Goal: Transaction & Acquisition: Obtain resource

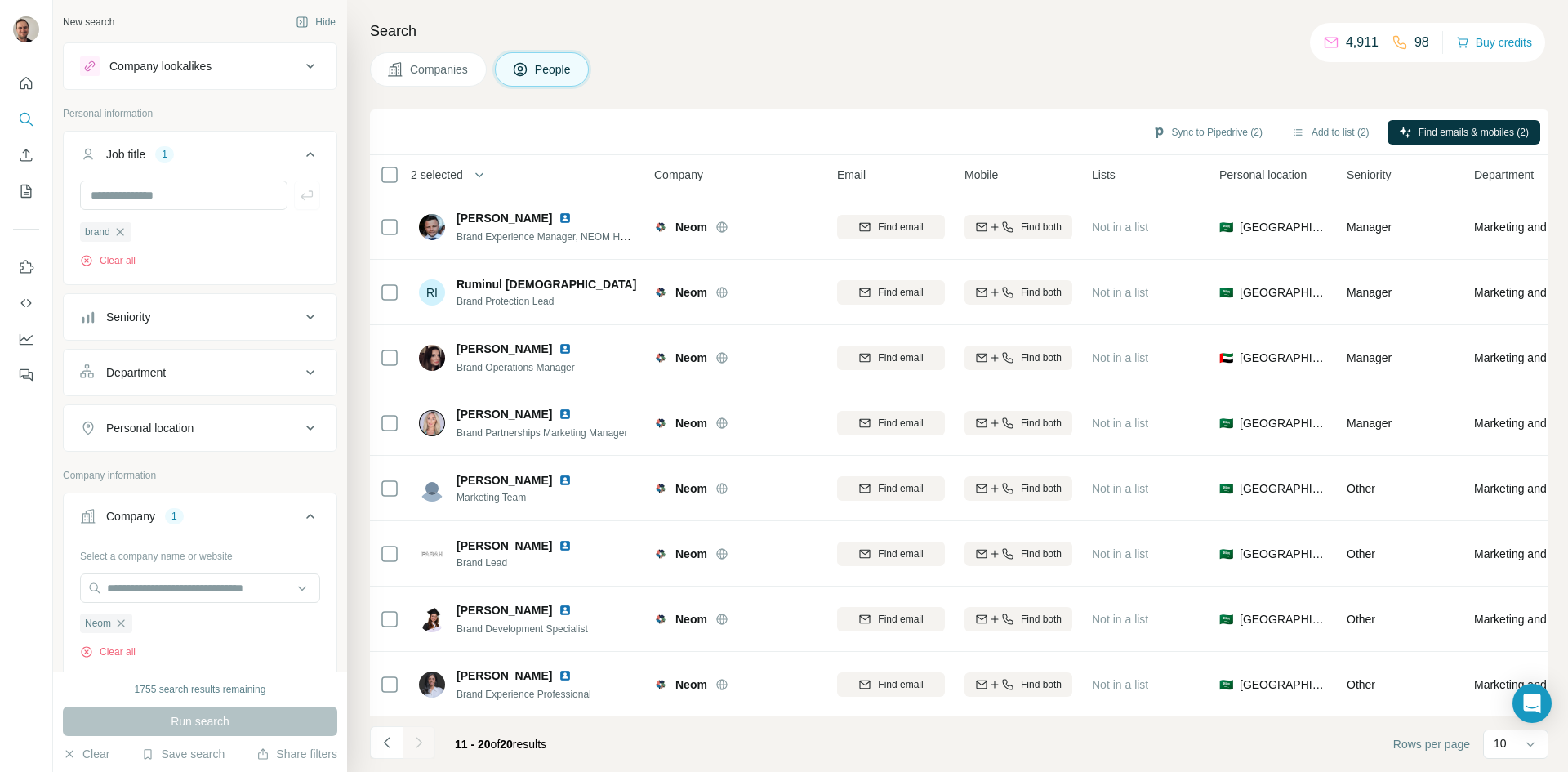
scroll to position [7, 0]
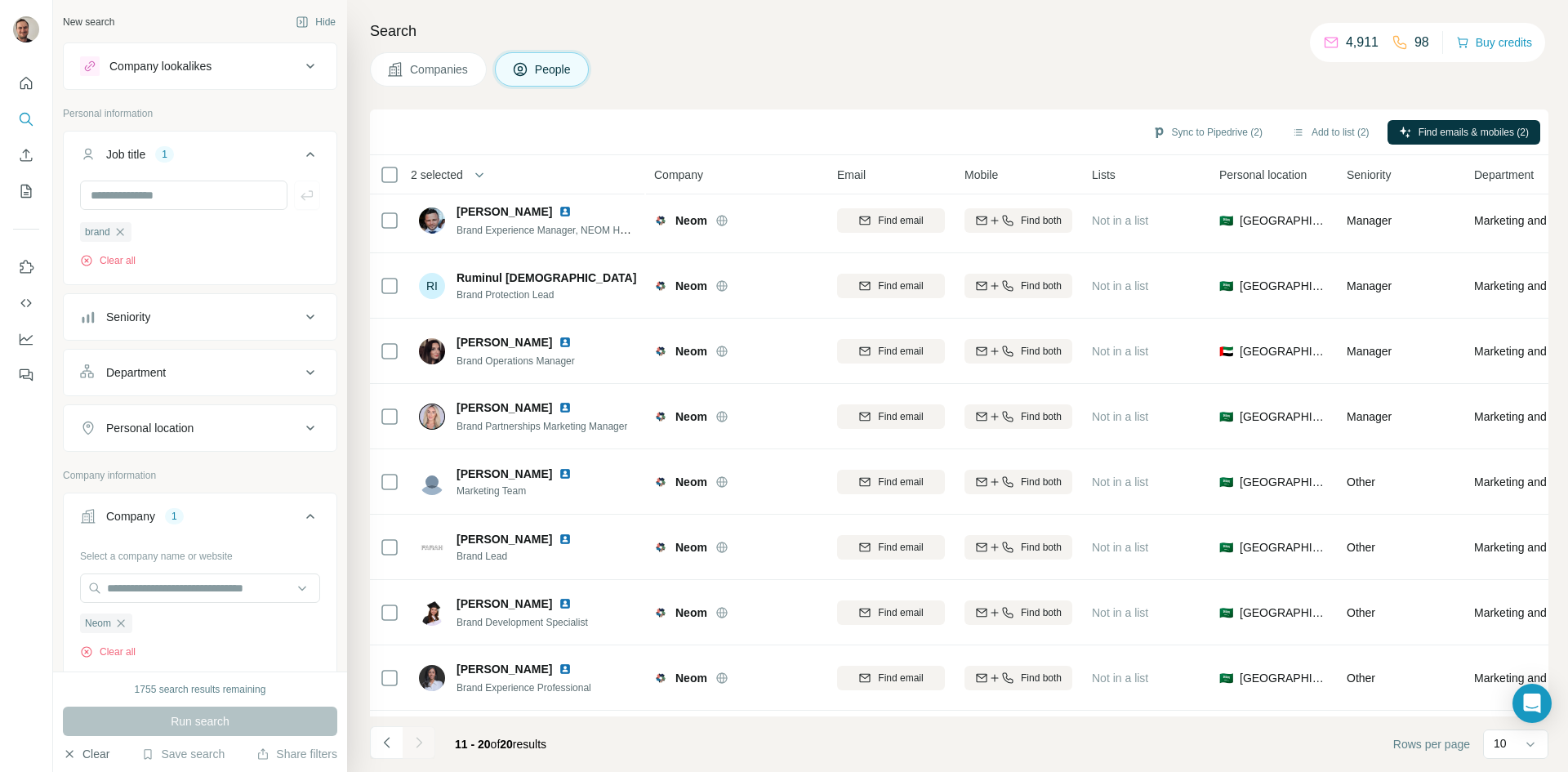
click at [88, 751] on button "Clear" at bounding box center [86, 754] width 46 height 16
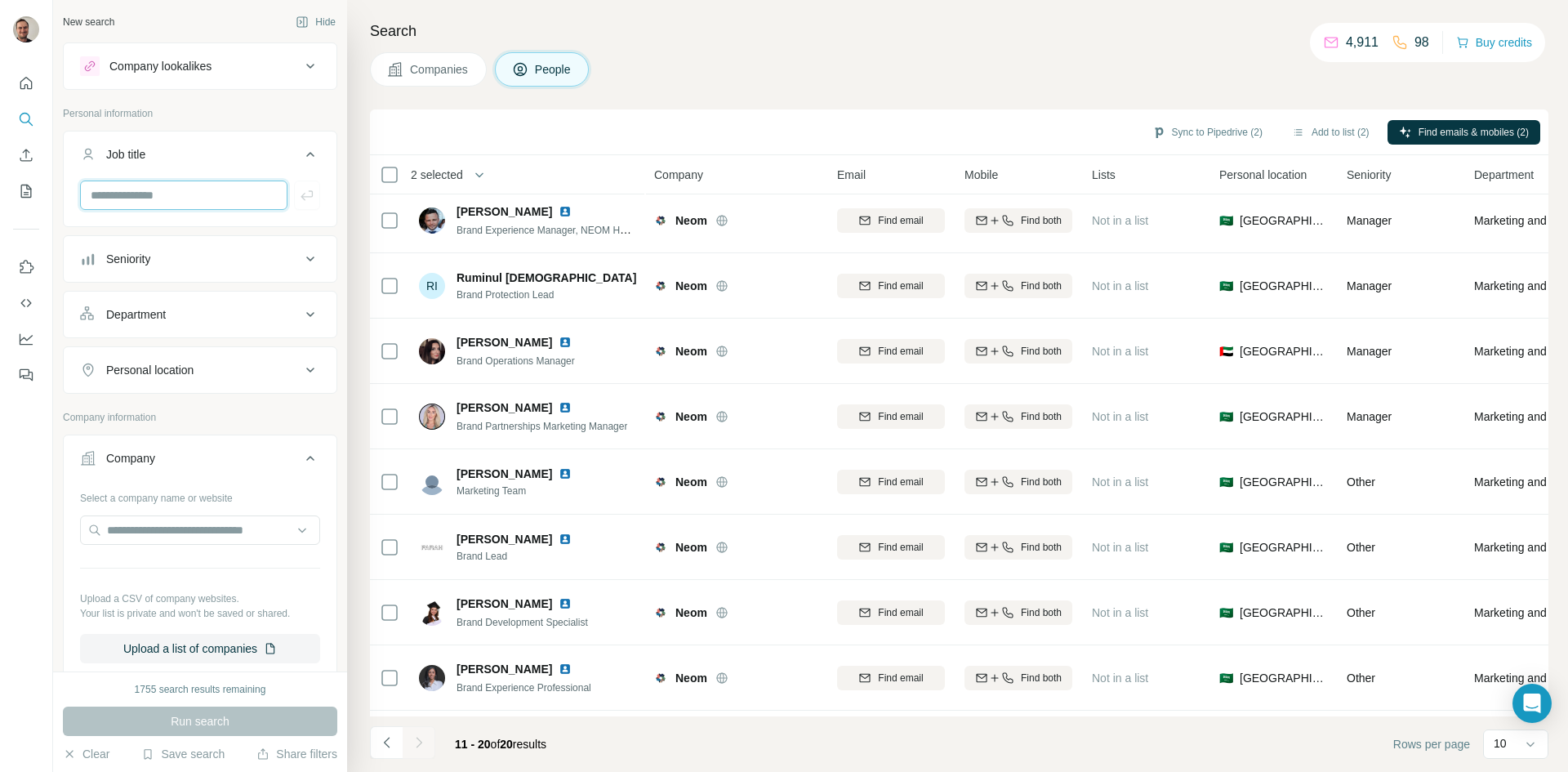
click at [196, 194] on input "text" at bounding box center [183, 196] width 207 height 29
click at [189, 534] on input "text" at bounding box center [200, 530] width 240 height 29
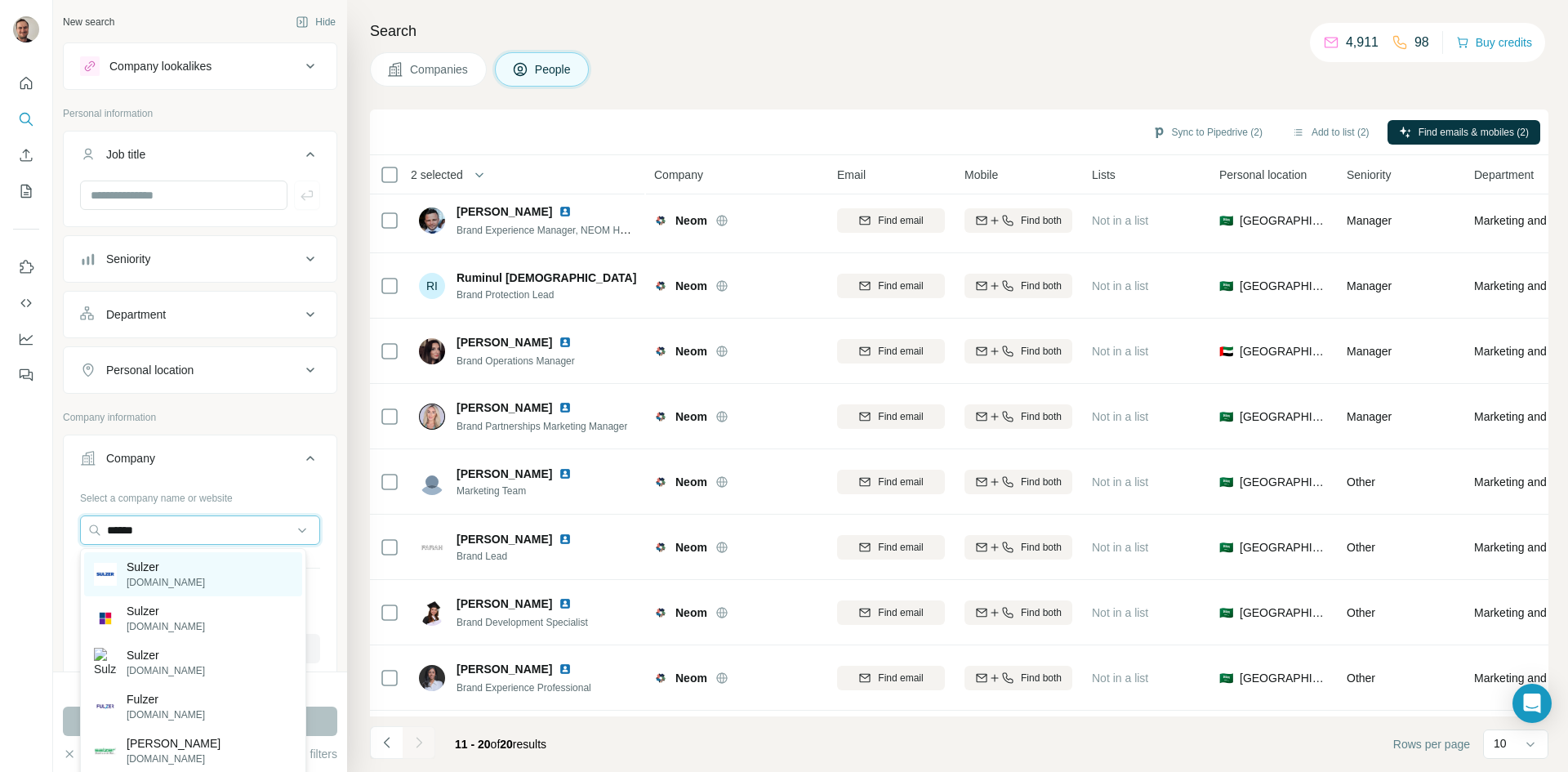
type input "******"
click at [151, 570] on p "Sulzer" at bounding box center [165, 567] width 78 height 16
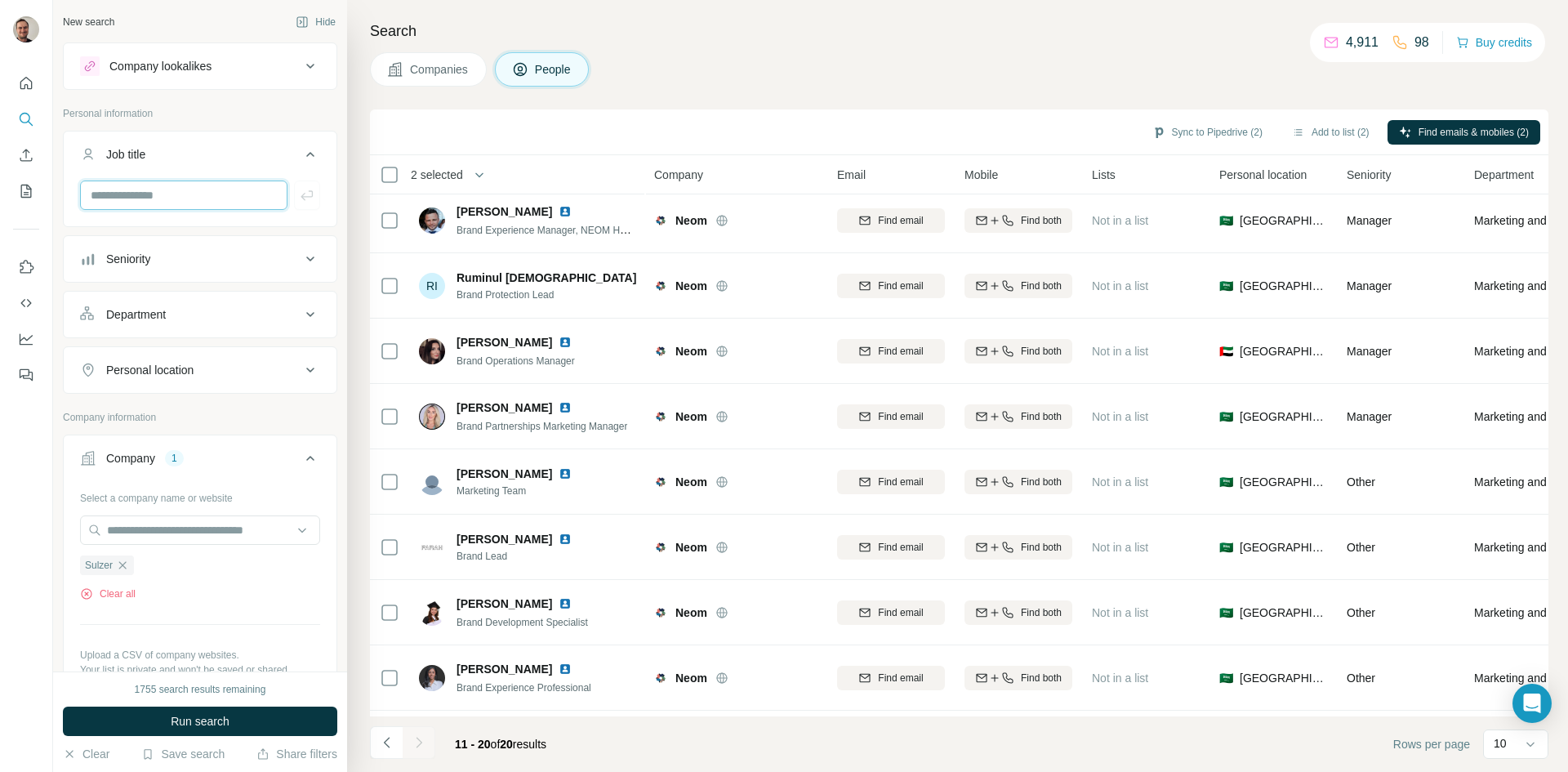
click at [170, 195] on input "text" at bounding box center [183, 196] width 207 height 29
type input "**********"
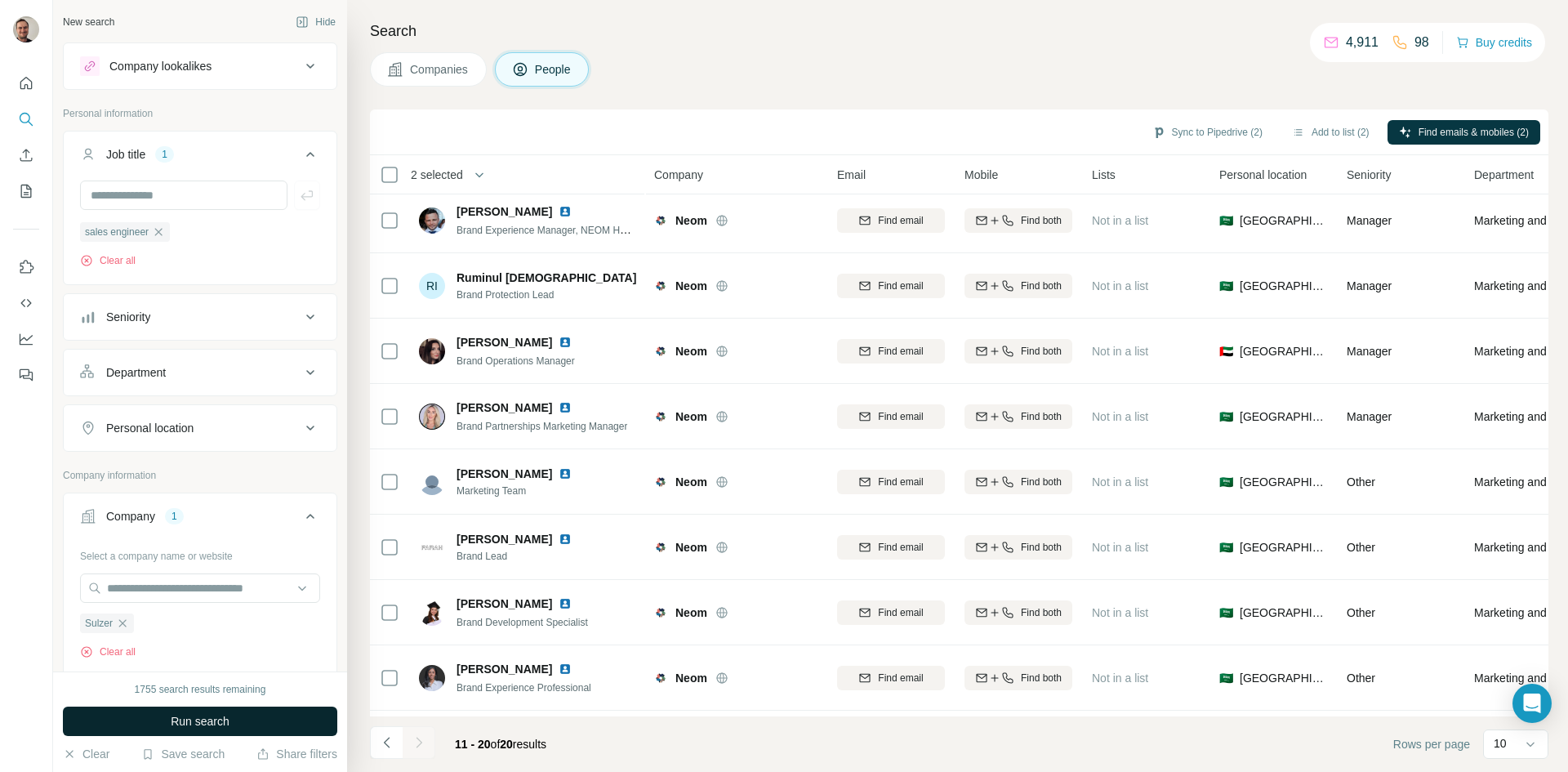
click at [214, 715] on span "Run search" at bounding box center [200, 721] width 59 height 16
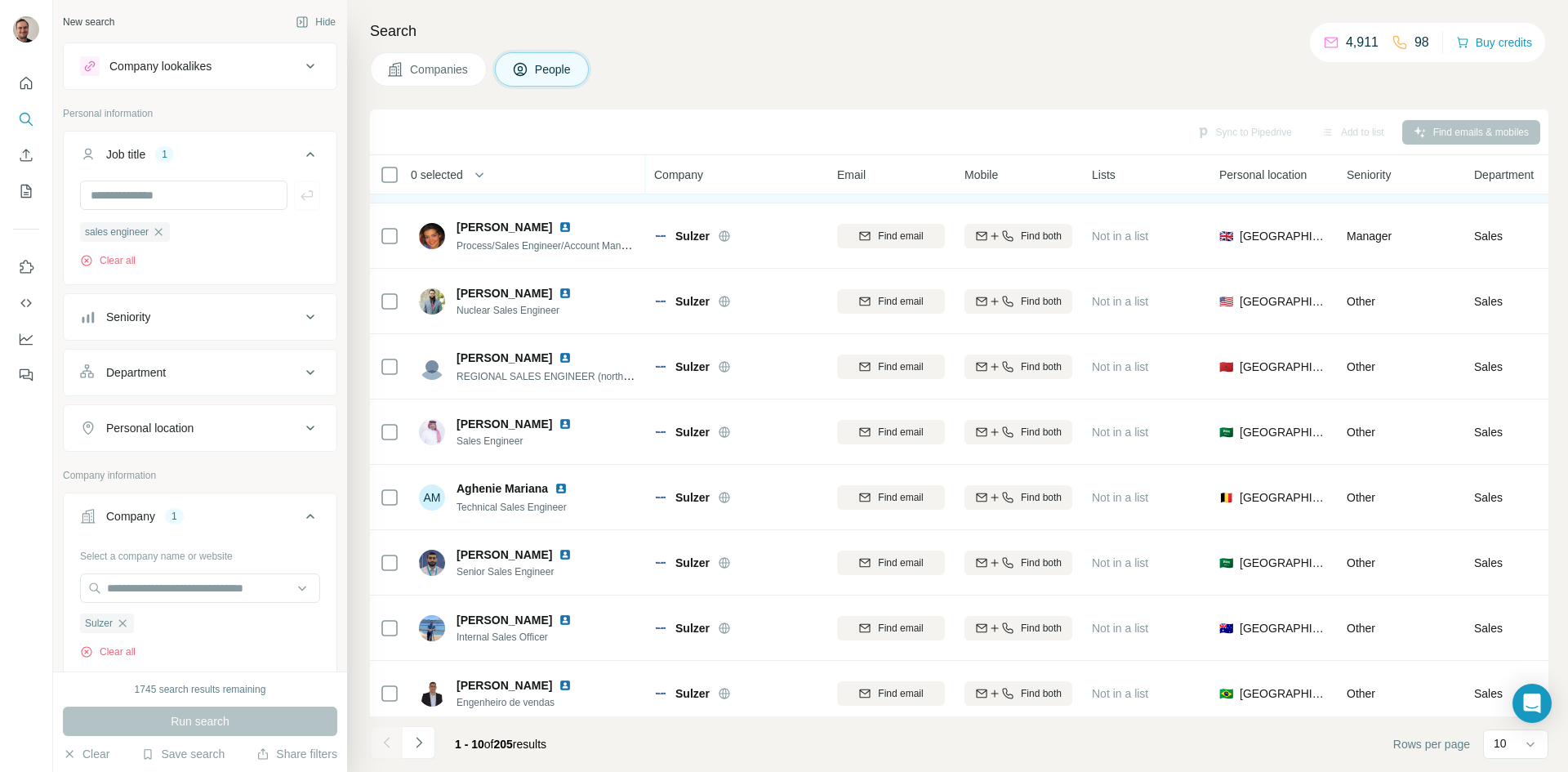
scroll to position [141, 0]
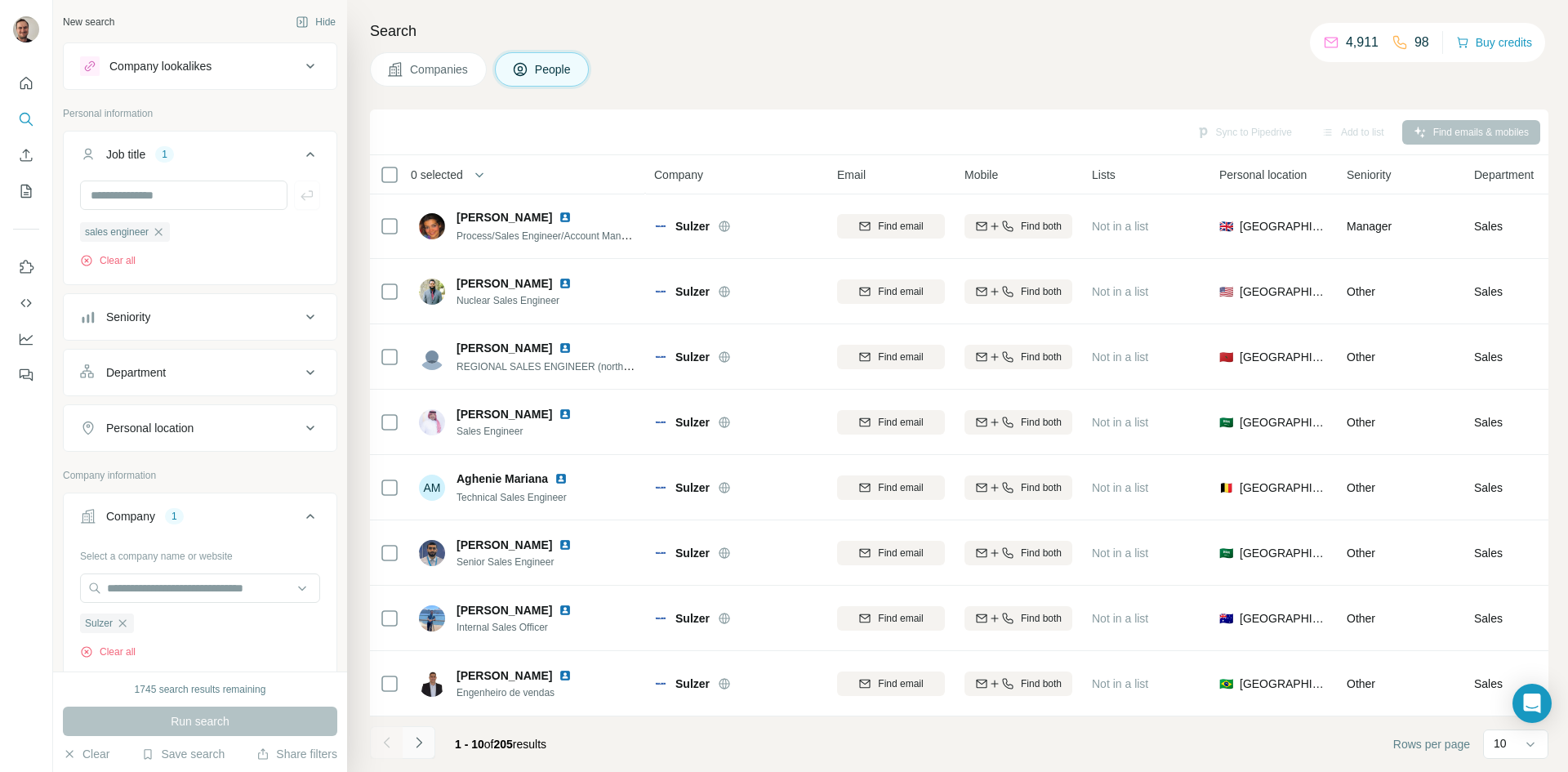
click at [411, 738] on icon "Navigate to next page" at bounding box center [418, 742] width 16 height 16
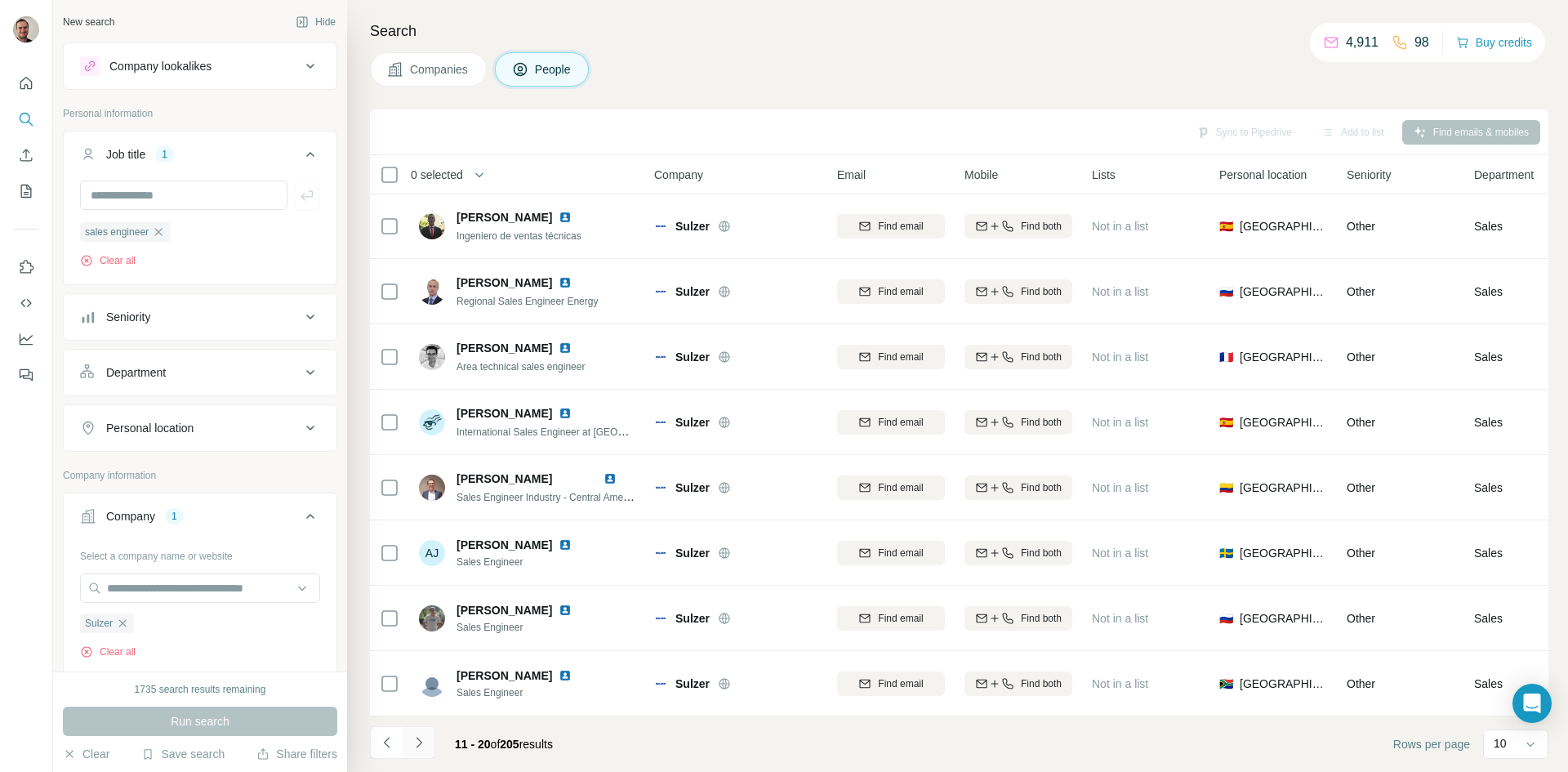
click at [416, 744] on icon "Navigate to next page" at bounding box center [418, 742] width 16 height 16
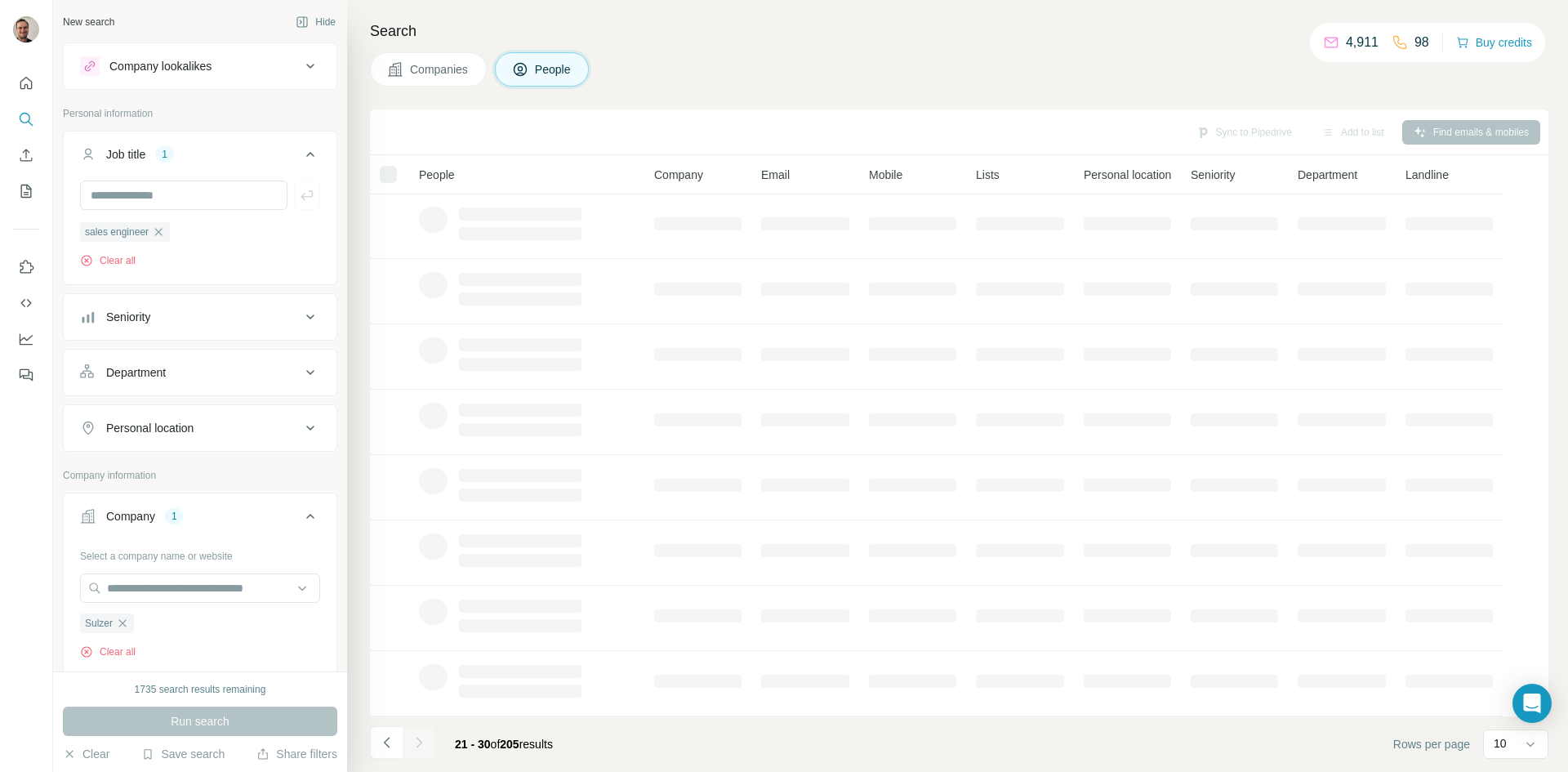
click at [416, 744] on div at bounding box center [419, 743] width 33 height 33
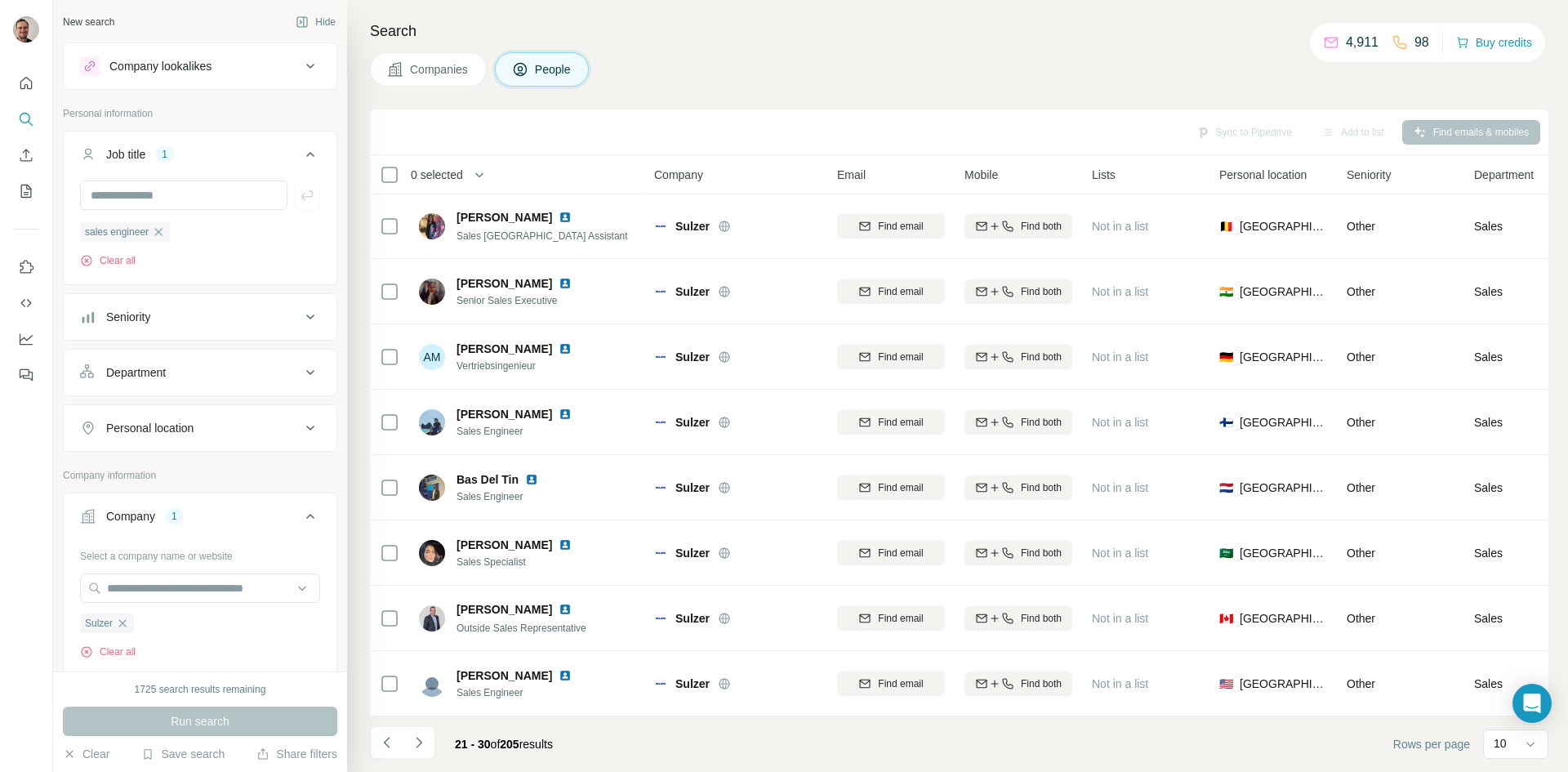
click at [416, 744] on icon "Navigate to next page" at bounding box center [418, 742] width 16 height 16
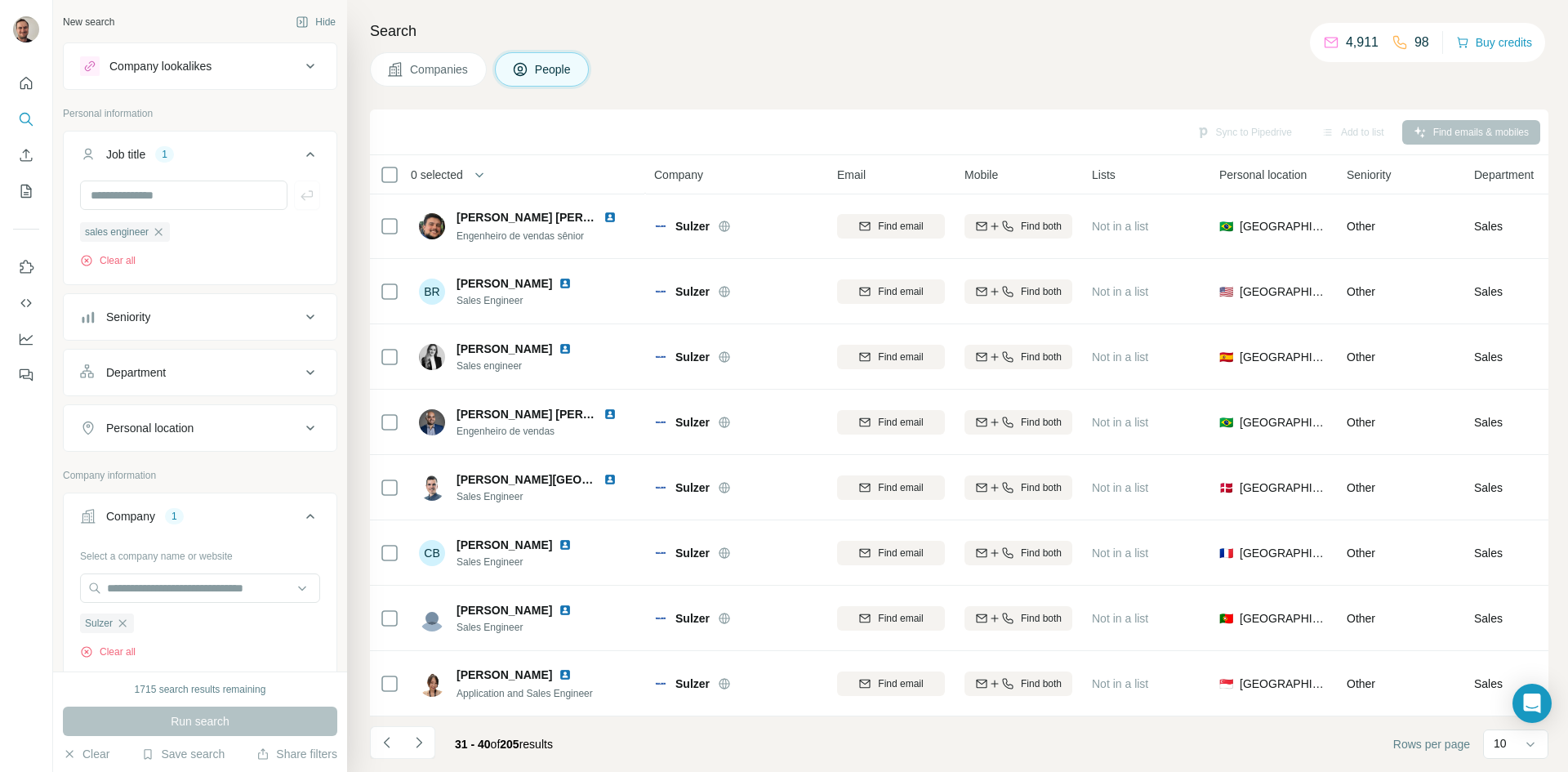
click at [416, 744] on icon "Navigate to next page" at bounding box center [418, 742] width 16 height 16
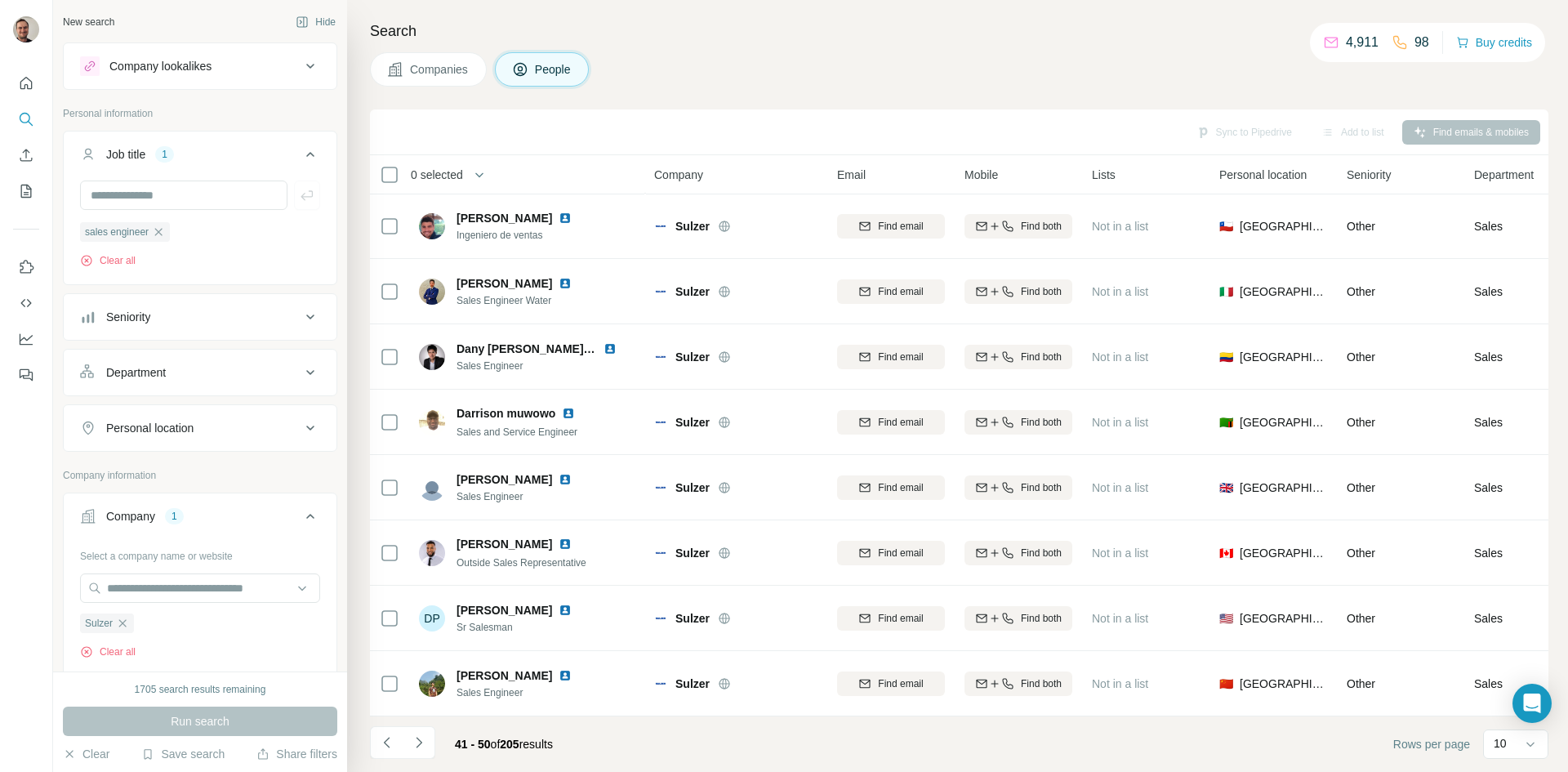
click at [416, 744] on icon "Navigate to next page" at bounding box center [418, 742] width 16 height 16
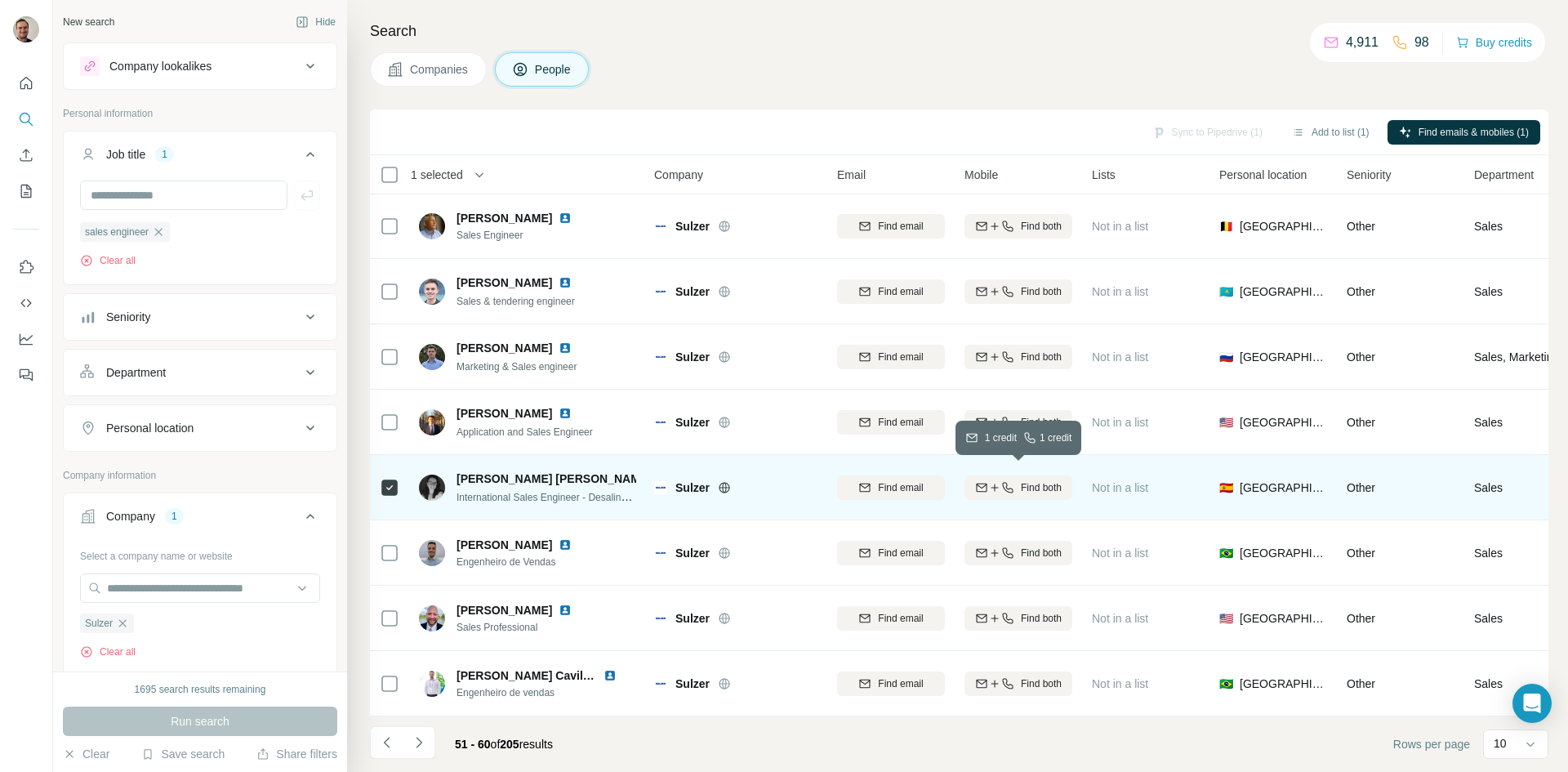
click at [996, 481] on icon "button" at bounding box center [994, 487] width 13 height 13
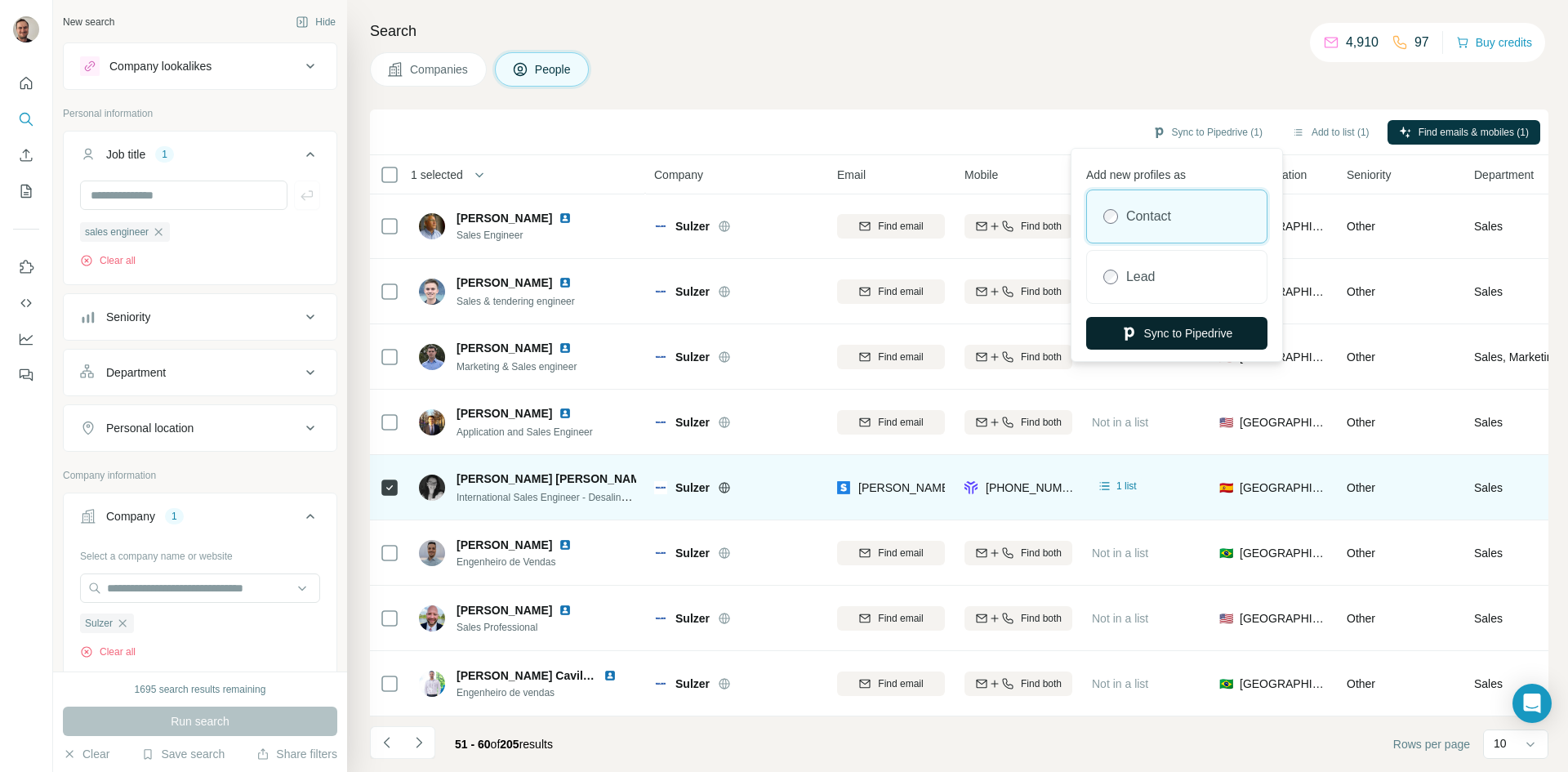
click at [1232, 334] on button "Sync to Pipedrive" at bounding box center [1176, 334] width 181 height 33
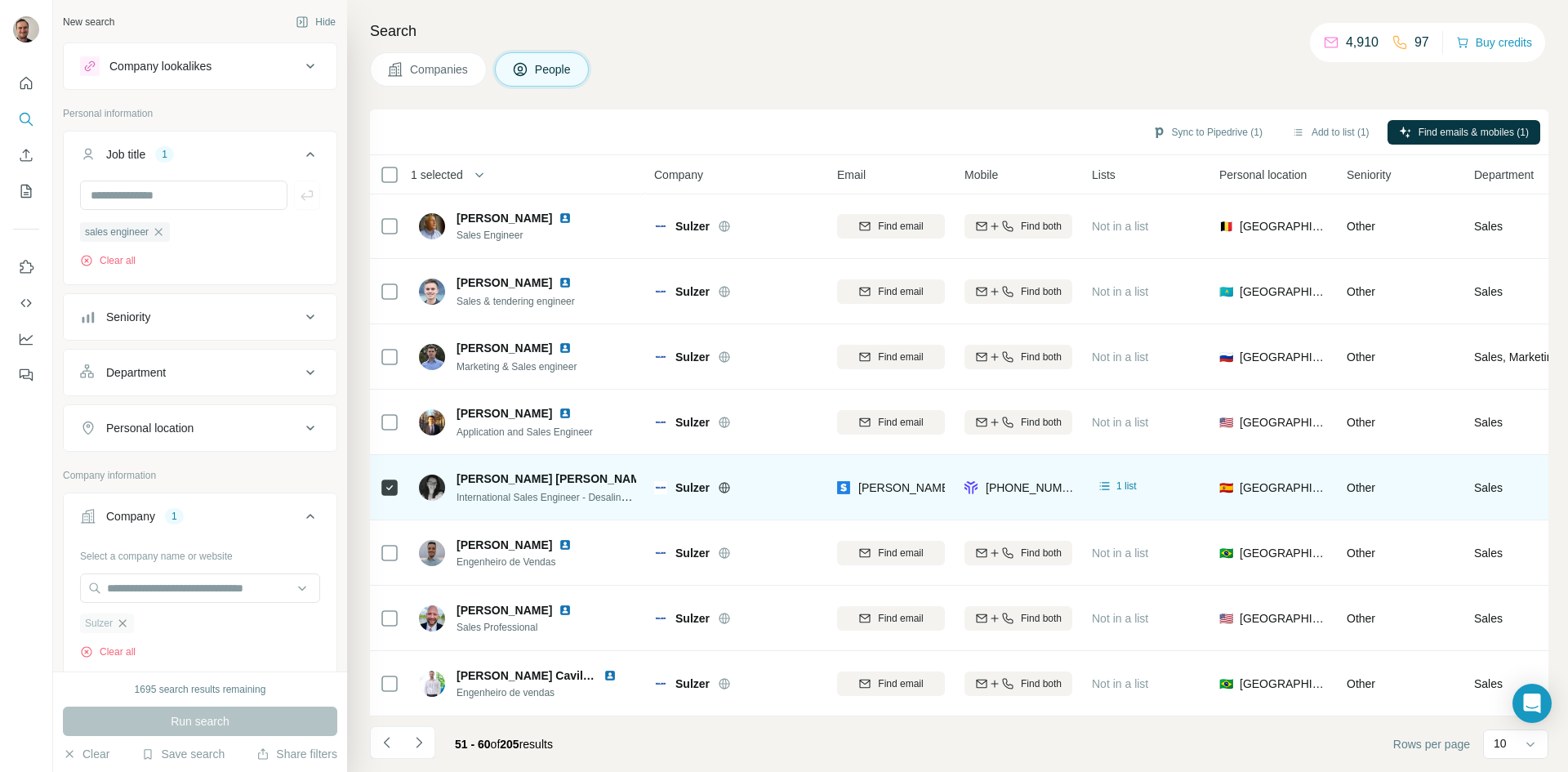
click at [120, 627] on icon "button" at bounding box center [122, 623] width 13 height 13
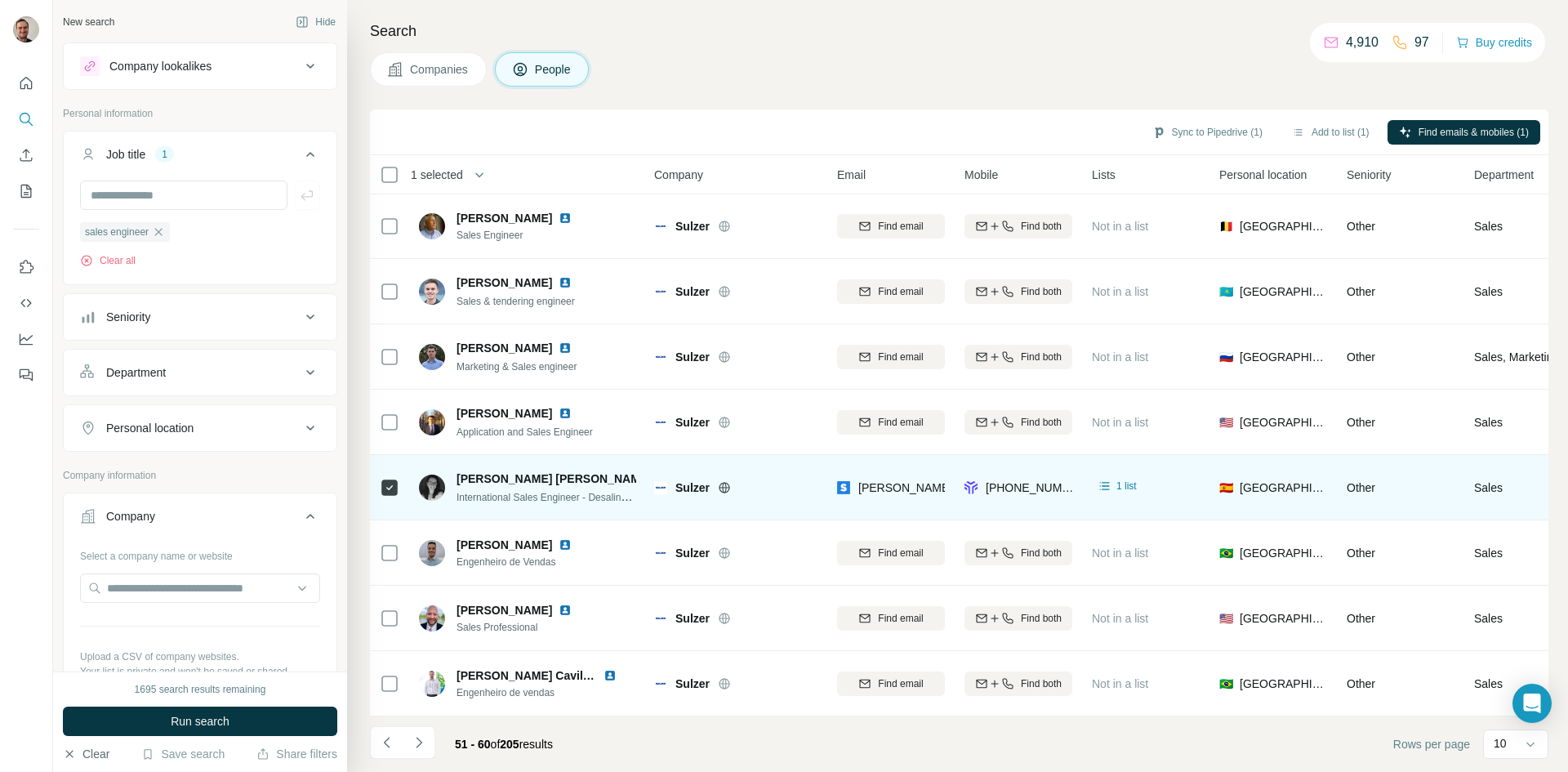
click at [93, 757] on button "Clear" at bounding box center [86, 754] width 46 height 16
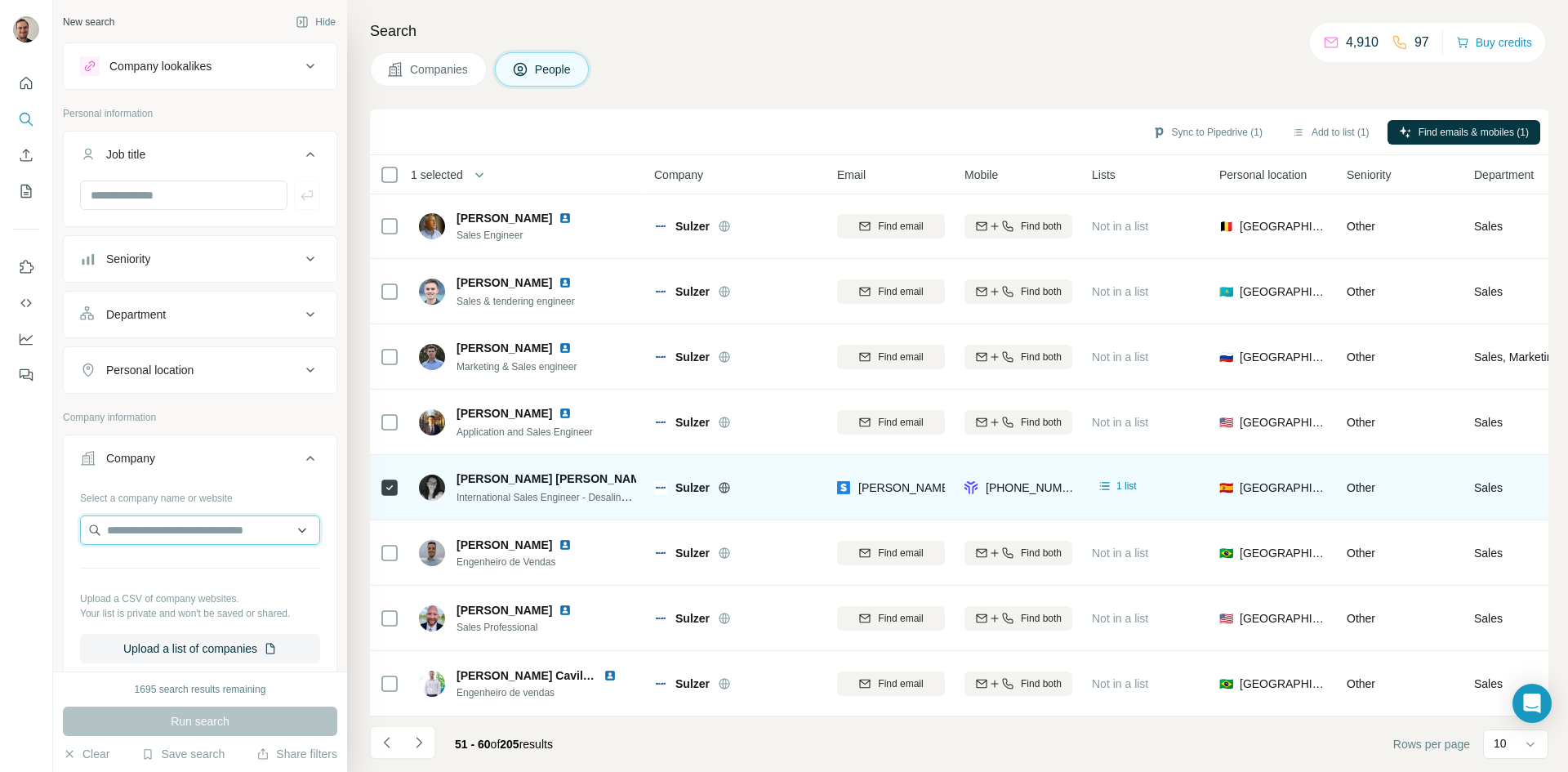
click at [168, 535] on input "text" at bounding box center [200, 530] width 240 height 29
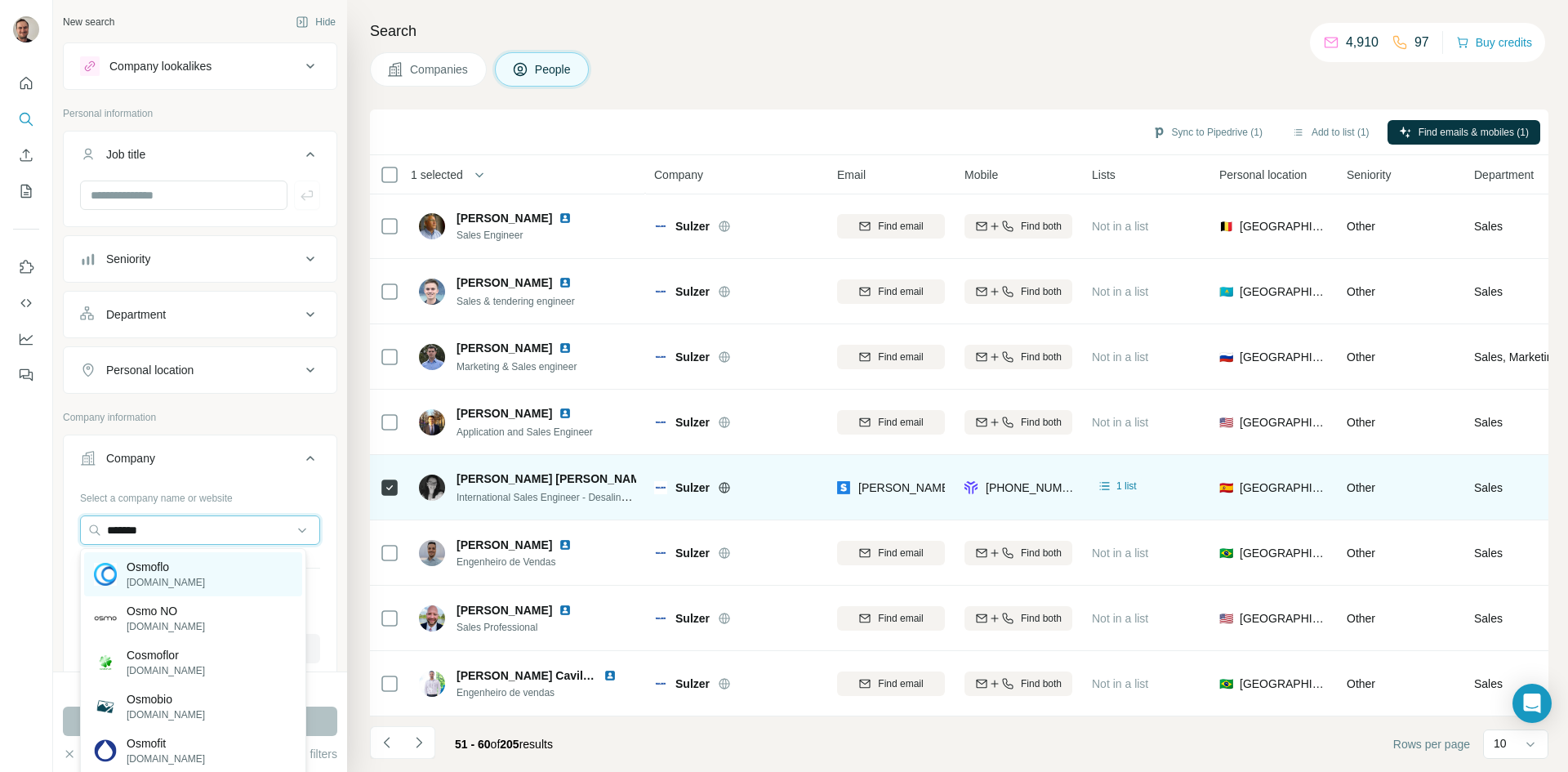
type input "*******"
click at [177, 570] on p "Osmoflo" at bounding box center [165, 567] width 78 height 16
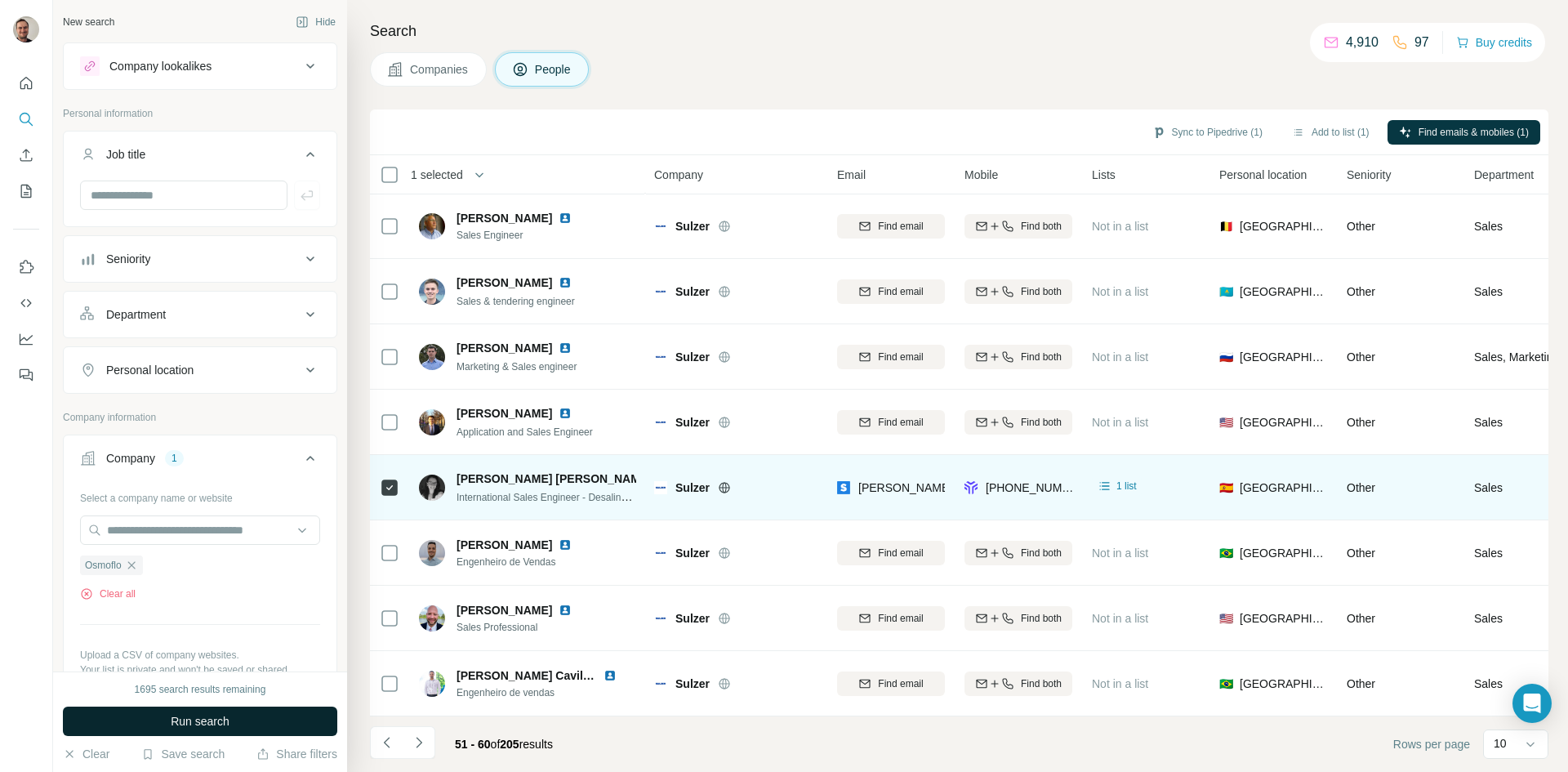
click at [181, 712] on button "Run search" at bounding box center [200, 721] width 274 height 29
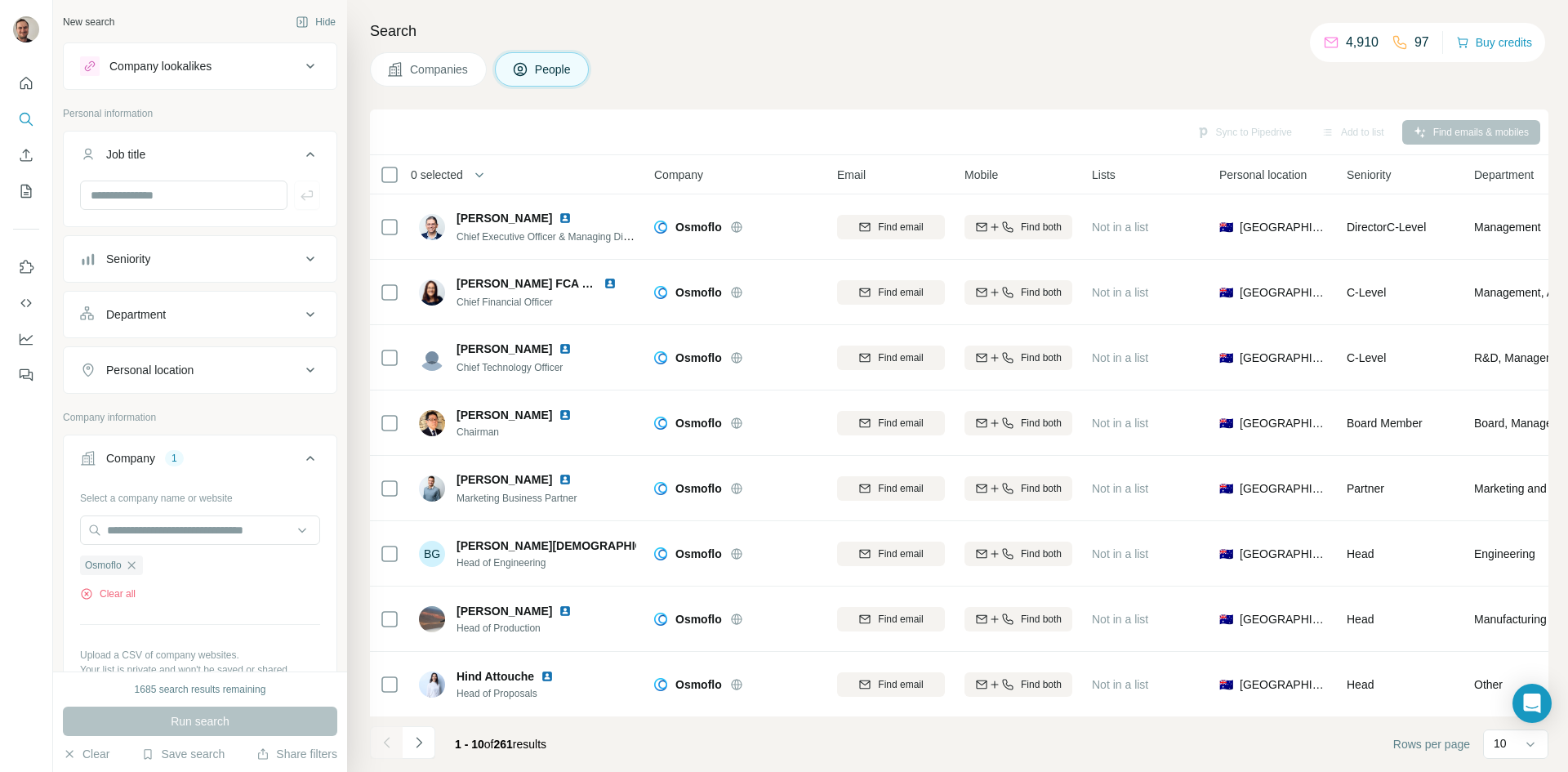
scroll to position [141, 0]
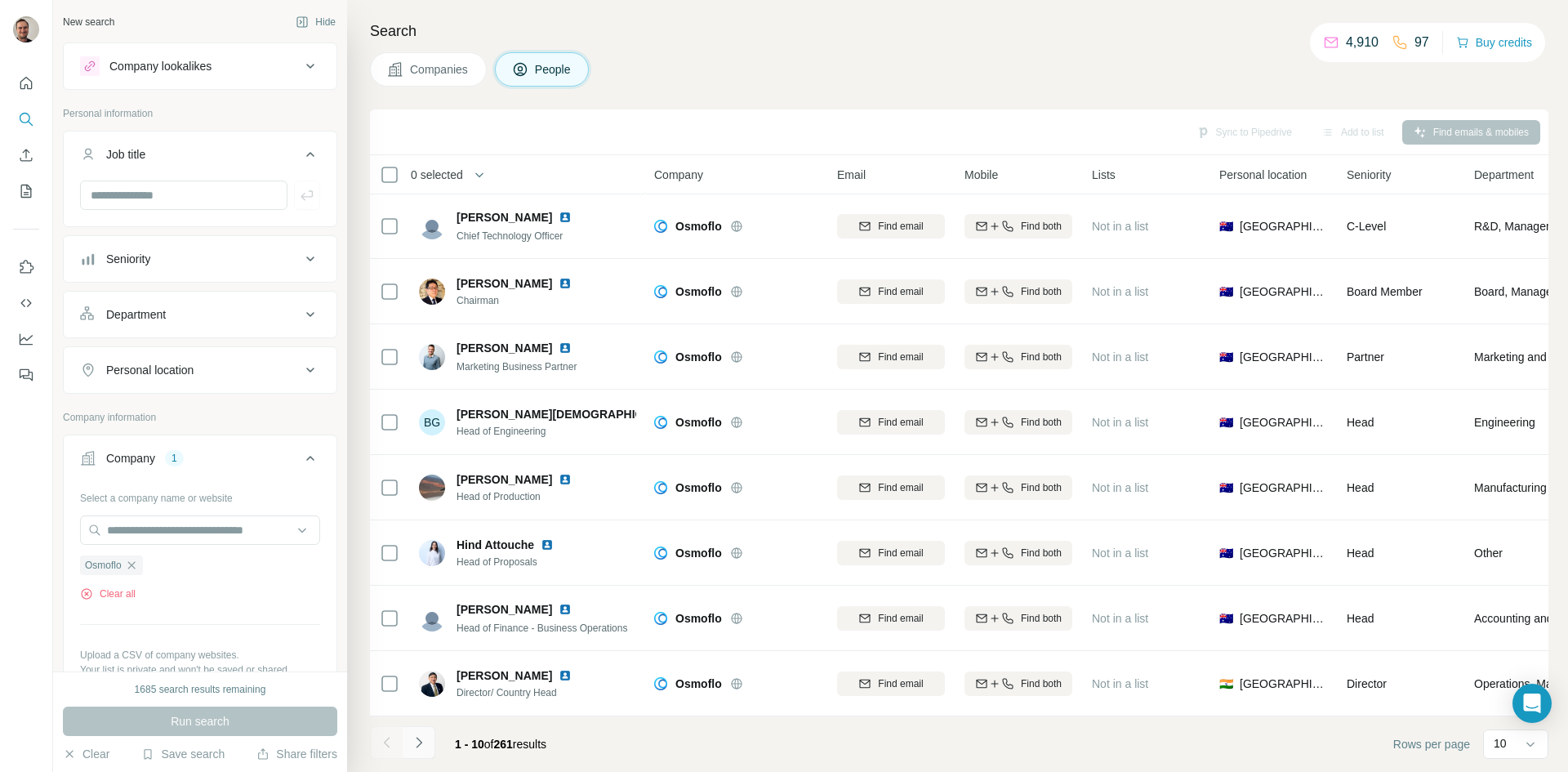
click at [424, 749] on icon "Navigate to next page" at bounding box center [418, 742] width 16 height 16
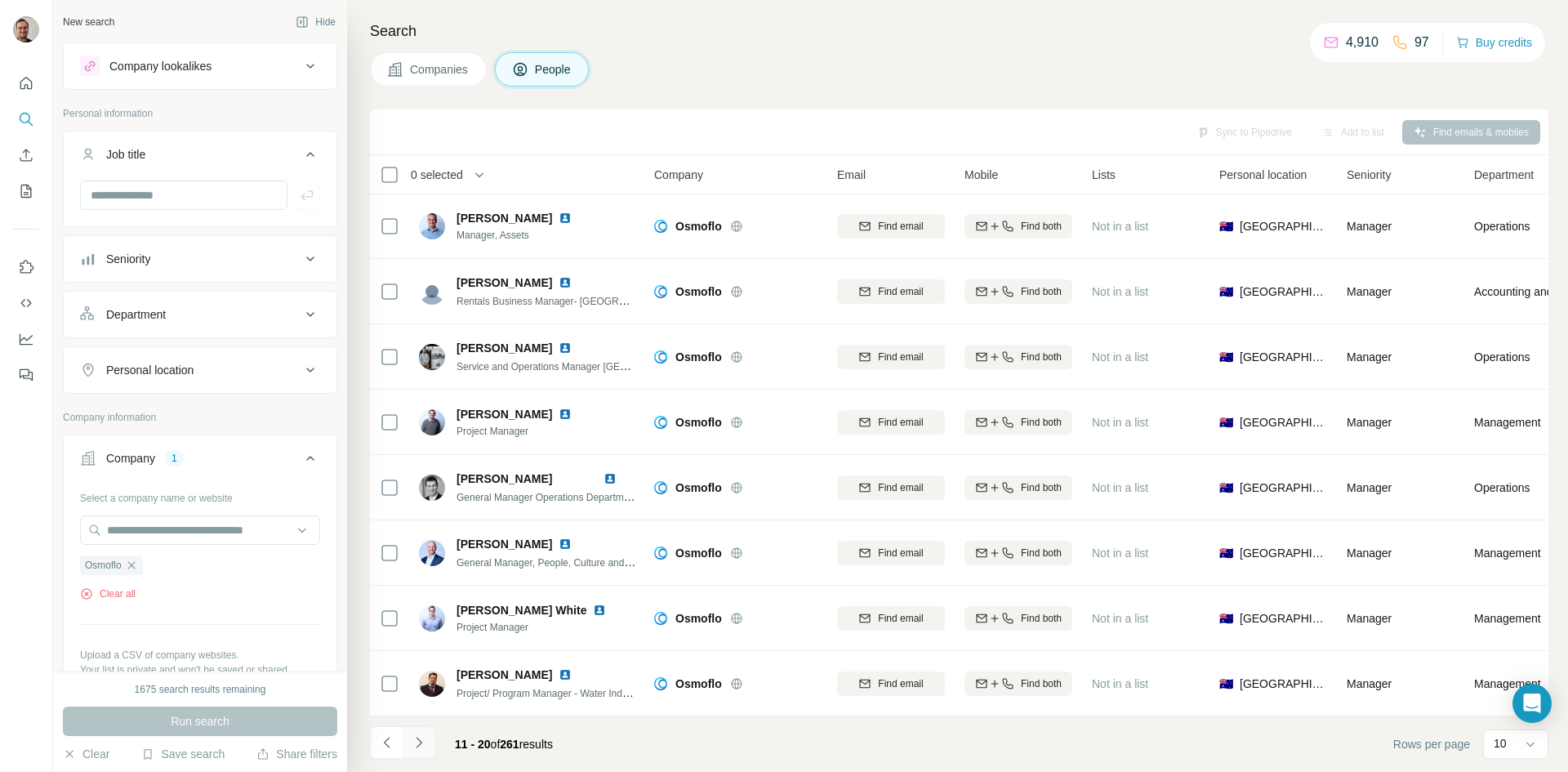
click at [421, 740] on icon "Navigate to next page" at bounding box center [418, 742] width 16 height 16
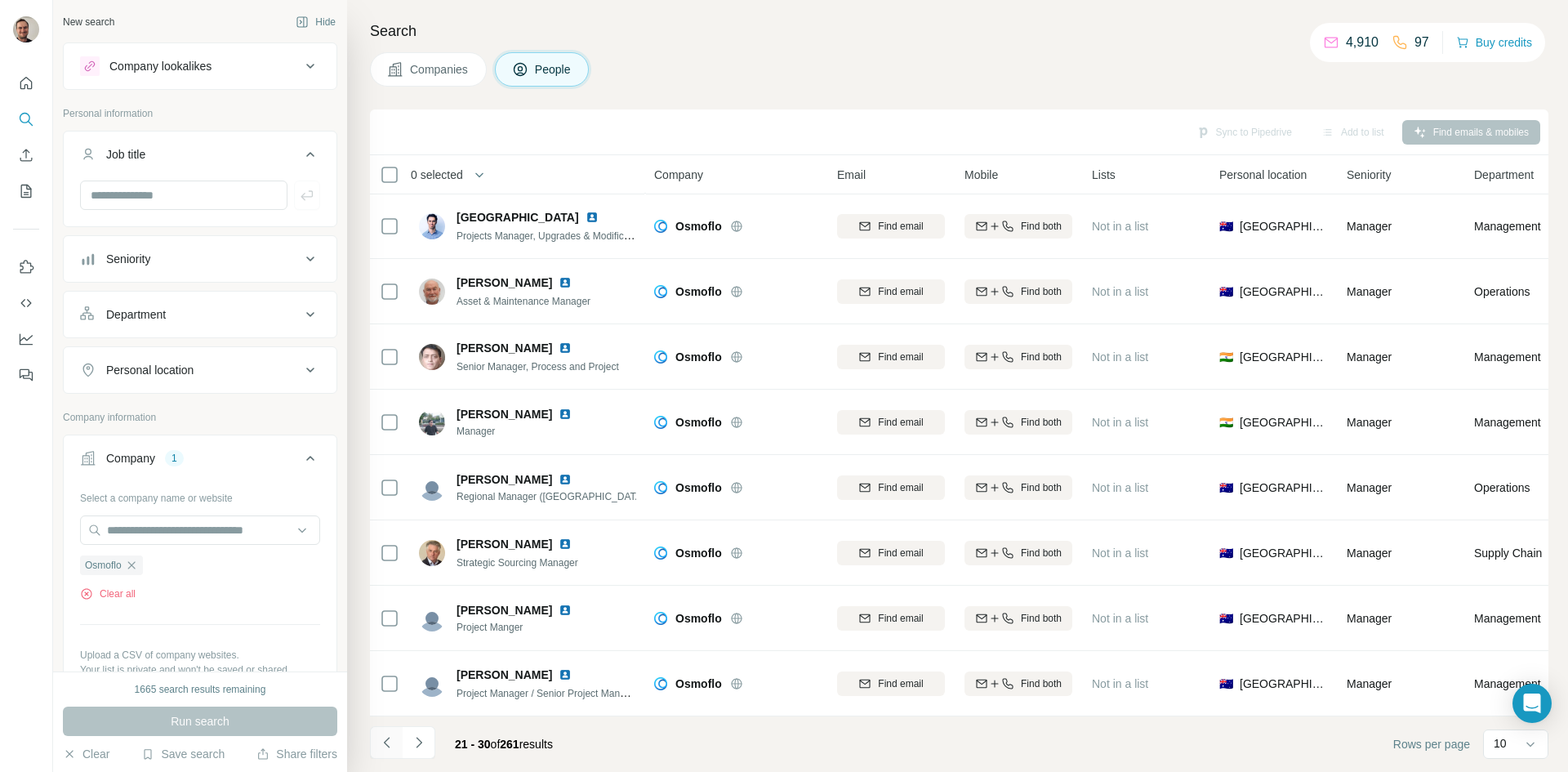
click at [387, 738] on icon "Navigate to previous page" at bounding box center [387, 742] width 16 height 16
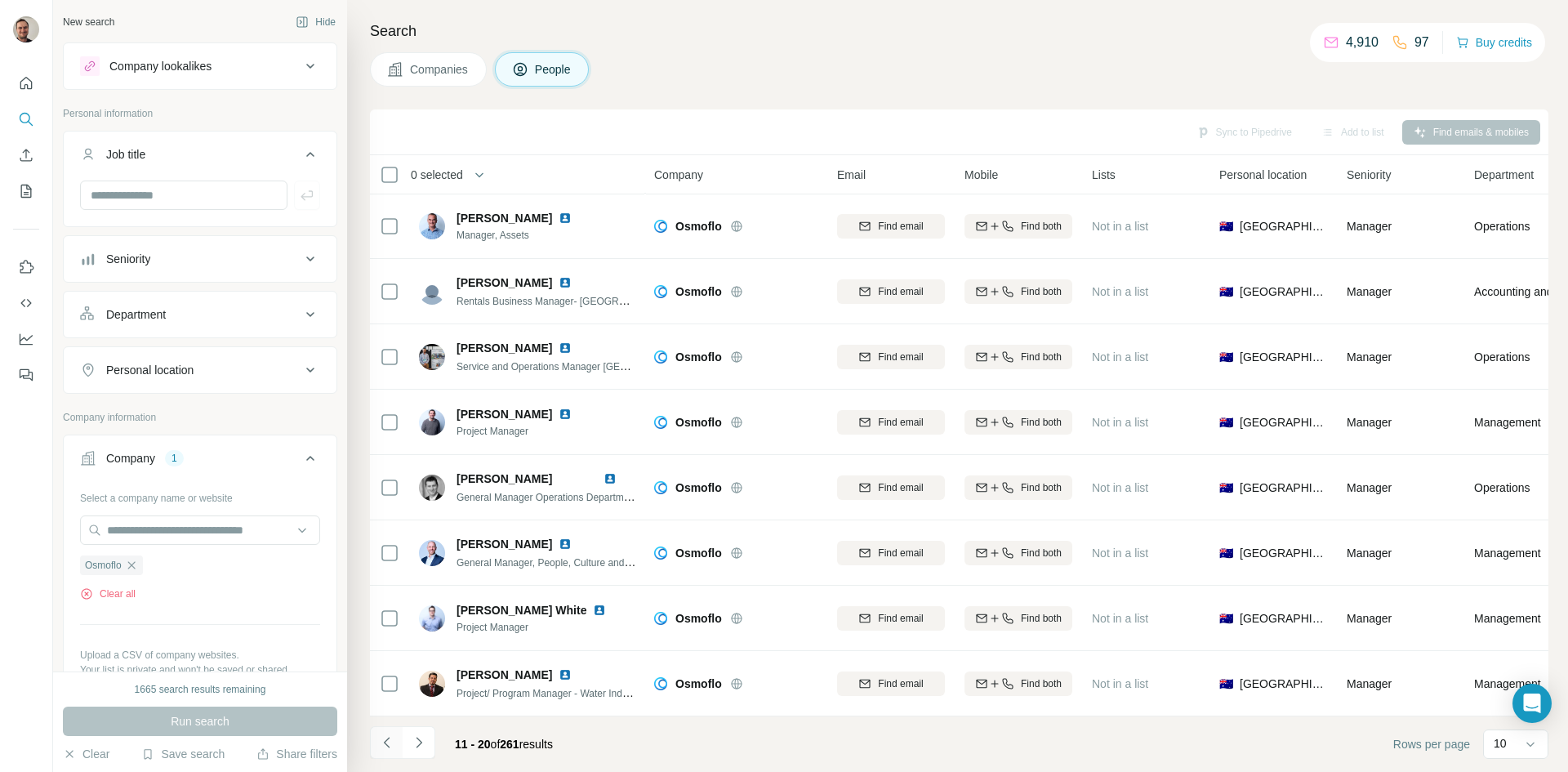
click at [387, 738] on icon "Navigate to previous page" at bounding box center [387, 742] width 16 height 16
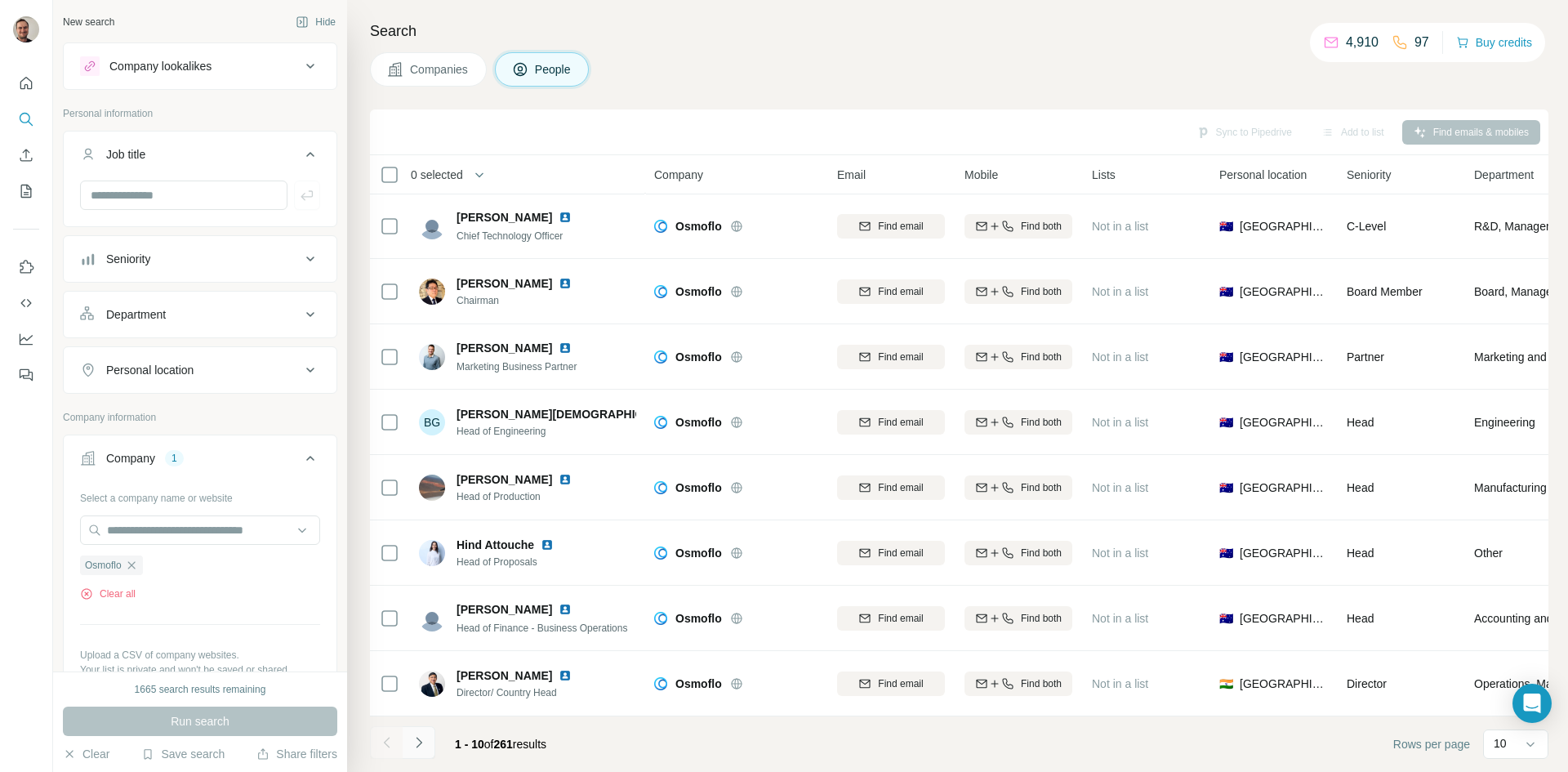
click at [418, 745] on icon "Navigate to next page" at bounding box center [418, 742] width 16 height 16
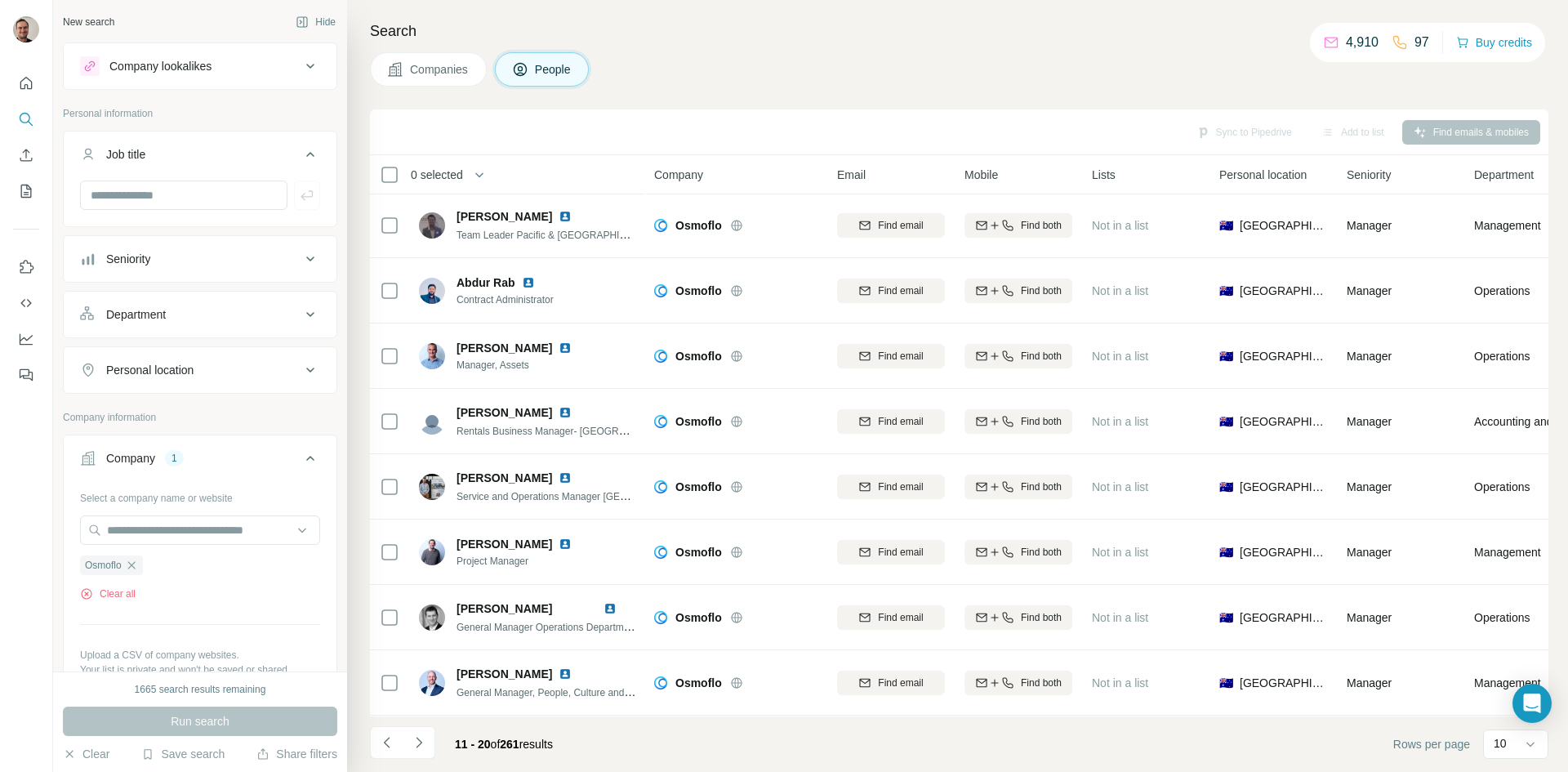
scroll to position [0, 0]
click at [418, 746] on icon "Navigate to next page" at bounding box center [418, 742] width 6 height 10
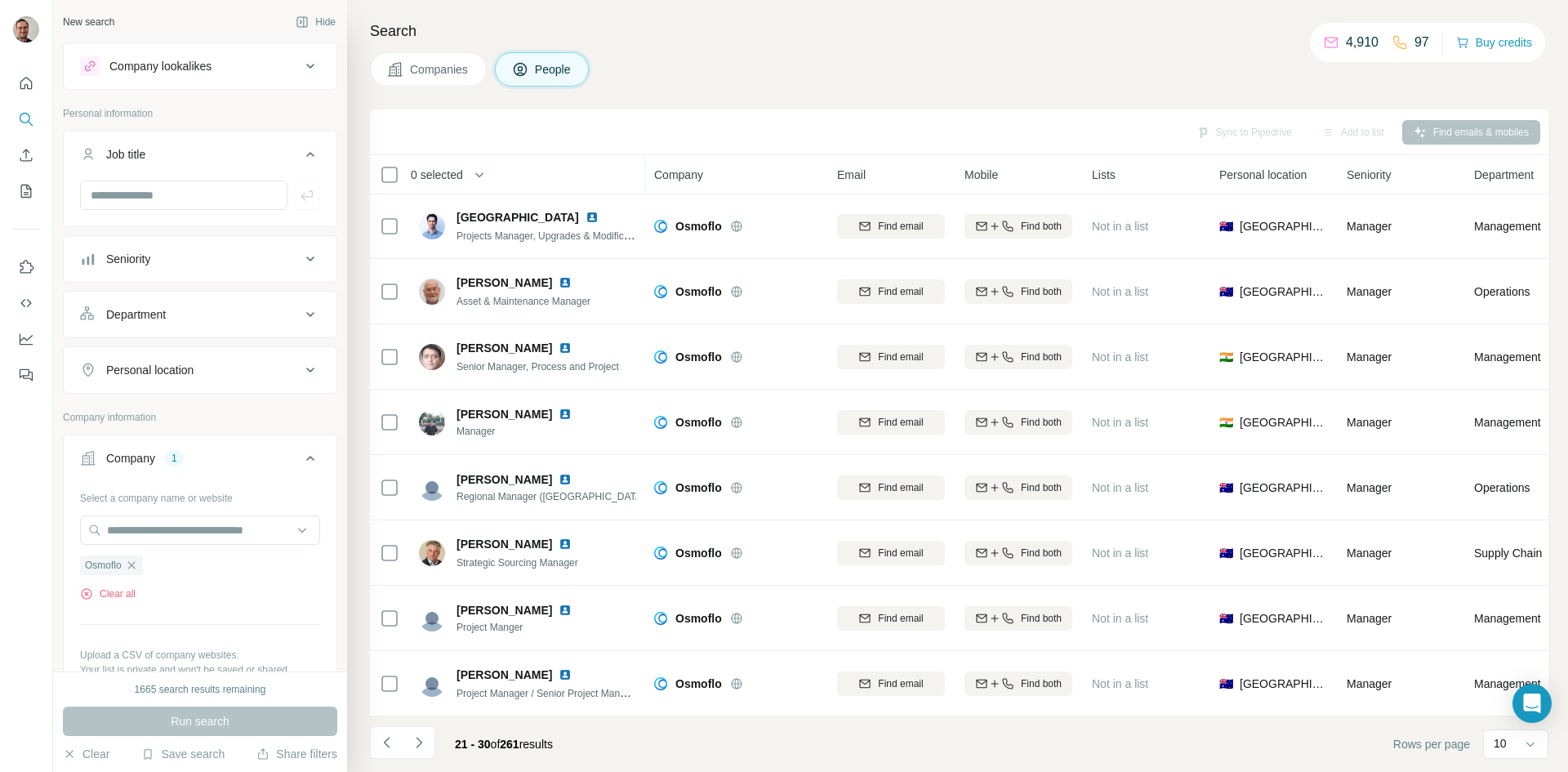
scroll to position [141, 0]
click at [419, 739] on icon "Navigate to next page" at bounding box center [418, 742] width 16 height 16
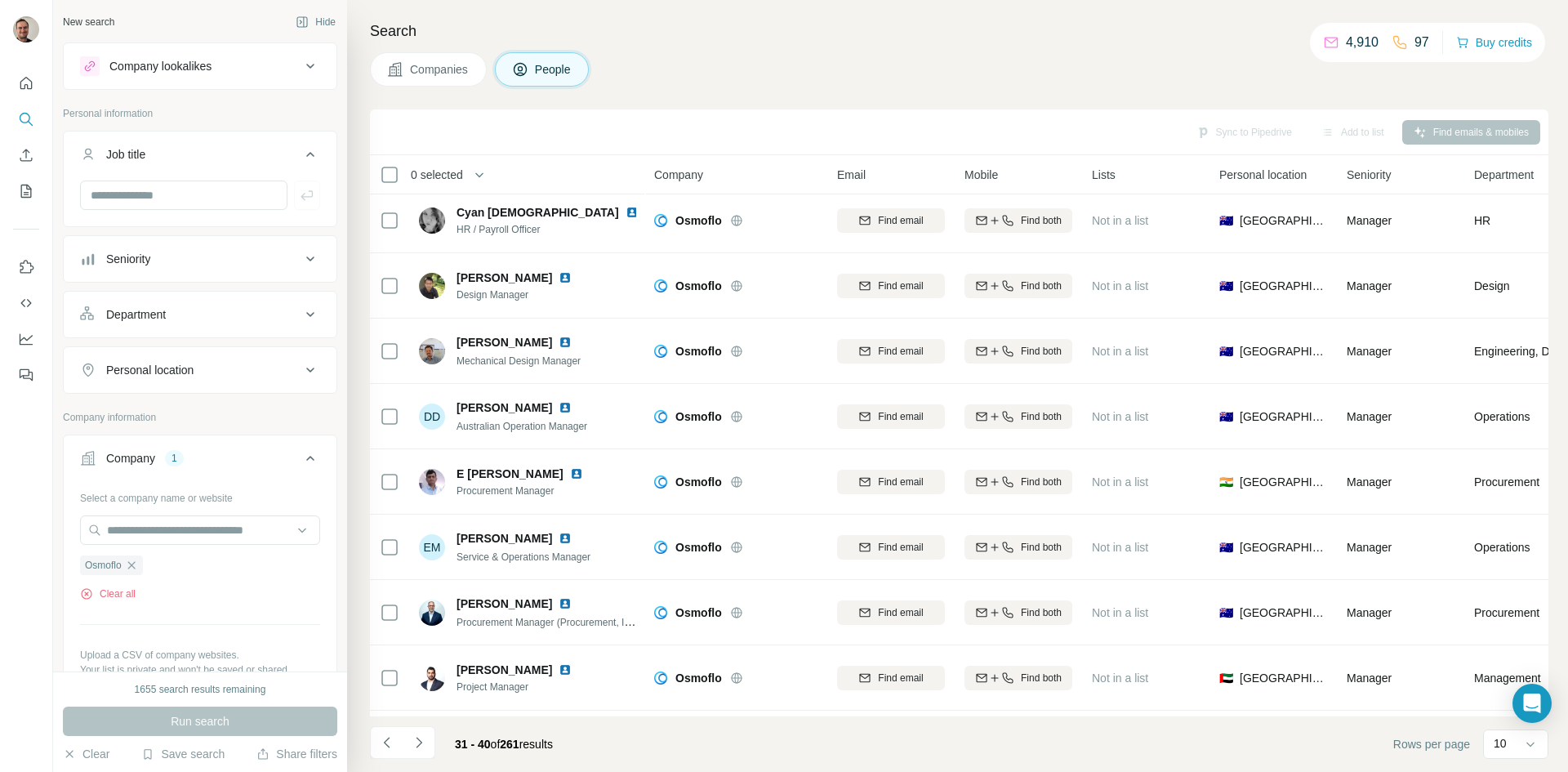
scroll to position [0, 0]
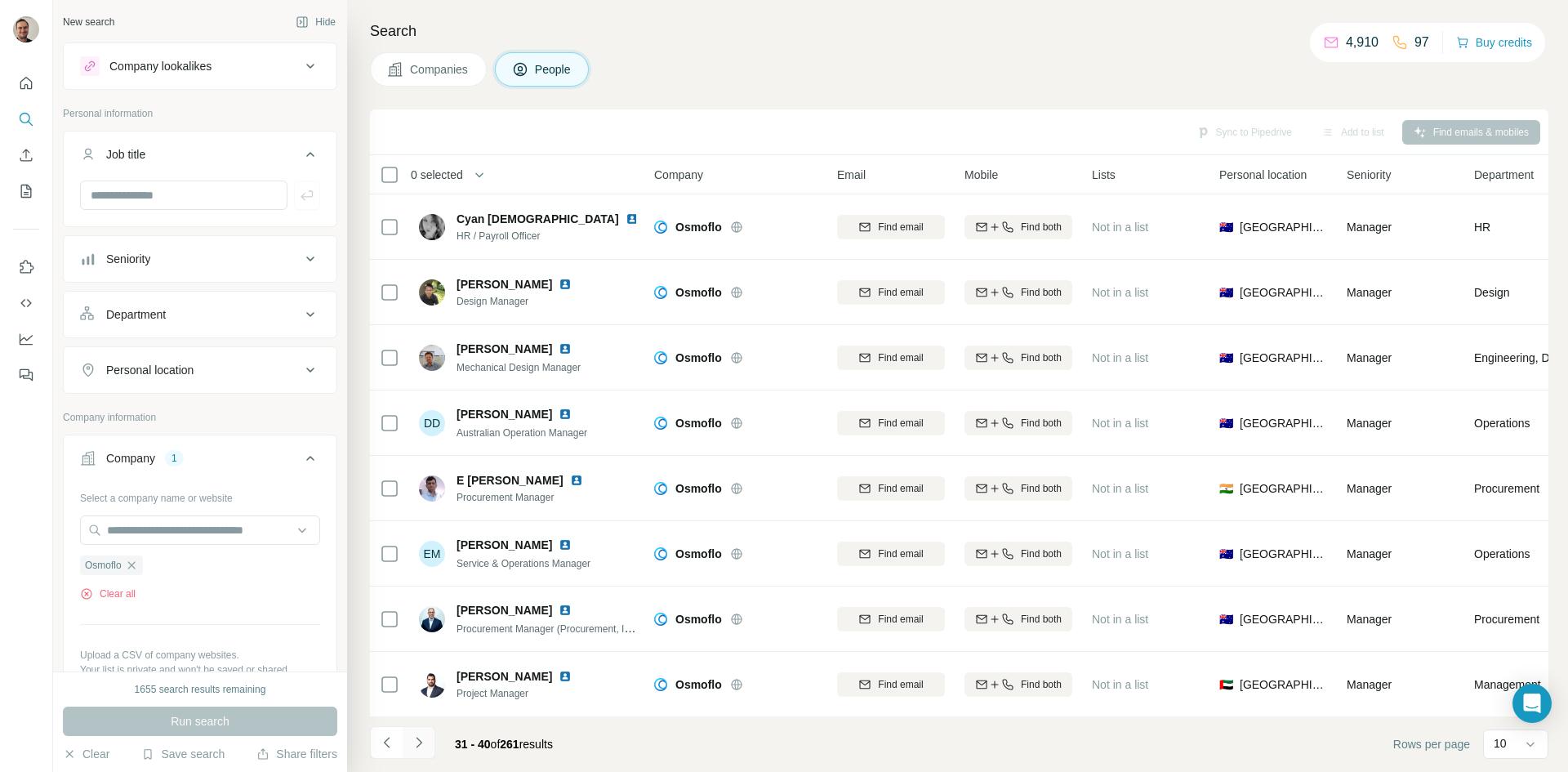
click at [412, 742] on icon "Navigate to next page" at bounding box center [418, 742] width 16 height 16
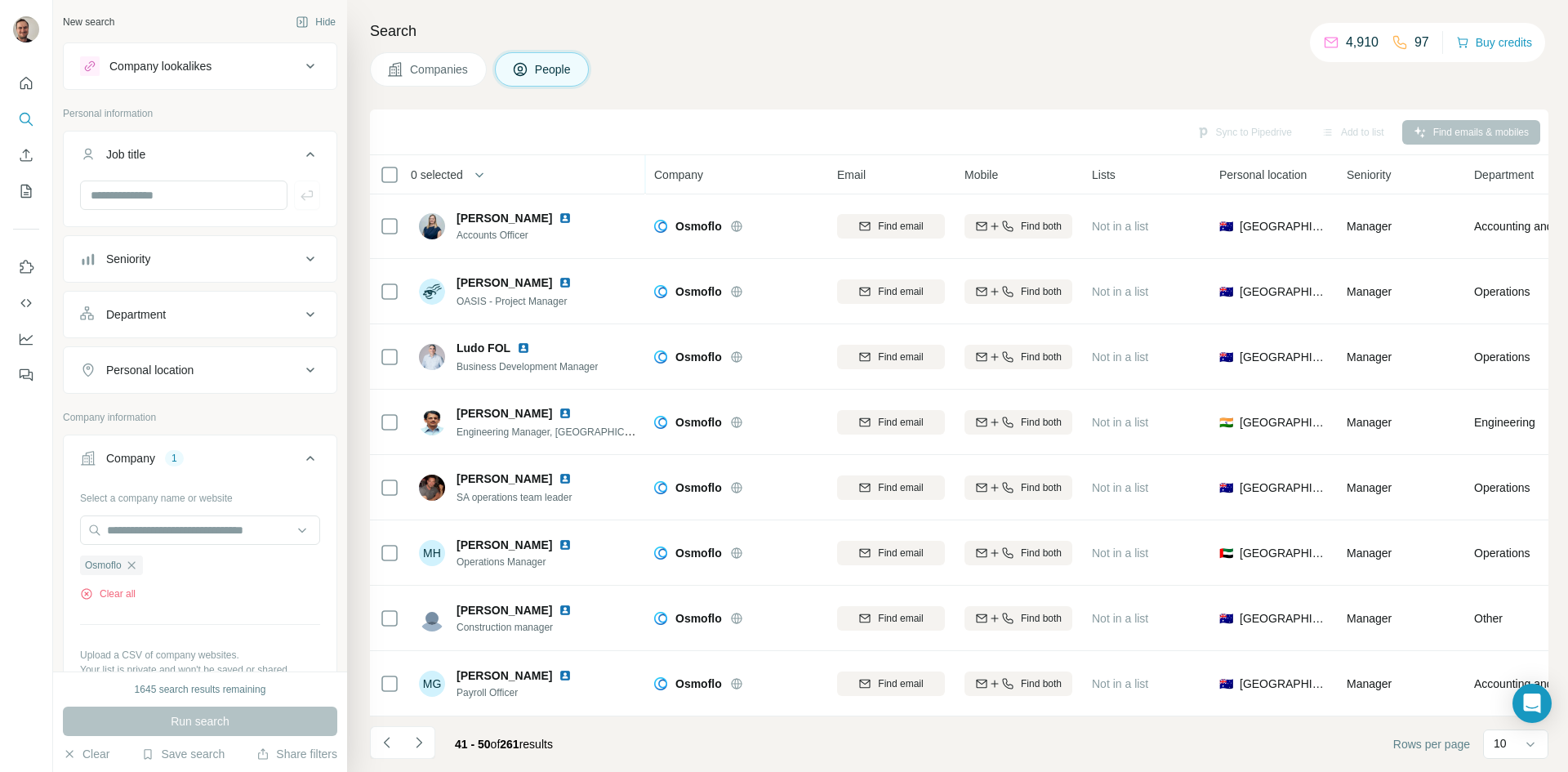
scroll to position [141, 0]
click at [416, 746] on icon "Navigate to next page" at bounding box center [418, 742] width 16 height 16
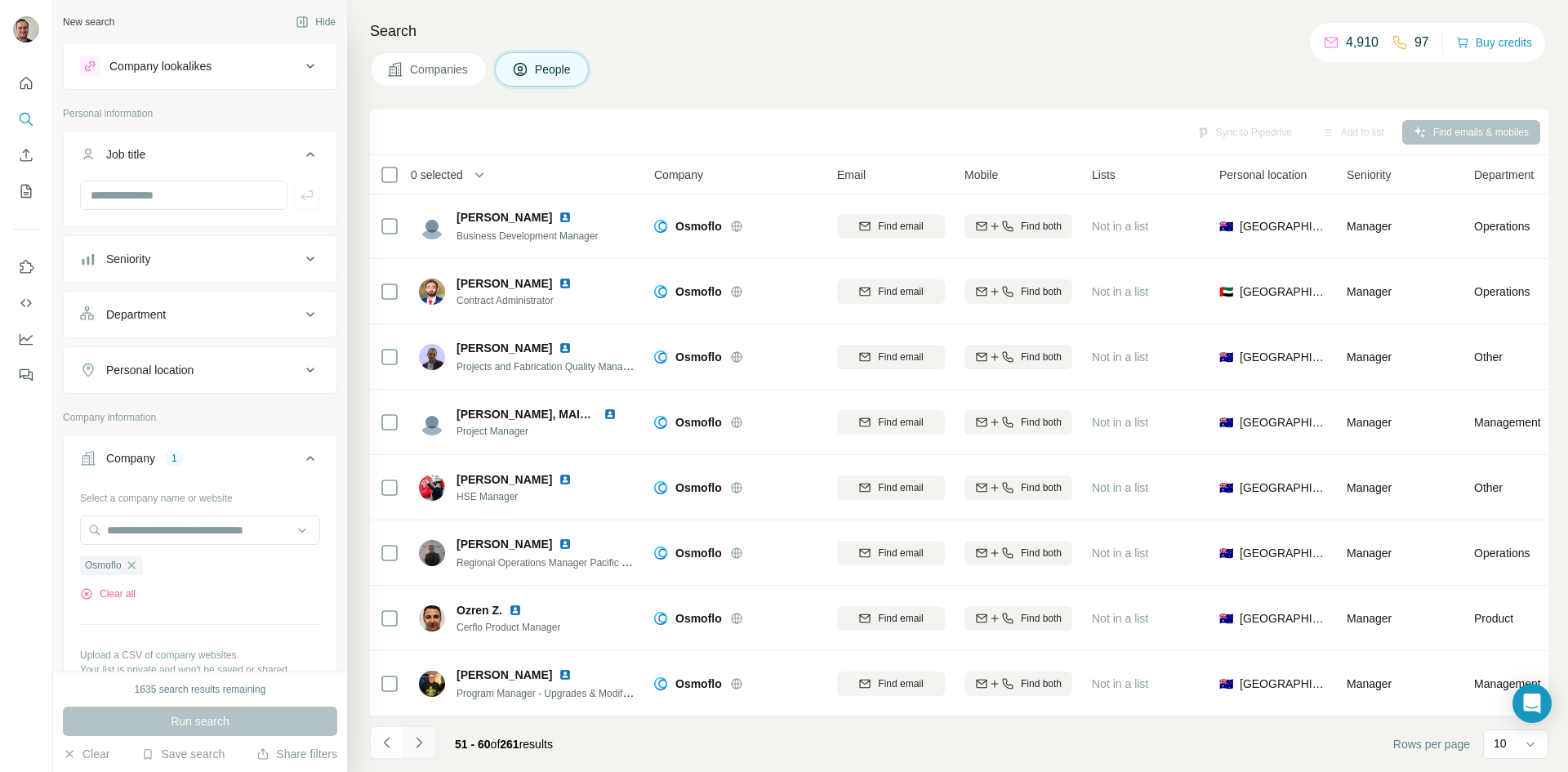
click at [430, 750] on button "Navigate to next page" at bounding box center [419, 743] width 33 height 33
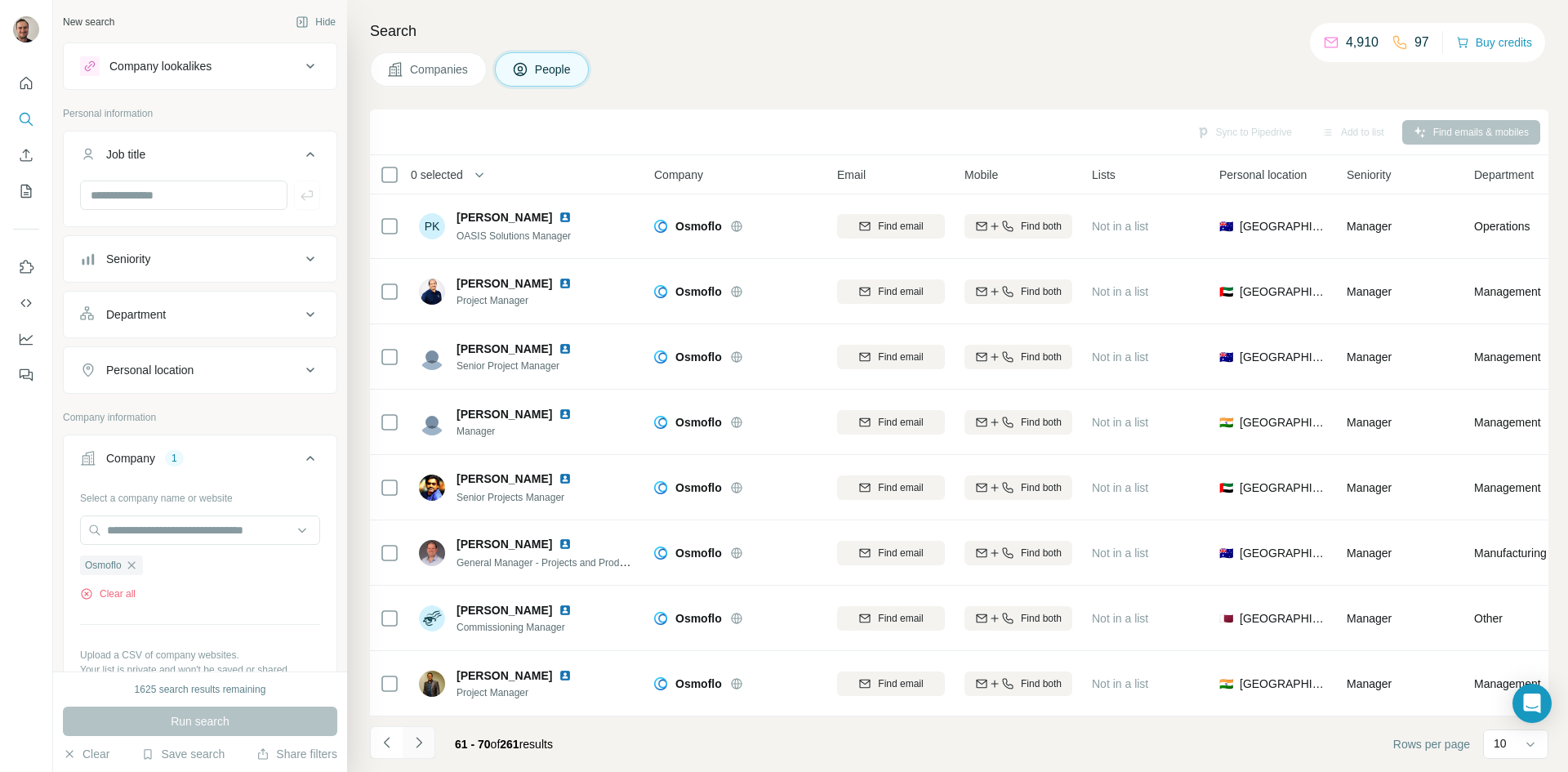
click at [413, 741] on icon "Navigate to next page" at bounding box center [418, 742] width 16 height 16
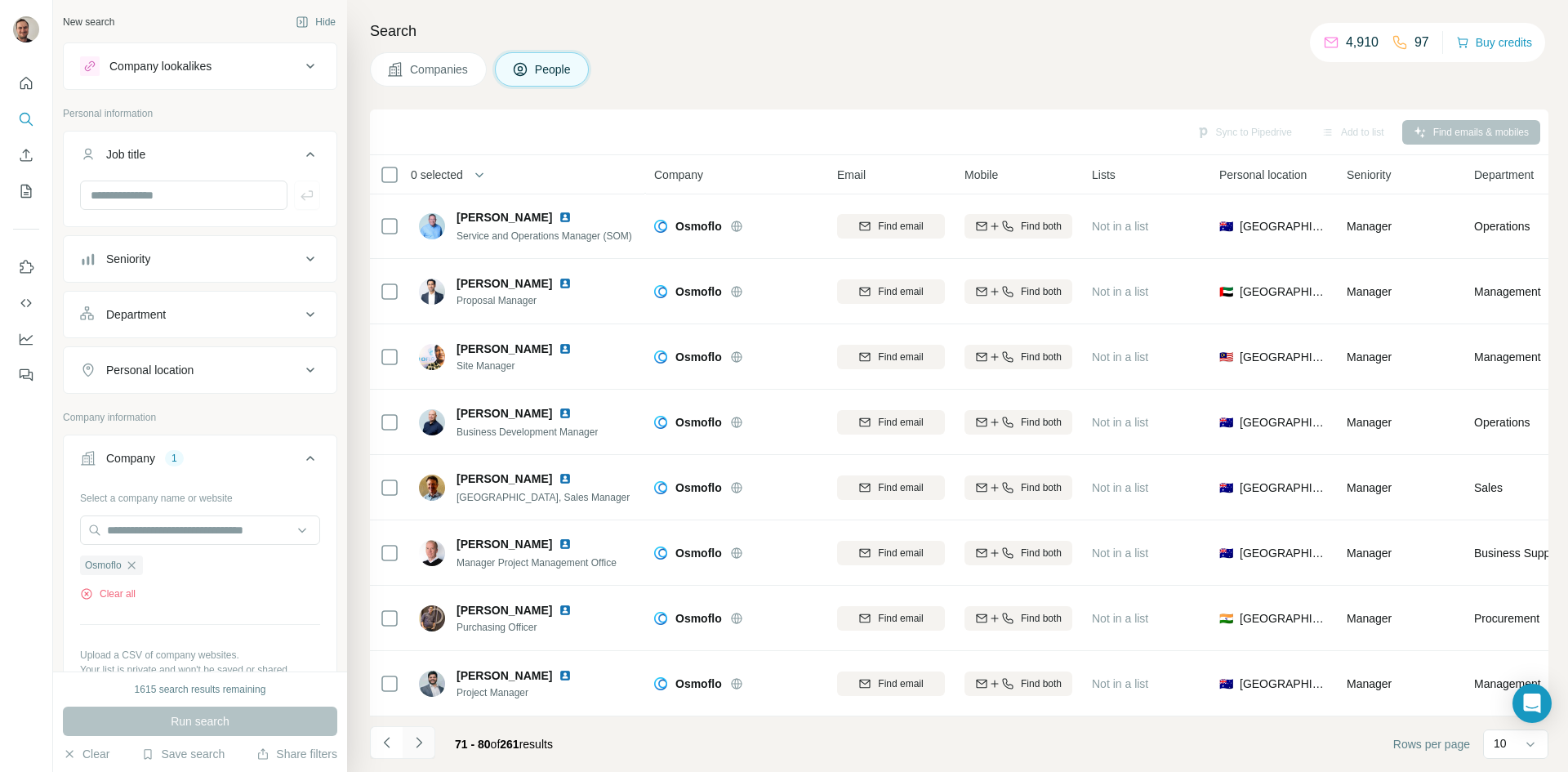
click at [415, 741] on icon "Navigate to next page" at bounding box center [418, 742] width 16 height 16
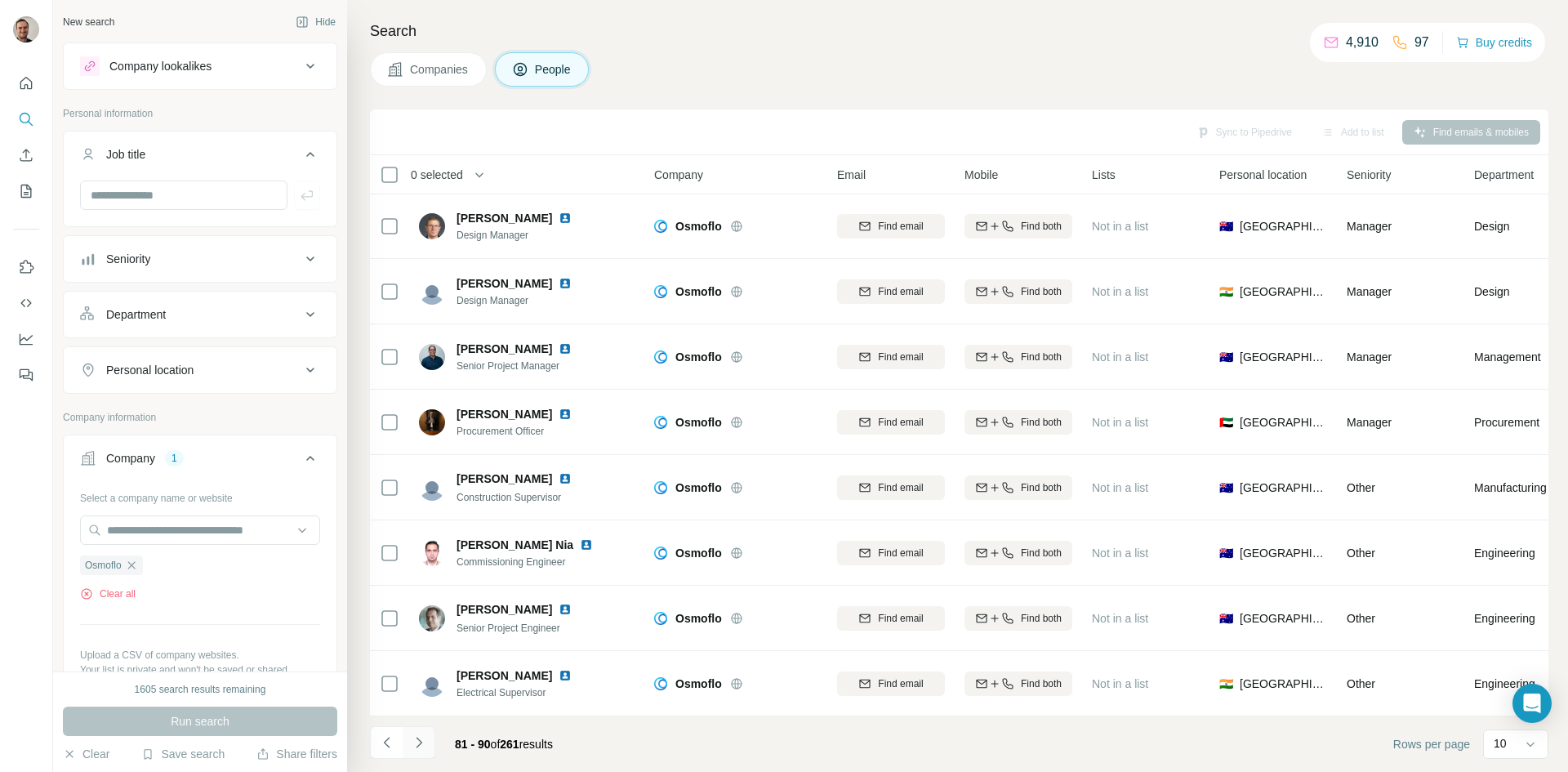
click at [418, 742] on icon "Navigate to next page" at bounding box center [418, 742] width 16 height 16
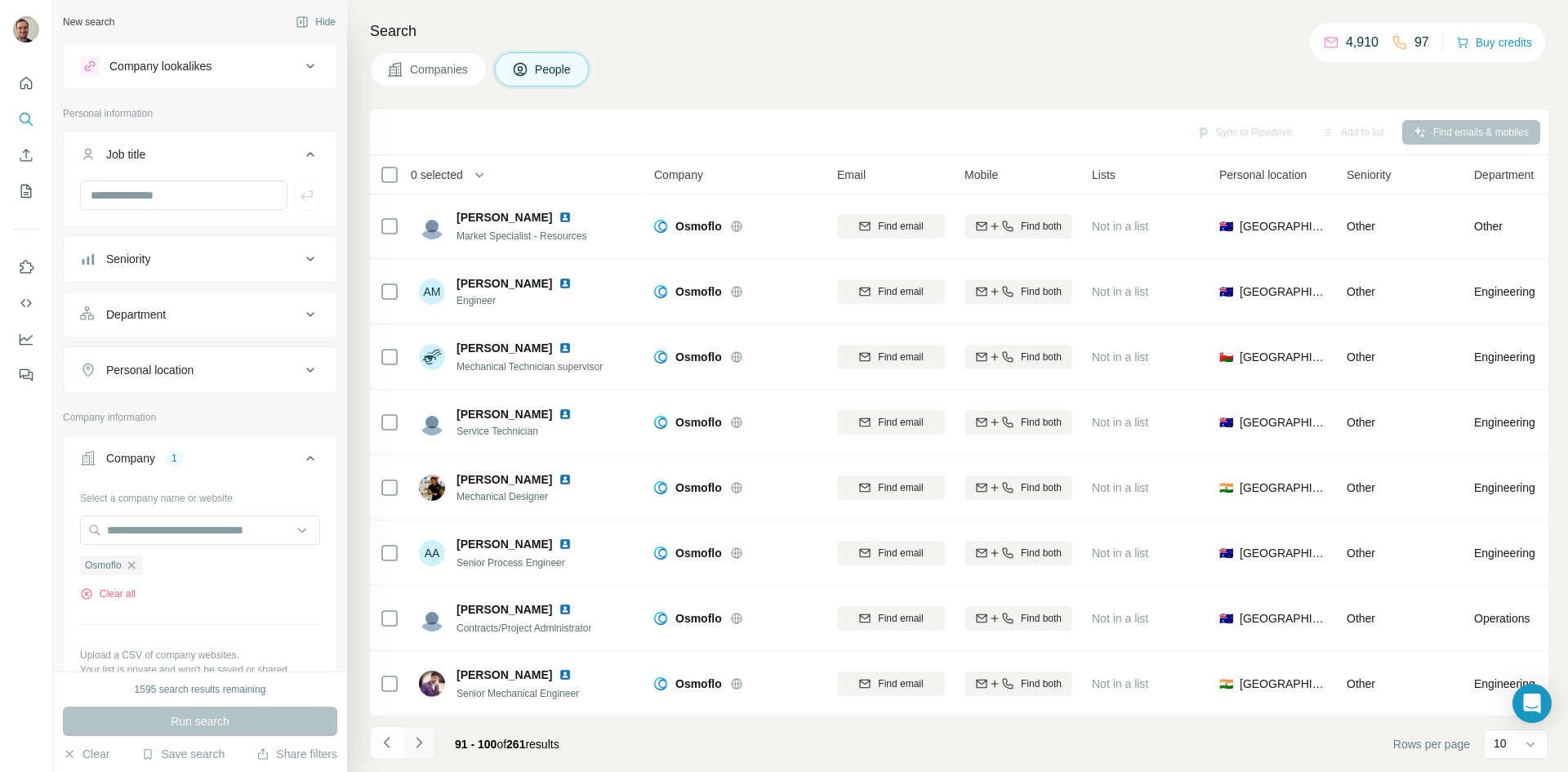
click at [422, 736] on icon "Navigate to next page" at bounding box center [418, 742] width 16 height 16
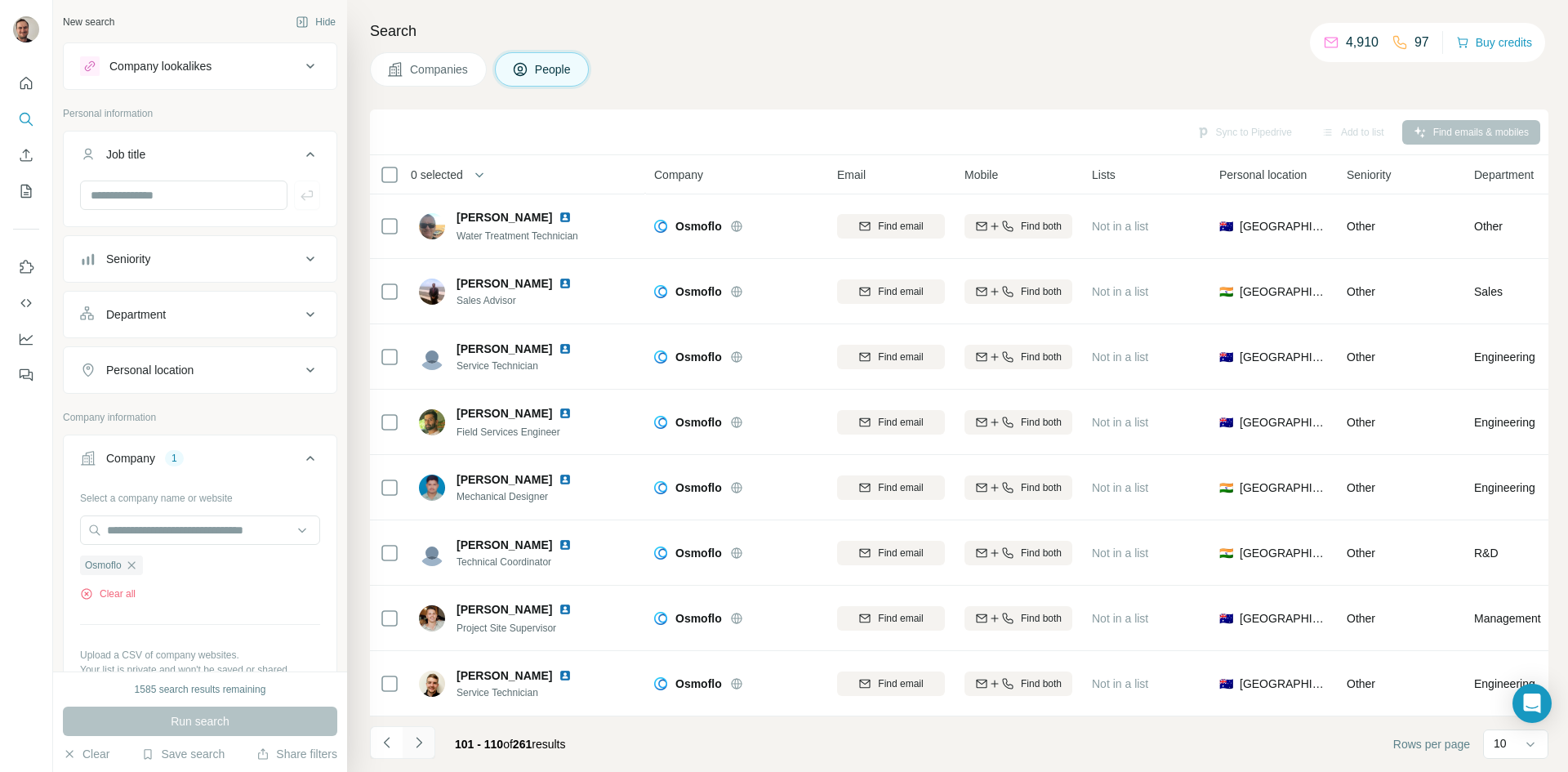
click at [418, 742] on icon "Navigate to next page" at bounding box center [418, 742] width 16 height 16
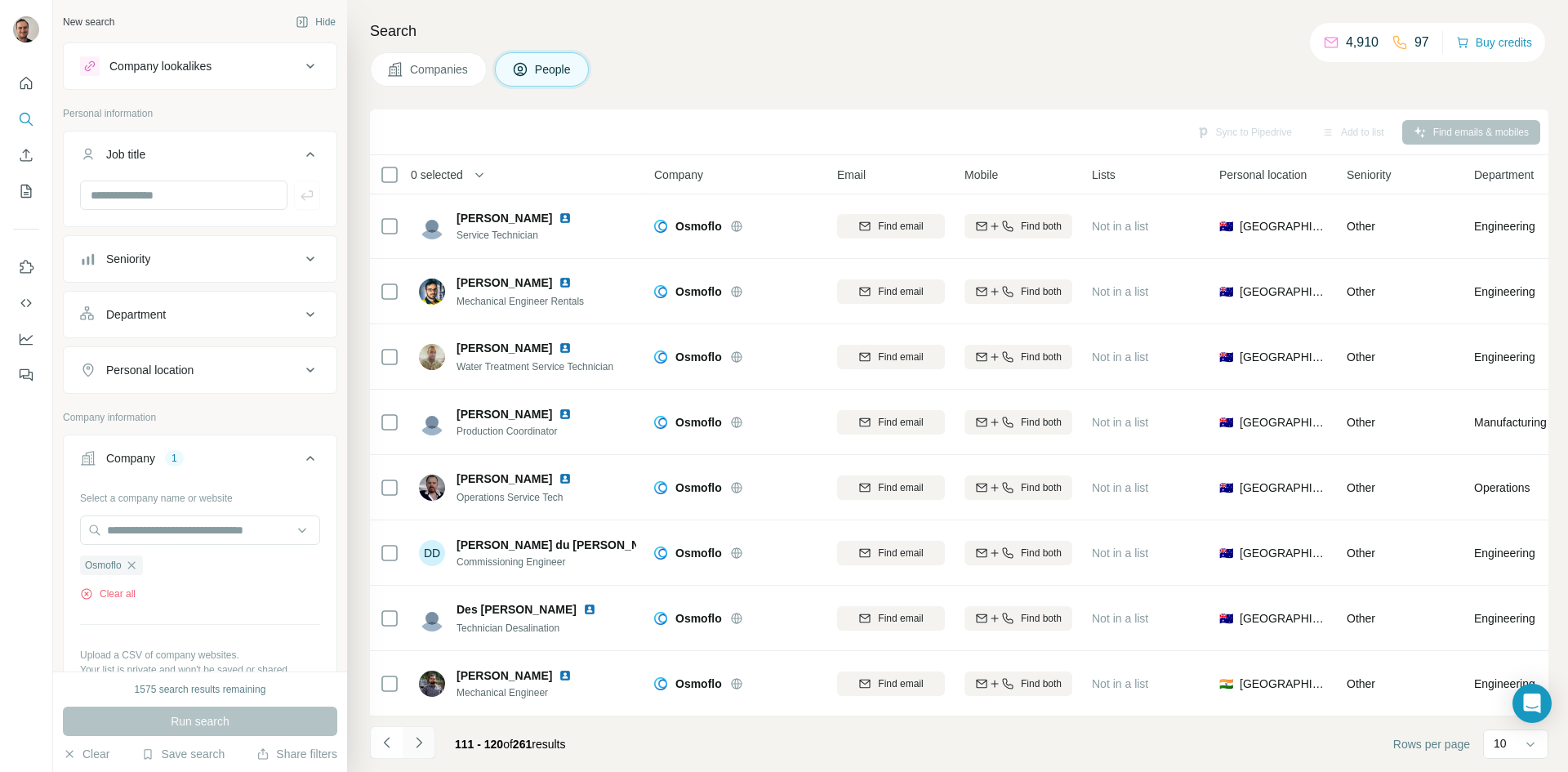
click at [414, 749] on icon "Navigate to next page" at bounding box center [418, 742] width 16 height 16
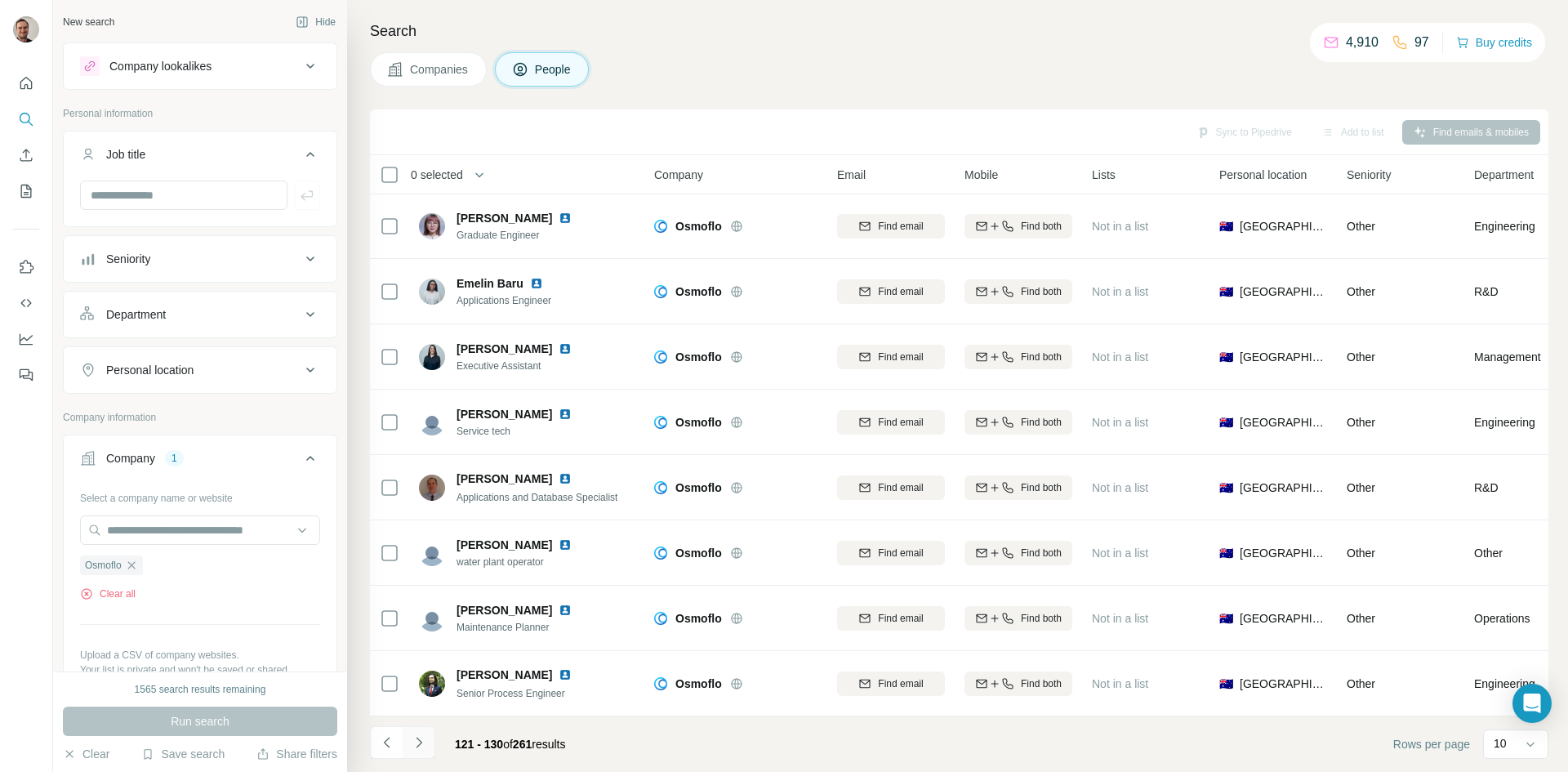
click at [421, 746] on icon "Navigate to next page" at bounding box center [418, 742] width 16 height 16
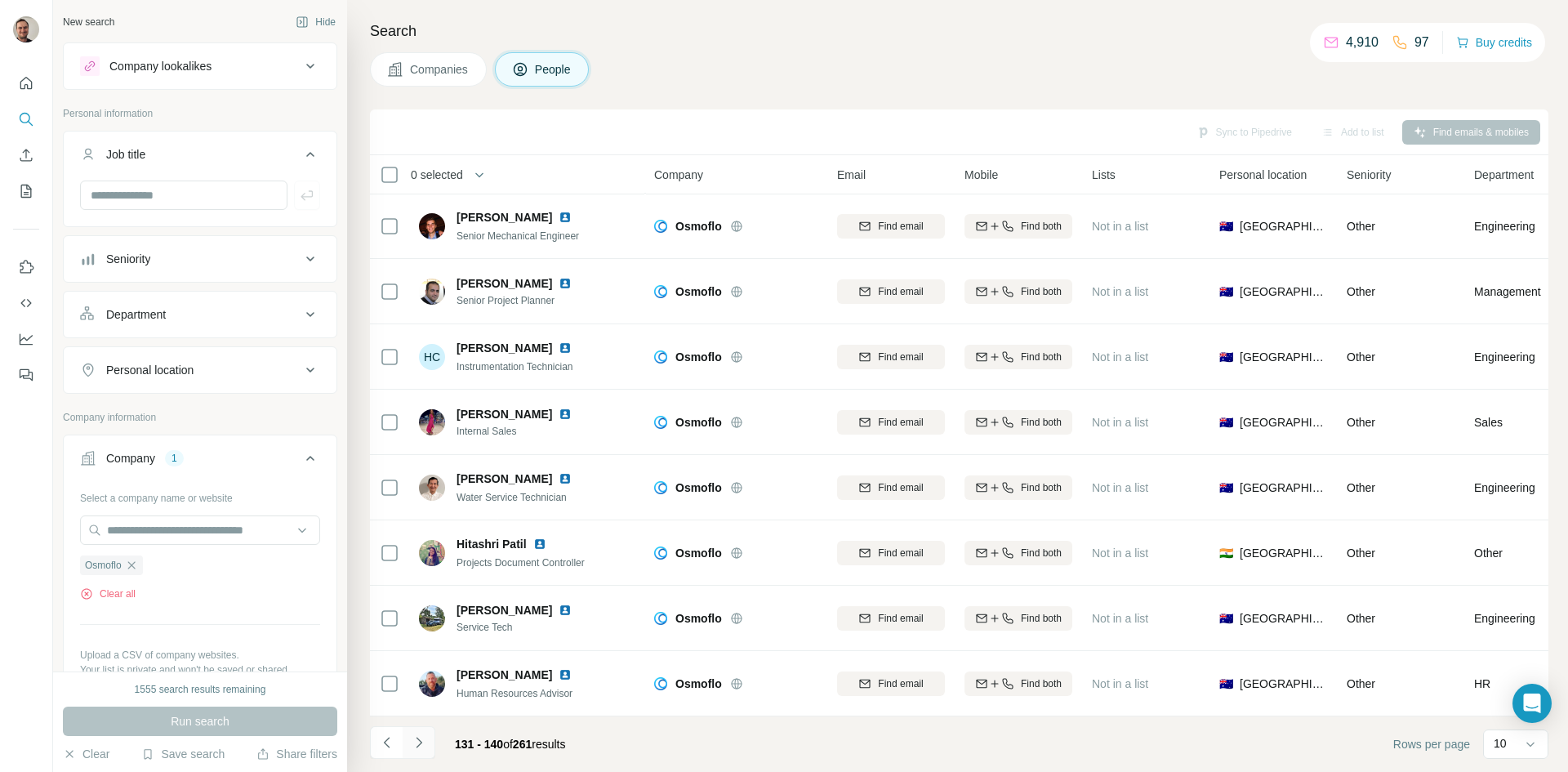
click at [424, 744] on icon "Navigate to next page" at bounding box center [418, 742] width 16 height 16
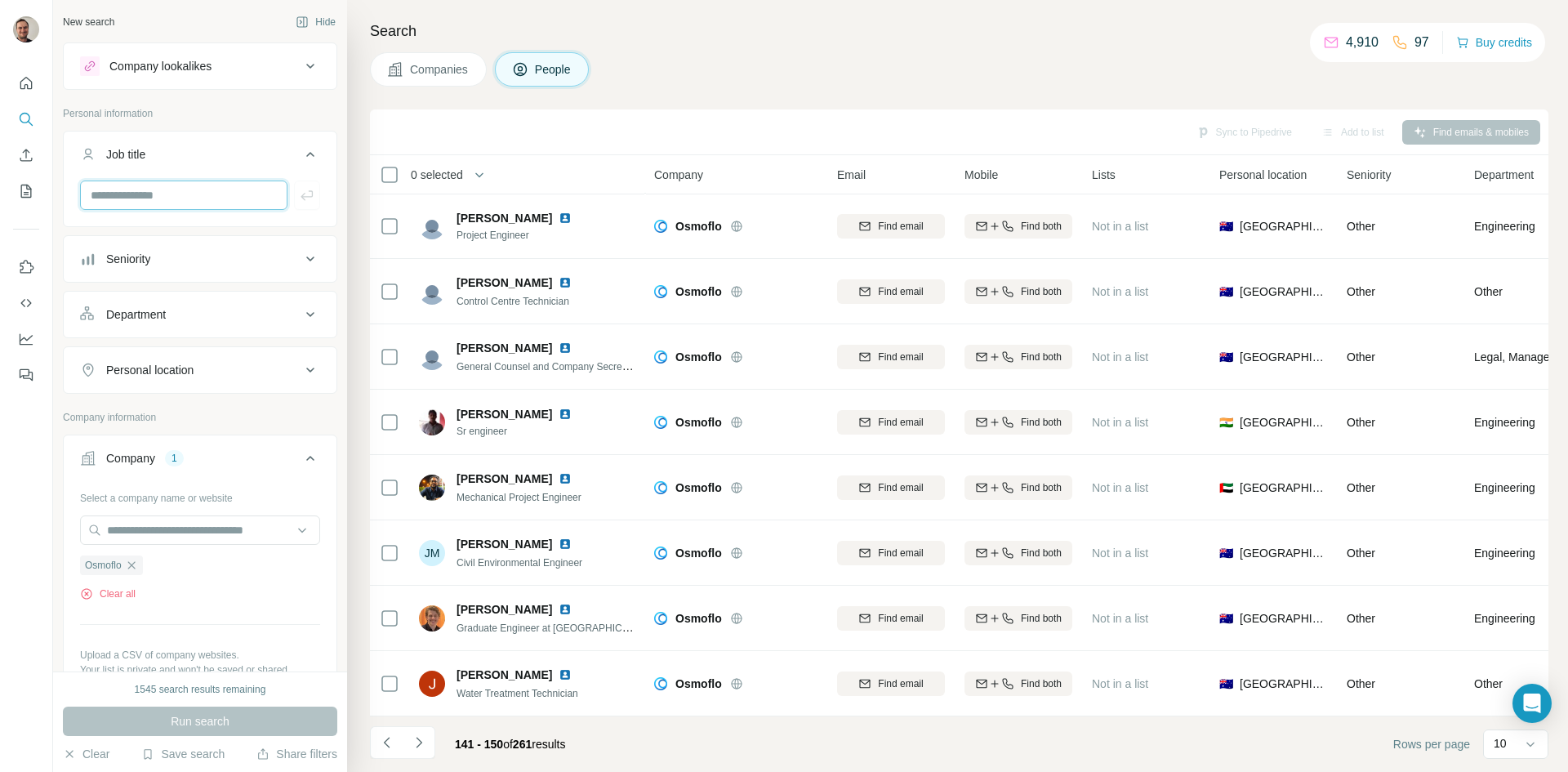
click at [203, 198] on input "text" at bounding box center [183, 196] width 207 height 29
type input "*********"
click at [301, 197] on icon "button" at bounding box center [307, 195] width 12 height 9
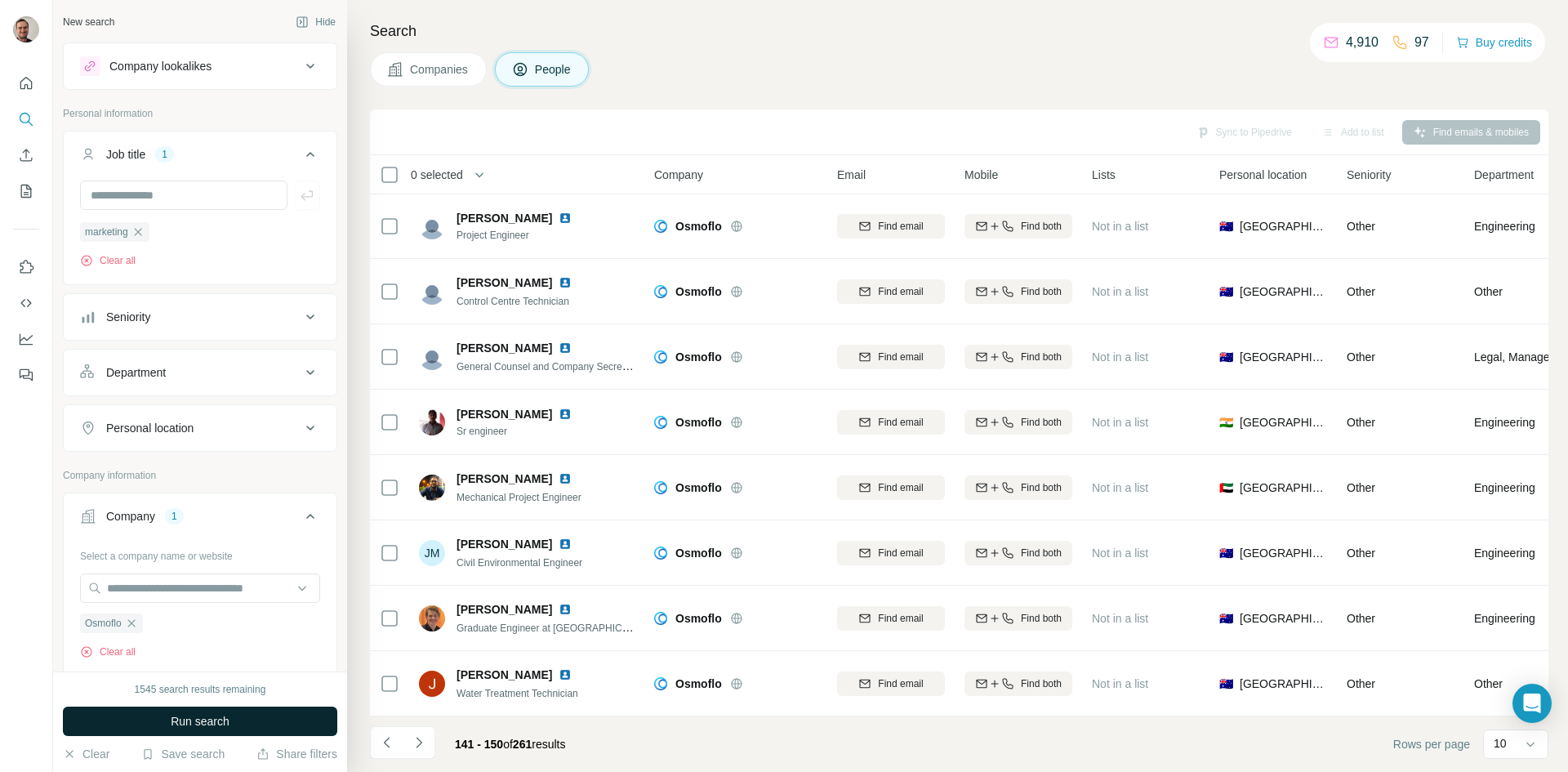
click at [204, 720] on span "Run search" at bounding box center [200, 721] width 59 height 16
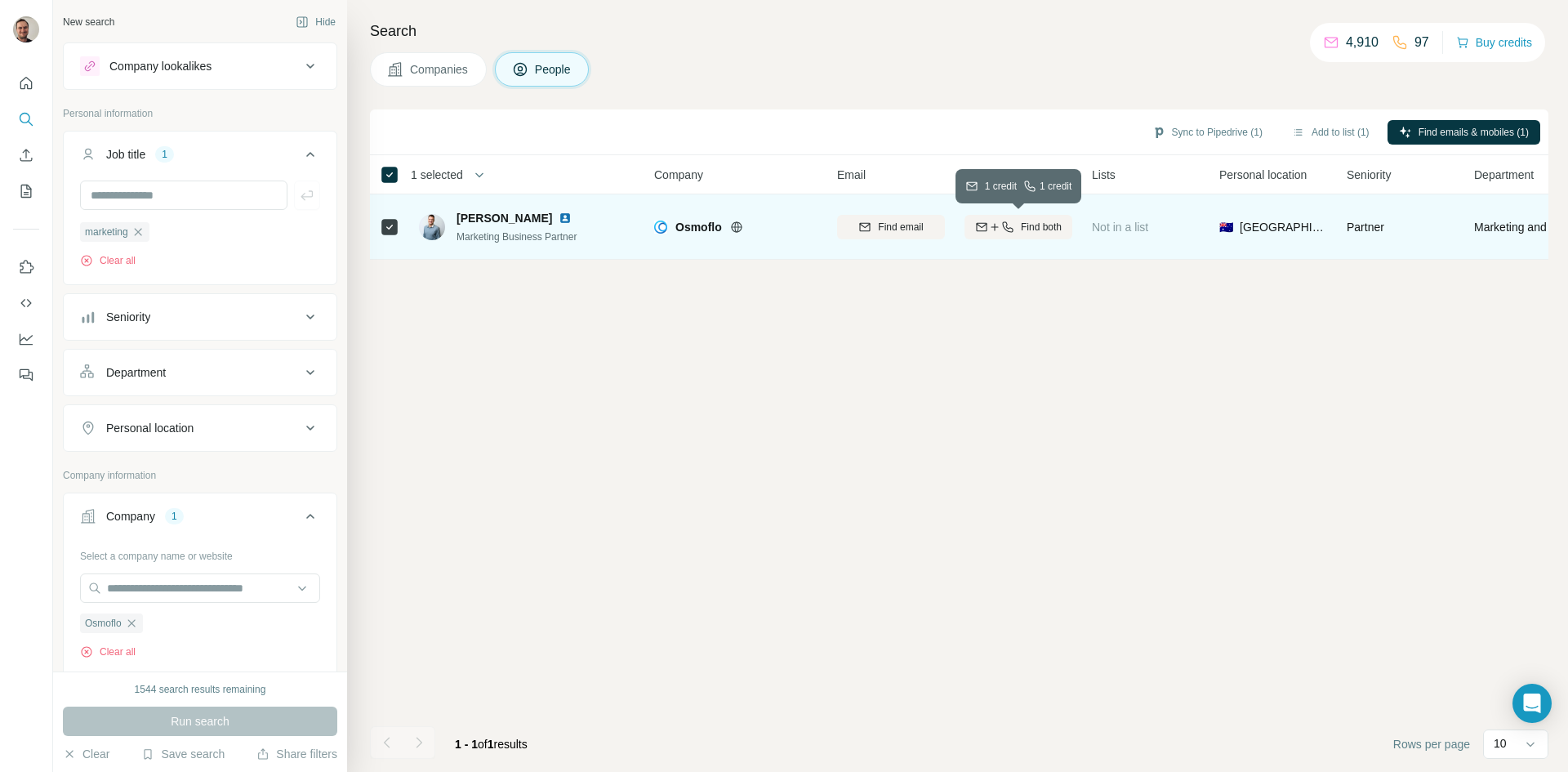
click at [1052, 226] on span "Find both" at bounding box center [1042, 226] width 41 height 15
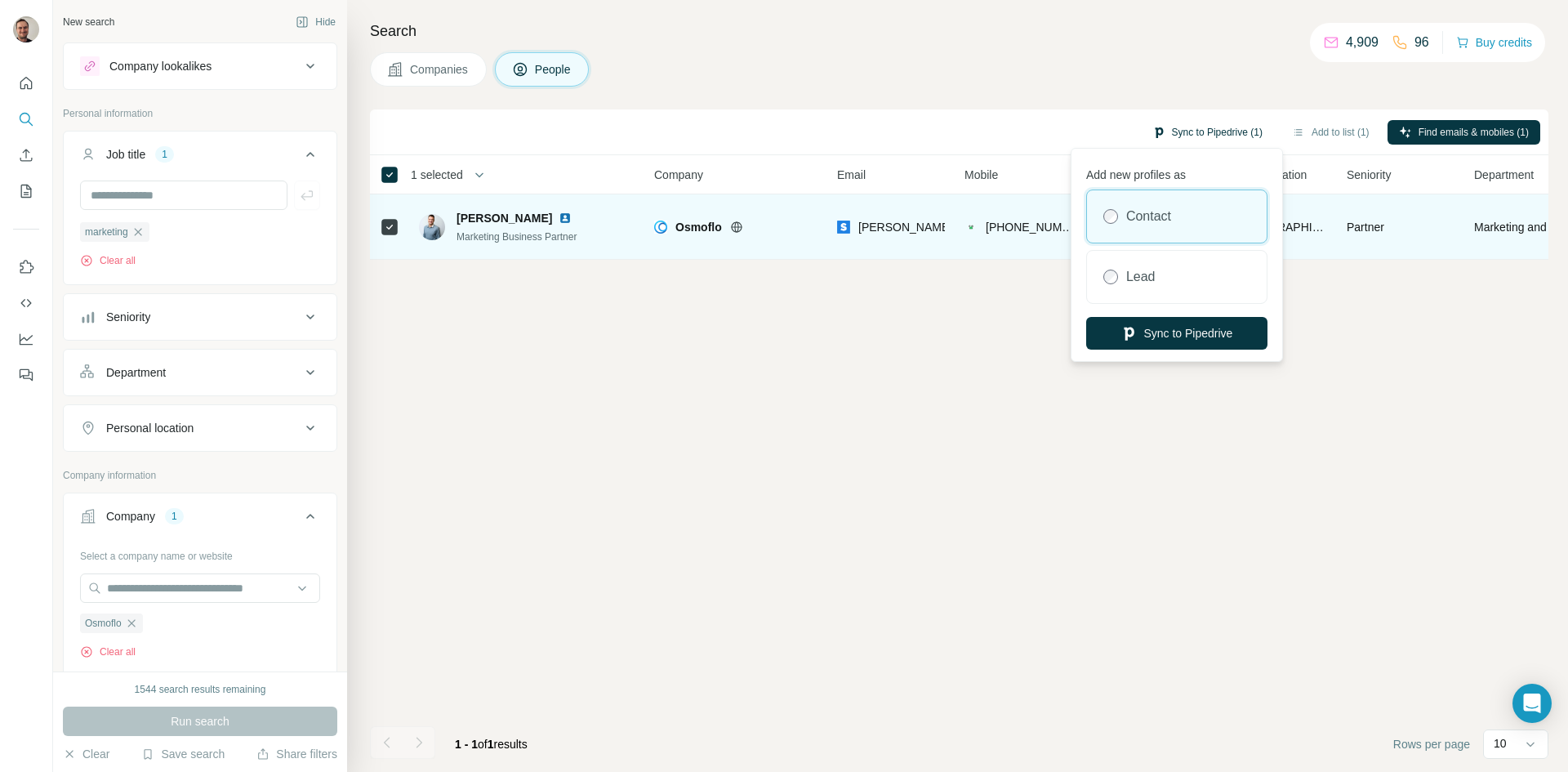
click at [1224, 137] on button "Sync to Pipedrive (1)" at bounding box center [1207, 132] width 133 height 25
click at [1170, 333] on button "Sync to Pipedrive" at bounding box center [1176, 334] width 181 height 33
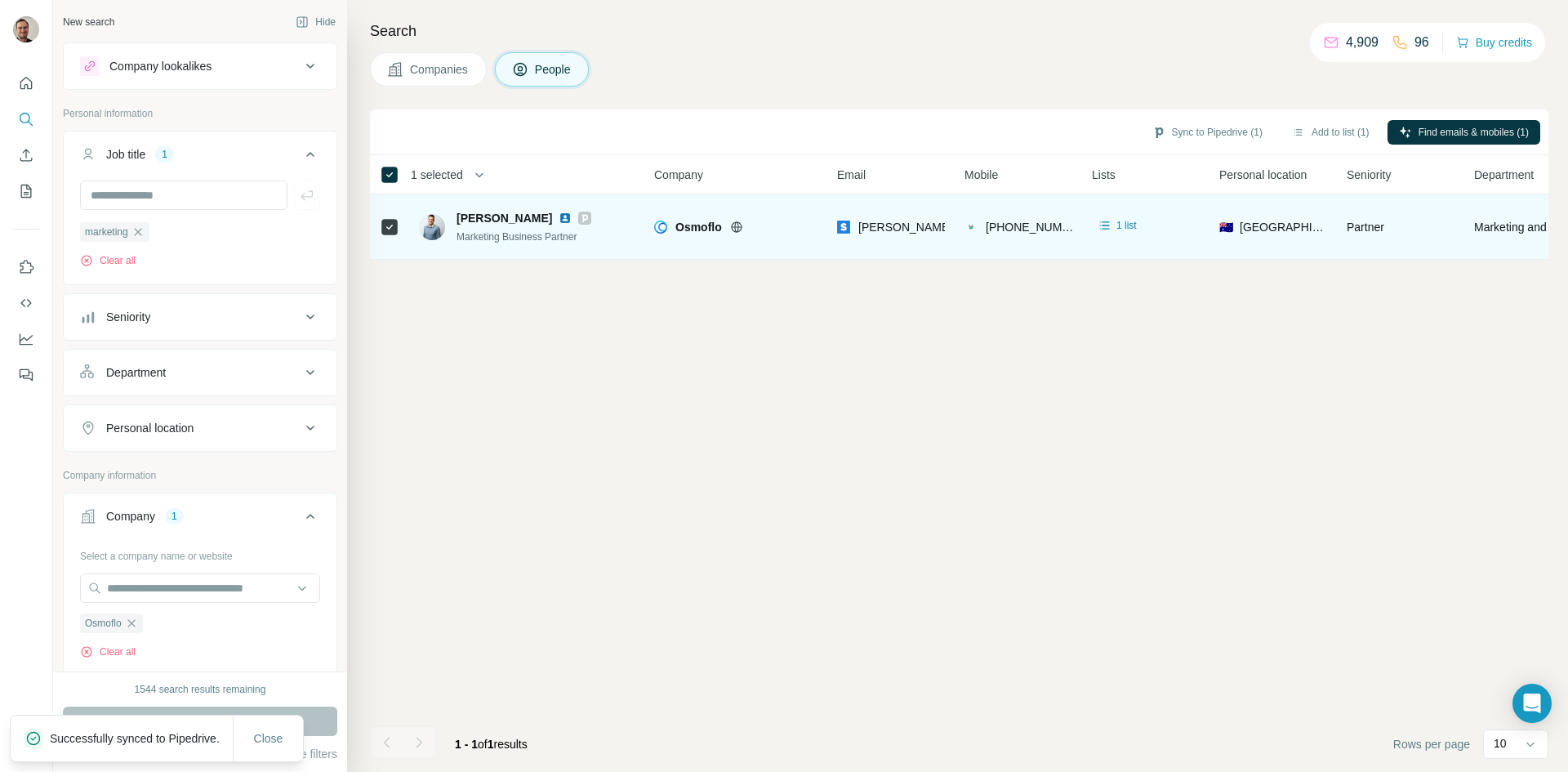
click at [141, 231] on icon "button" at bounding box center [137, 232] width 13 height 13
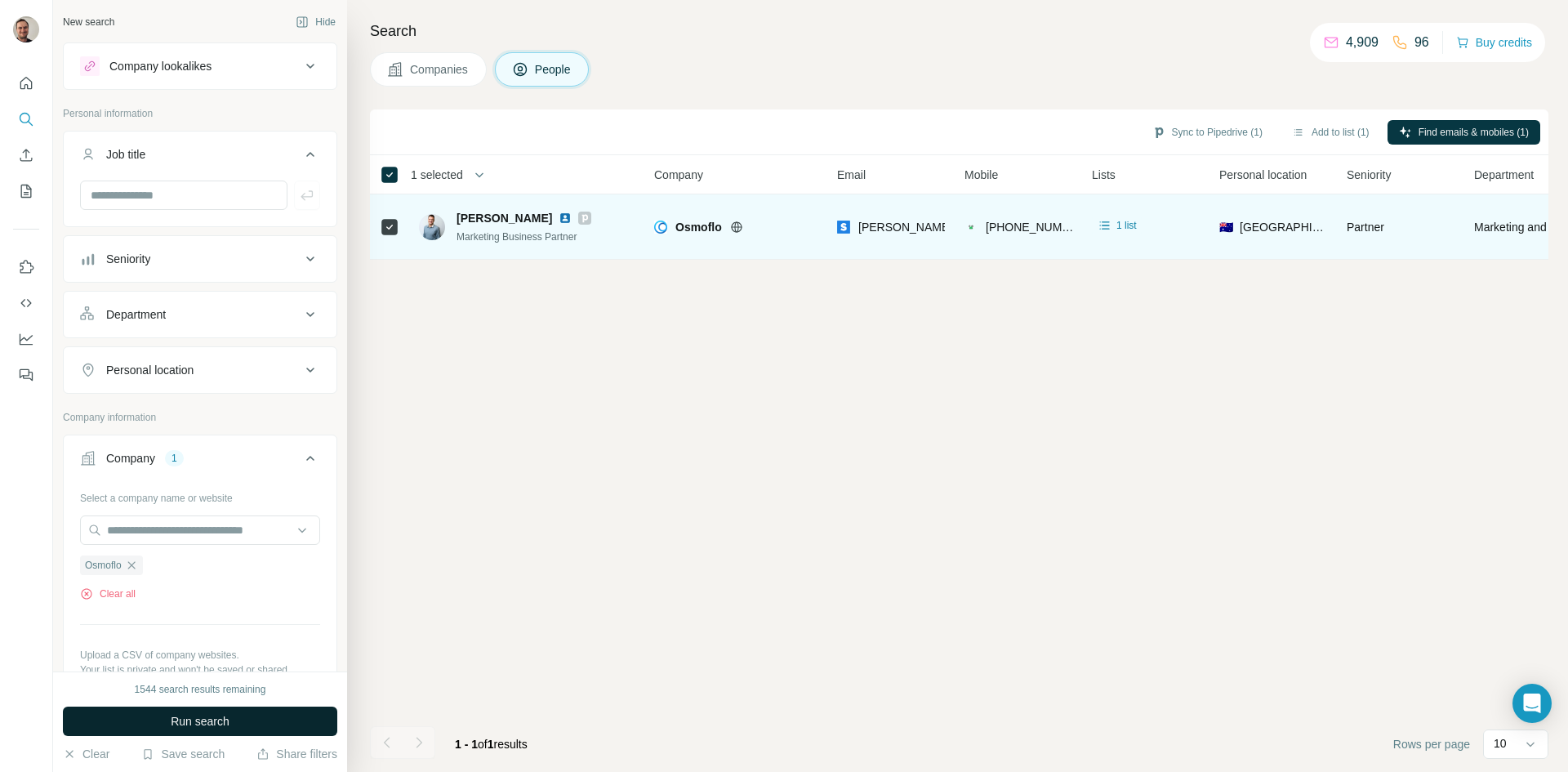
click at [308, 726] on button "Run search" at bounding box center [200, 721] width 274 height 29
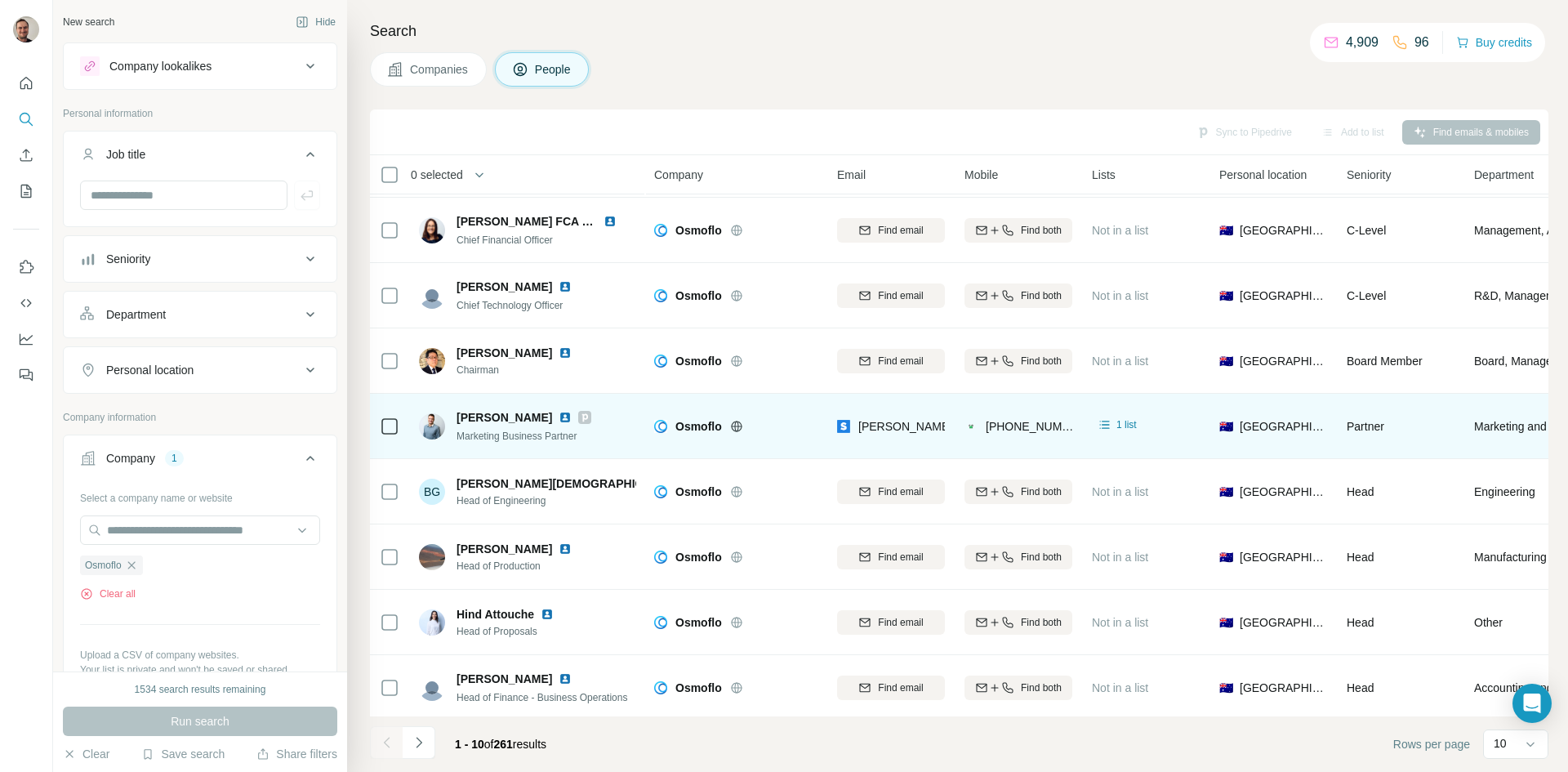
scroll to position [141, 0]
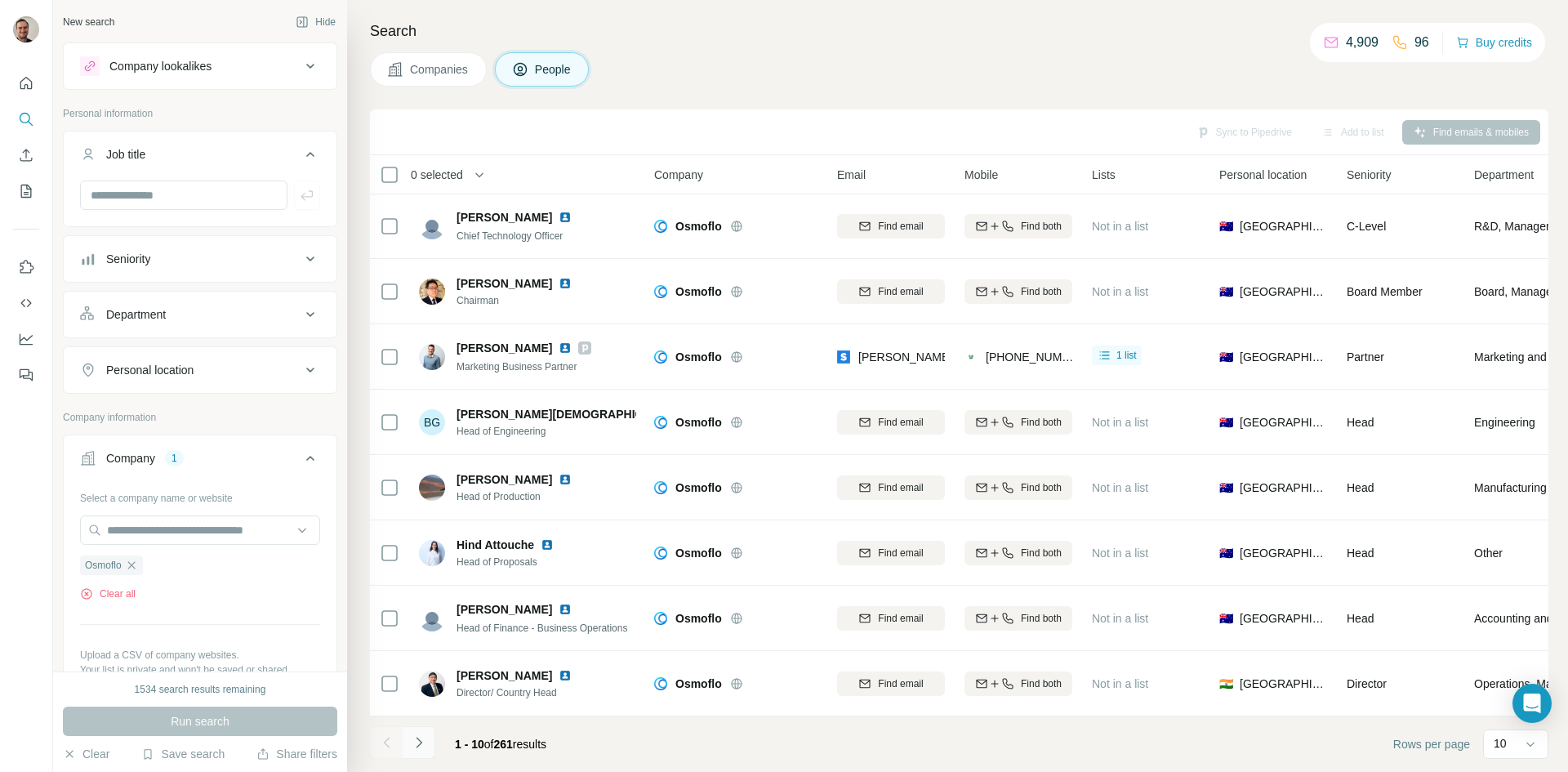
click at [425, 742] on icon "Navigate to next page" at bounding box center [418, 742] width 16 height 16
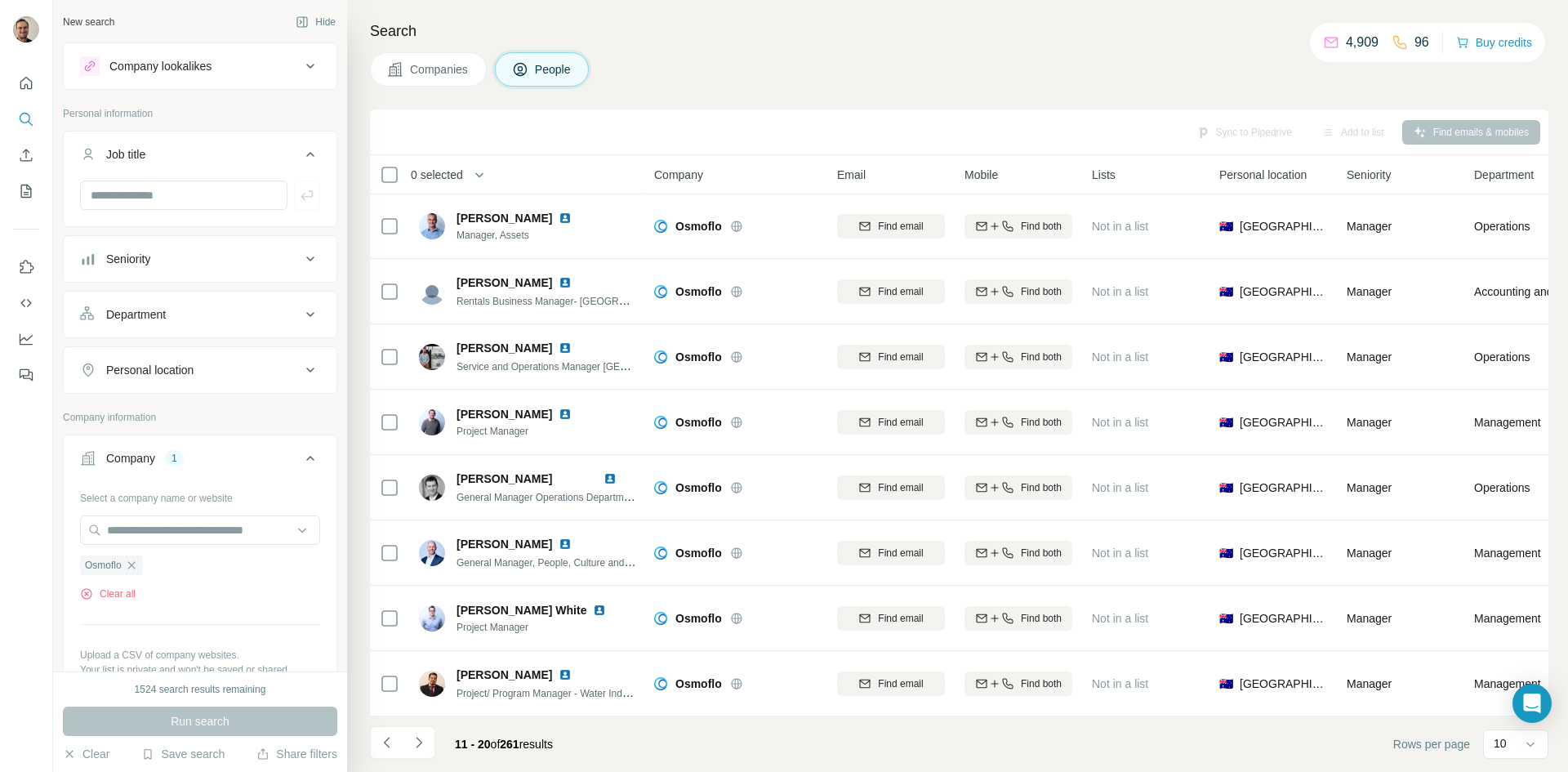
click at [416, 745] on icon "Navigate to next page" at bounding box center [418, 742] width 16 height 16
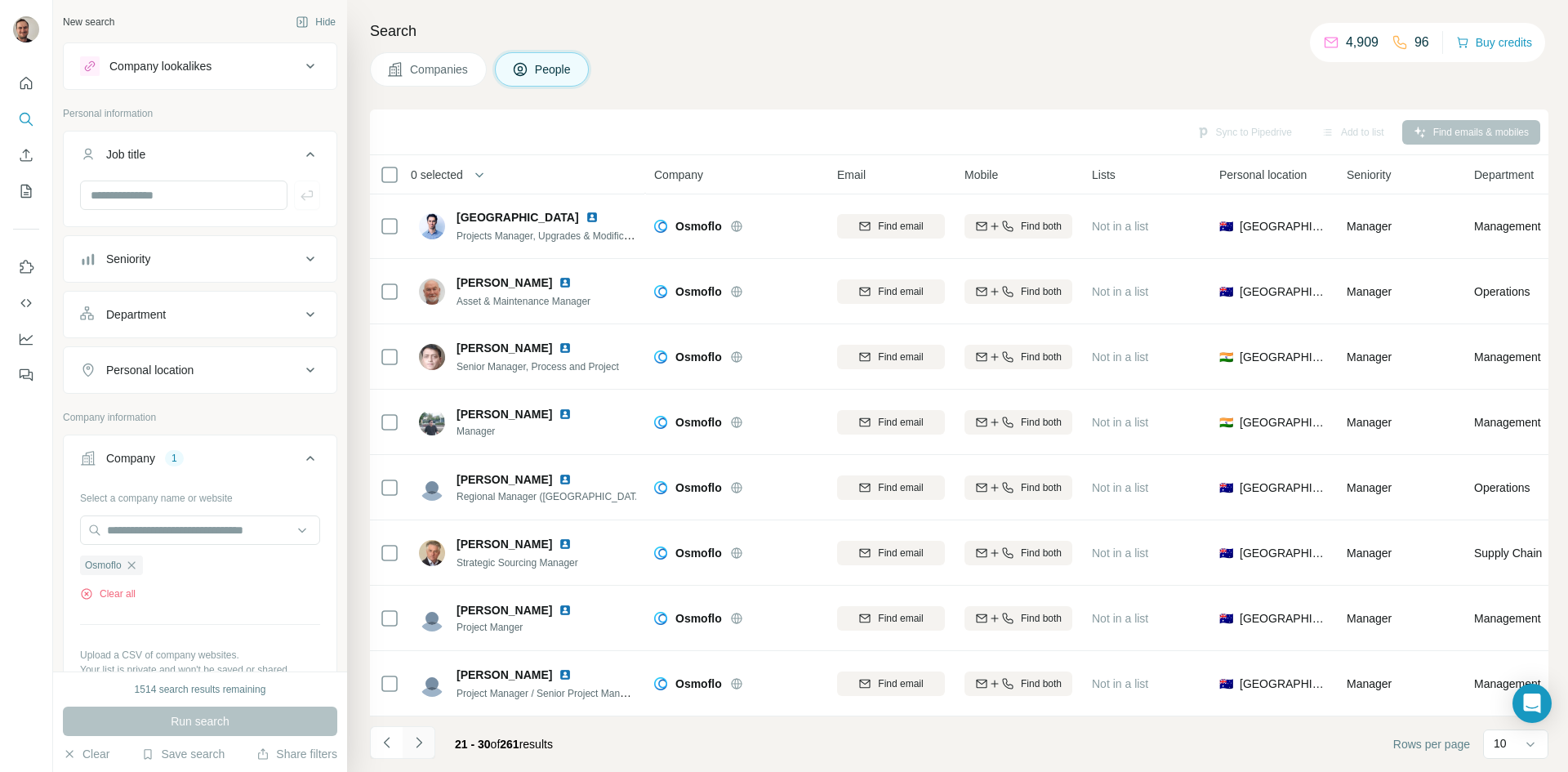
click at [418, 744] on icon "Navigate to next page" at bounding box center [418, 742] width 16 height 16
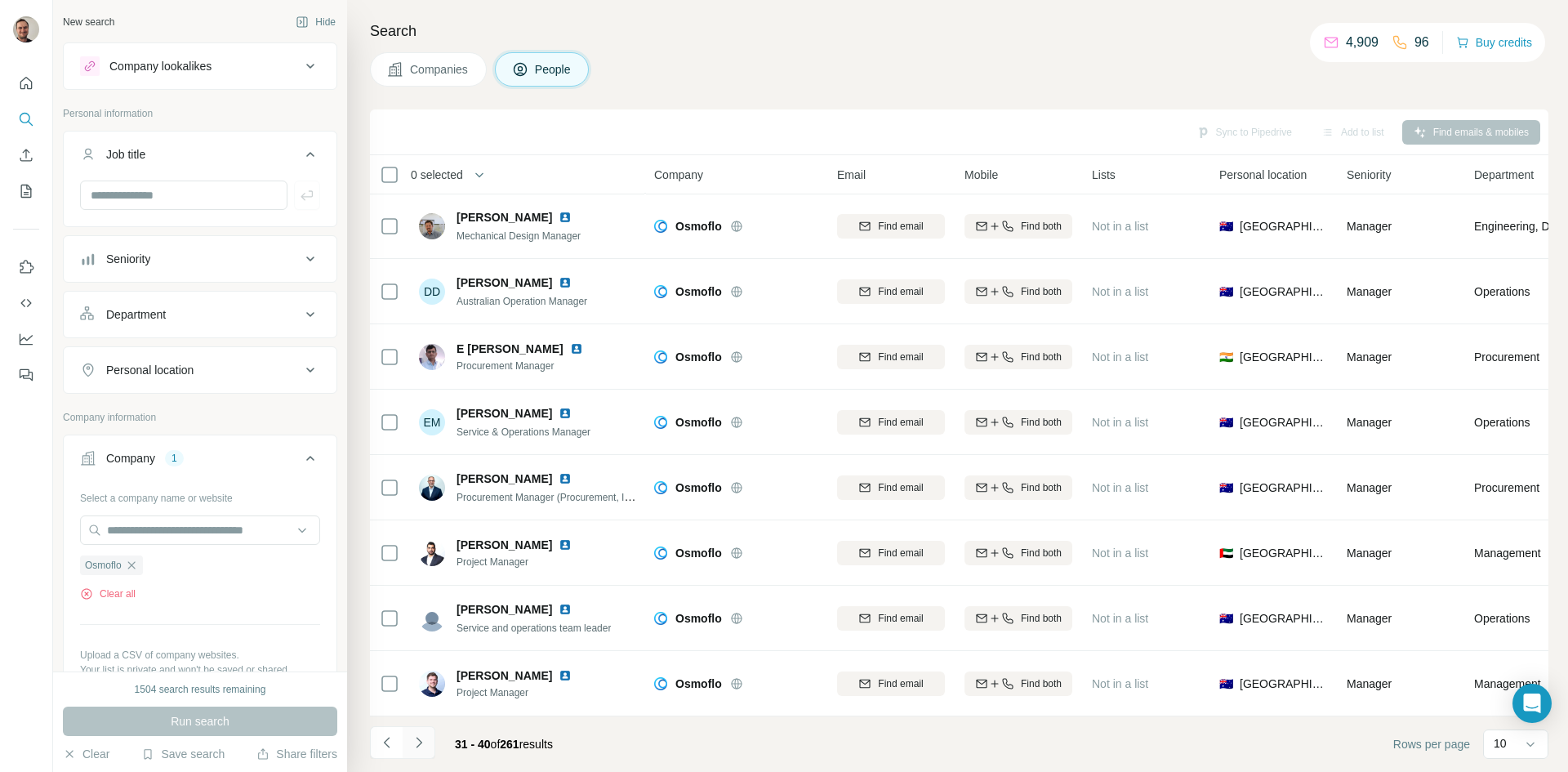
click at [418, 744] on icon "Navigate to next page" at bounding box center [418, 742] width 16 height 16
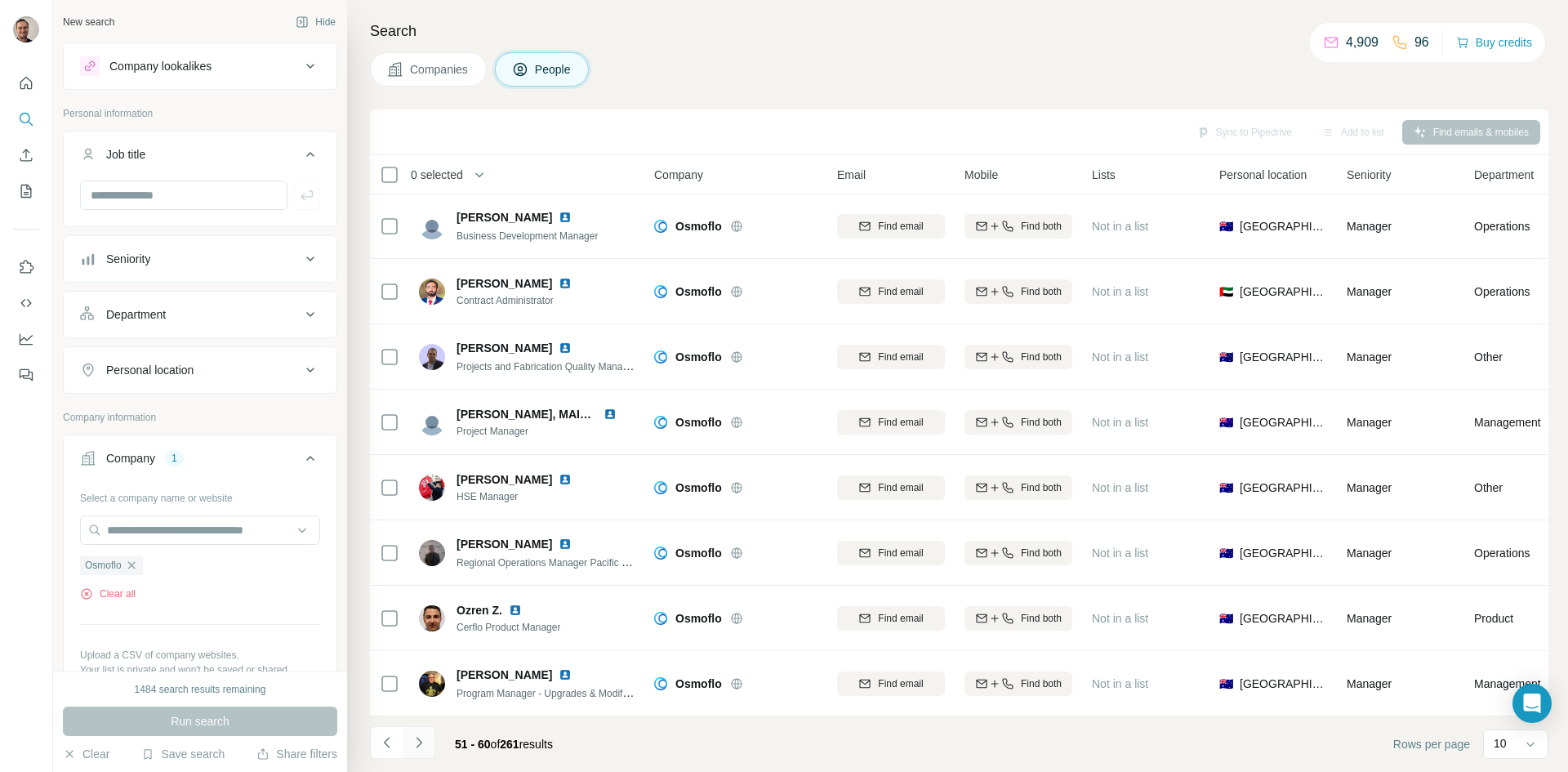
click at [418, 744] on icon "Navigate to next page" at bounding box center [418, 742] width 16 height 16
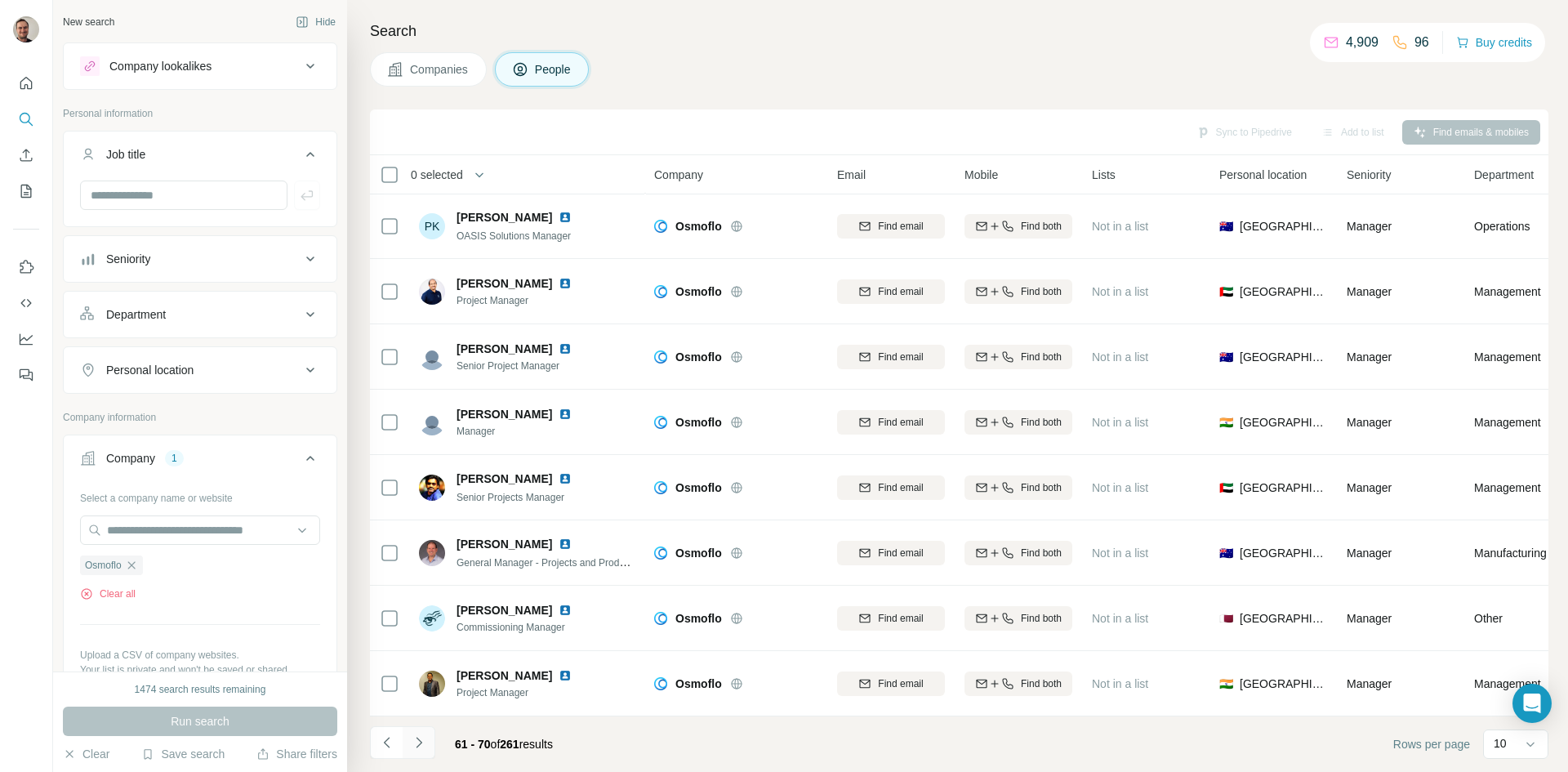
click at [418, 744] on icon "Navigate to next page" at bounding box center [418, 742] width 16 height 16
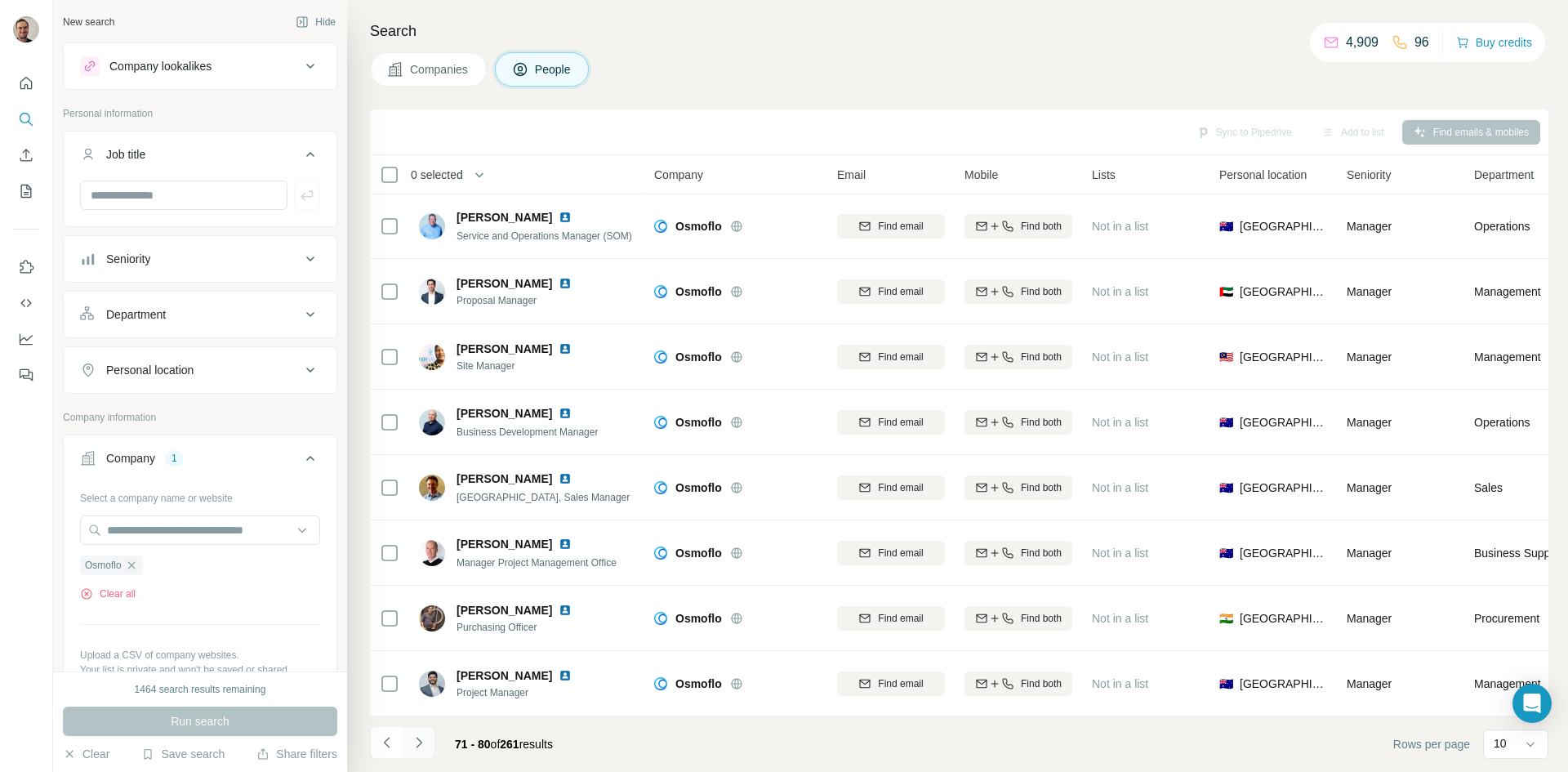
click at [418, 744] on icon "Navigate to next page" at bounding box center [418, 742] width 16 height 16
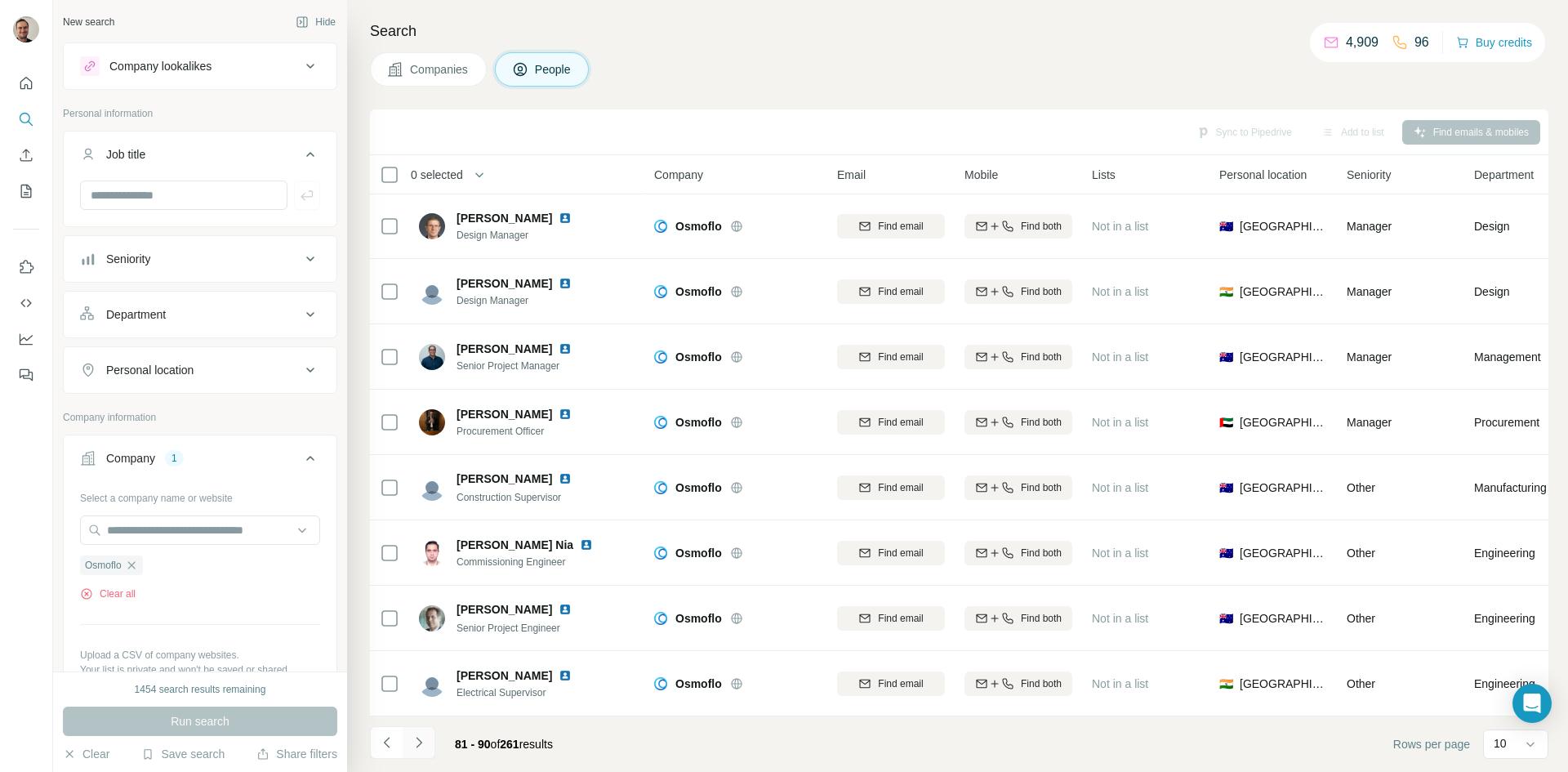
click at [418, 744] on icon "Navigate to next page" at bounding box center [418, 742] width 16 height 16
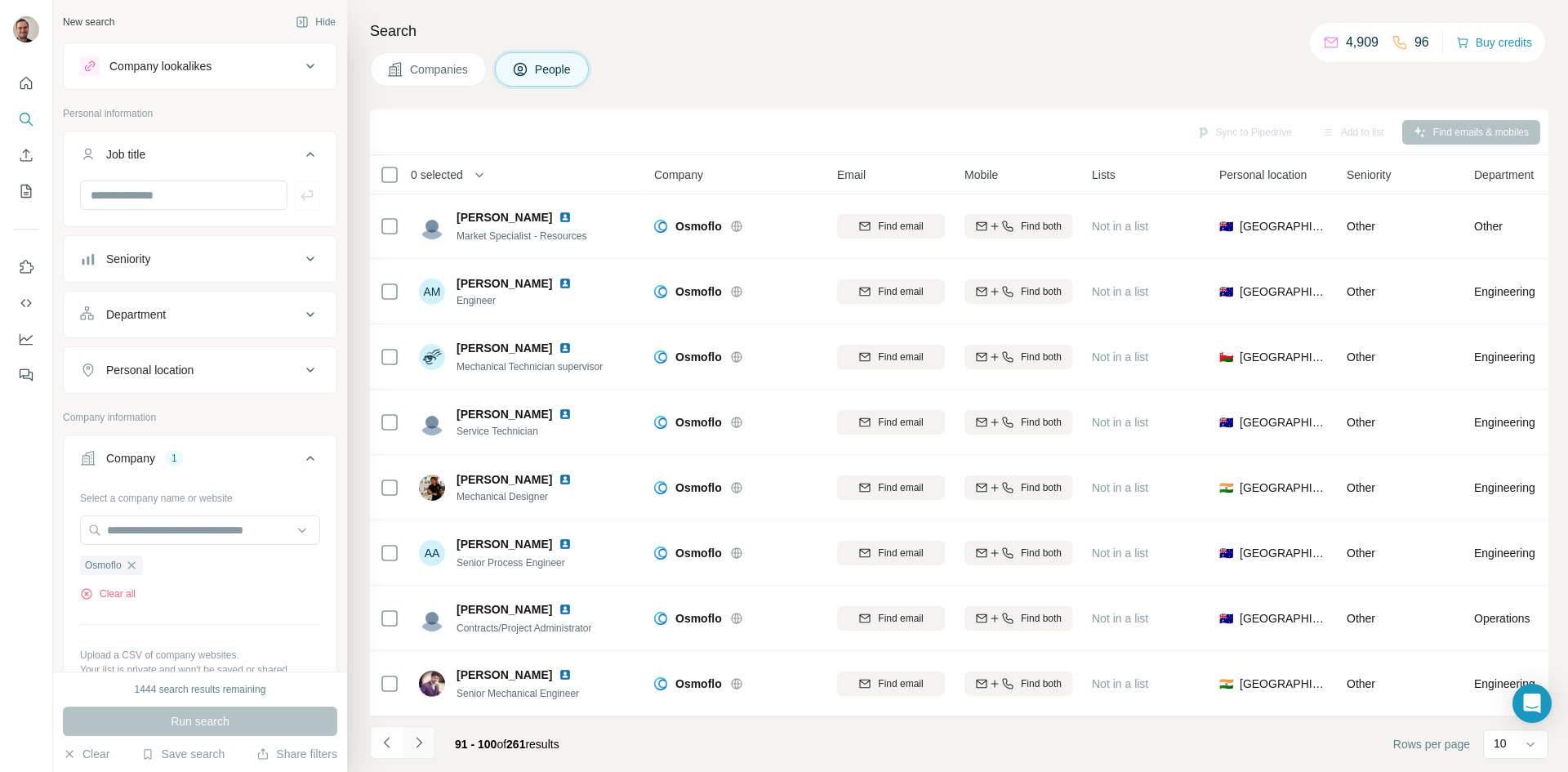
click at [418, 744] on icon "Navigate to next page" at bounding box center [418, 742] width 16 height 16
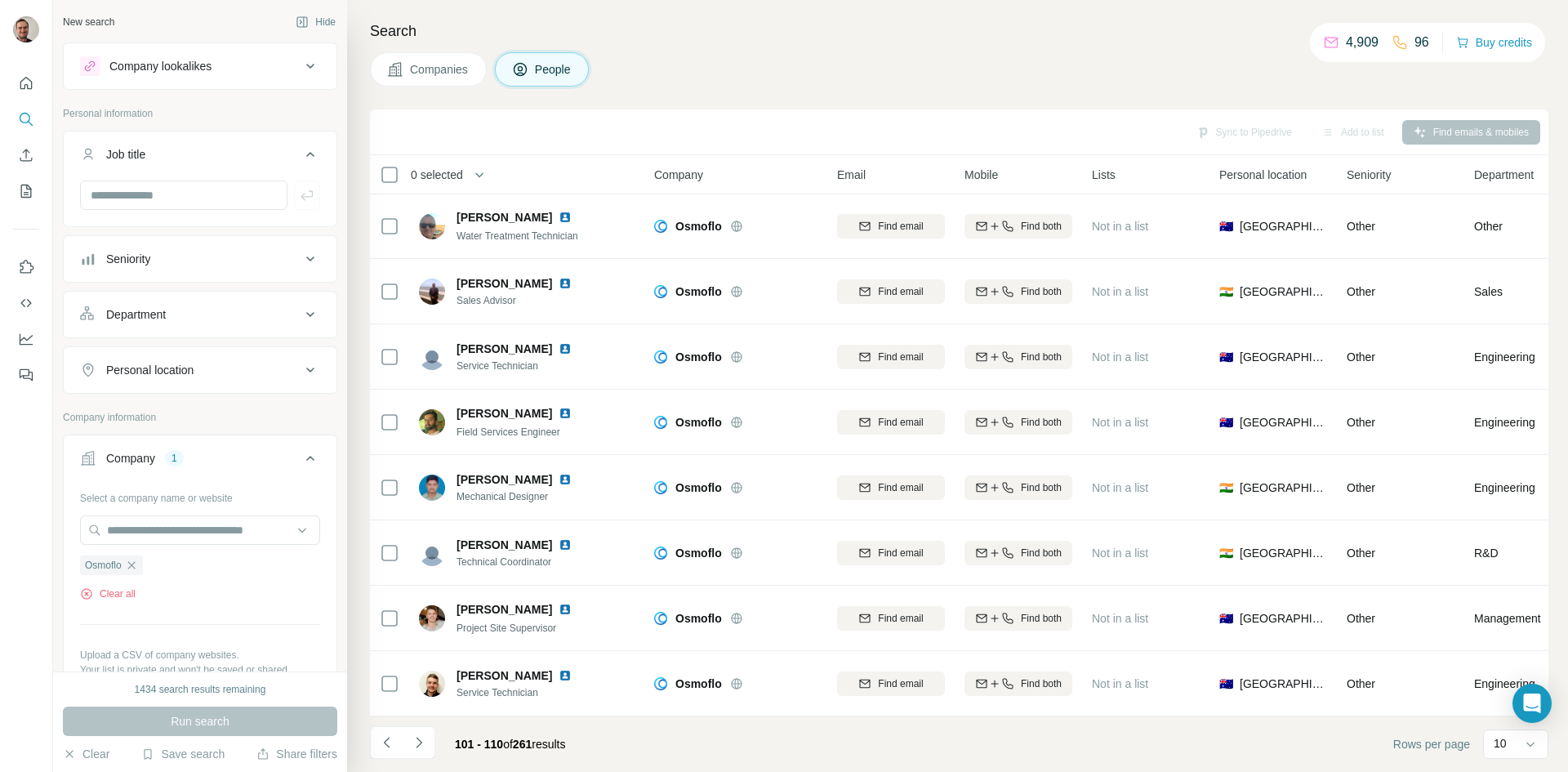
click at [418, 743] on icon "Navigate to next page" at bounding box center [418, 742] width 16 height 16
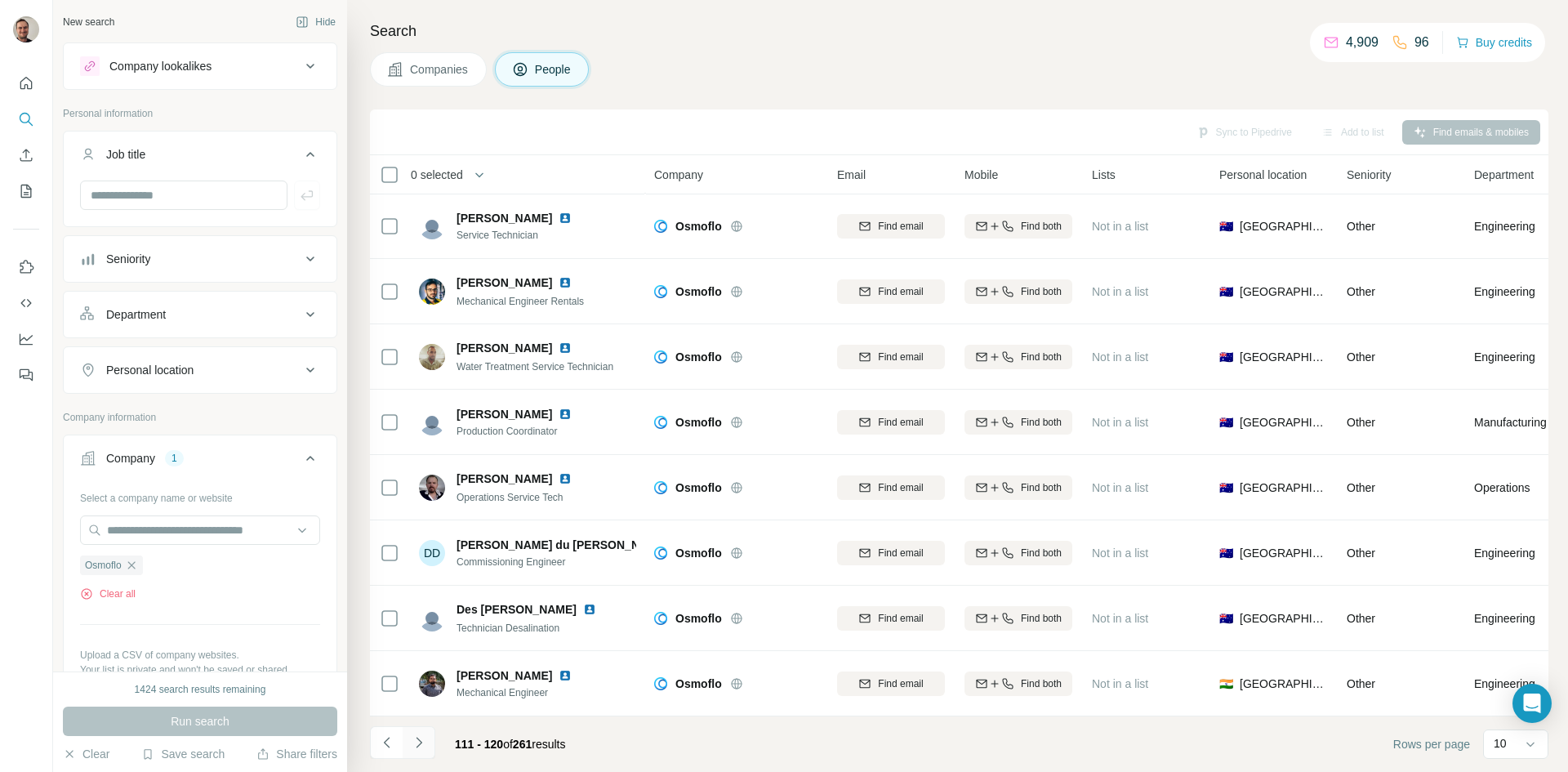
click at [418, 744] on icon "Navigate to next page" at bounding box center [418, 742] width 16 height 16
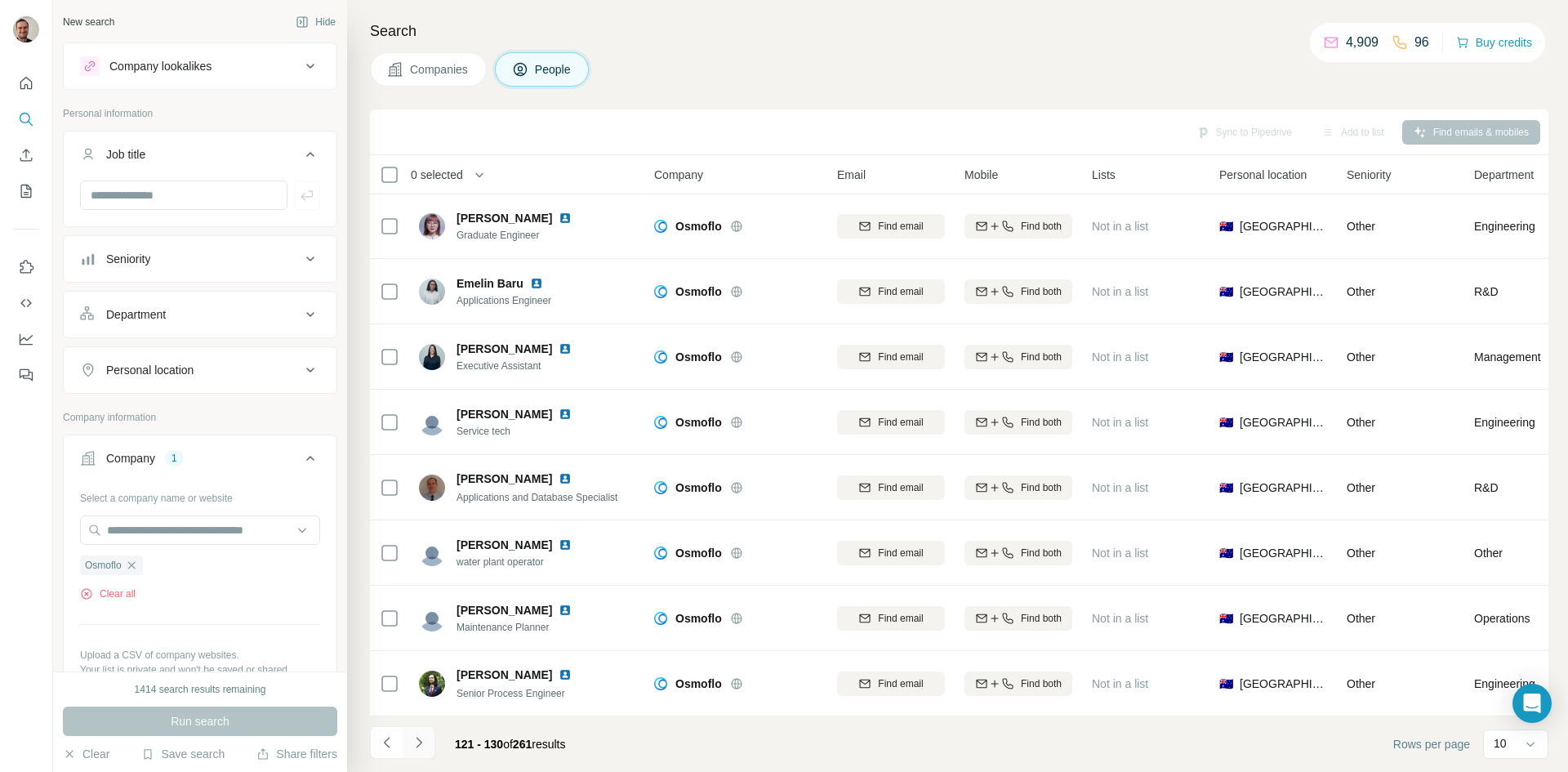
click at [418, 744] on icon "Navigate to next page" at bounding box center [418, 742] width 16 height 16
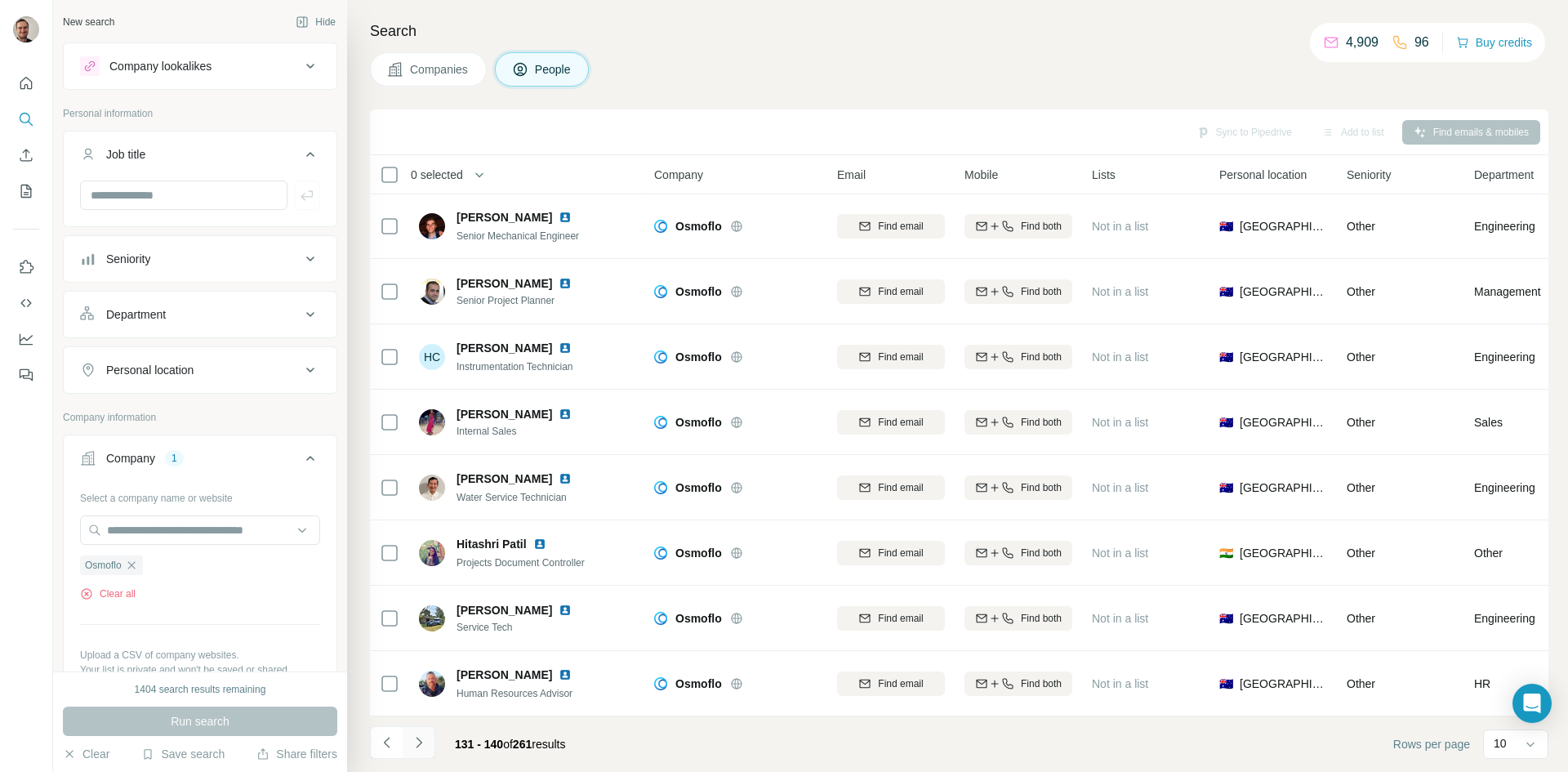
click at [418, 744] on icon "Navigate to next page" at bounding box center [418, 742] width 16 height 16
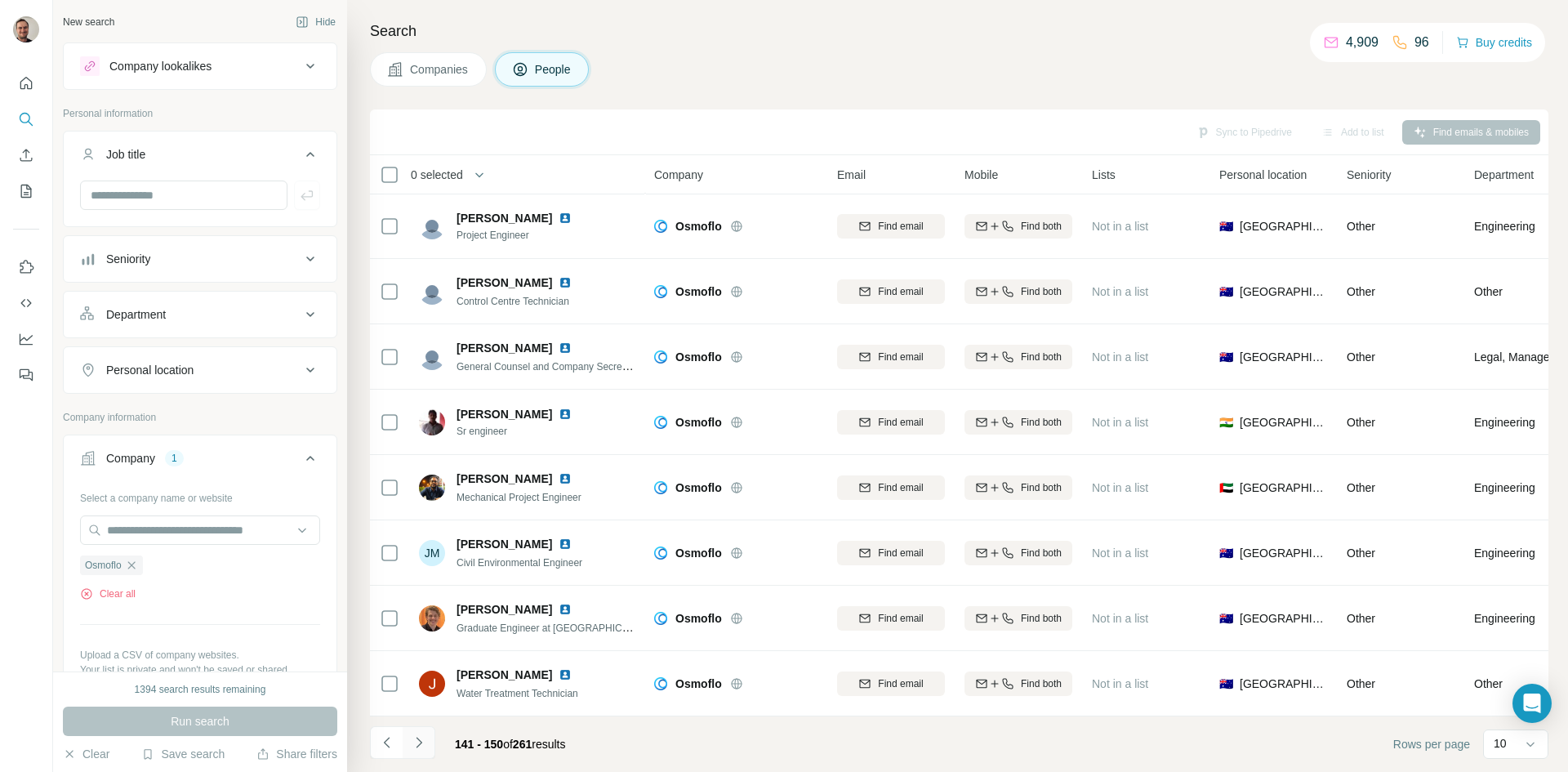
click at [418, 744] on icon "Navigate to next page" at bounding box center [418, 742] width 16 height 16
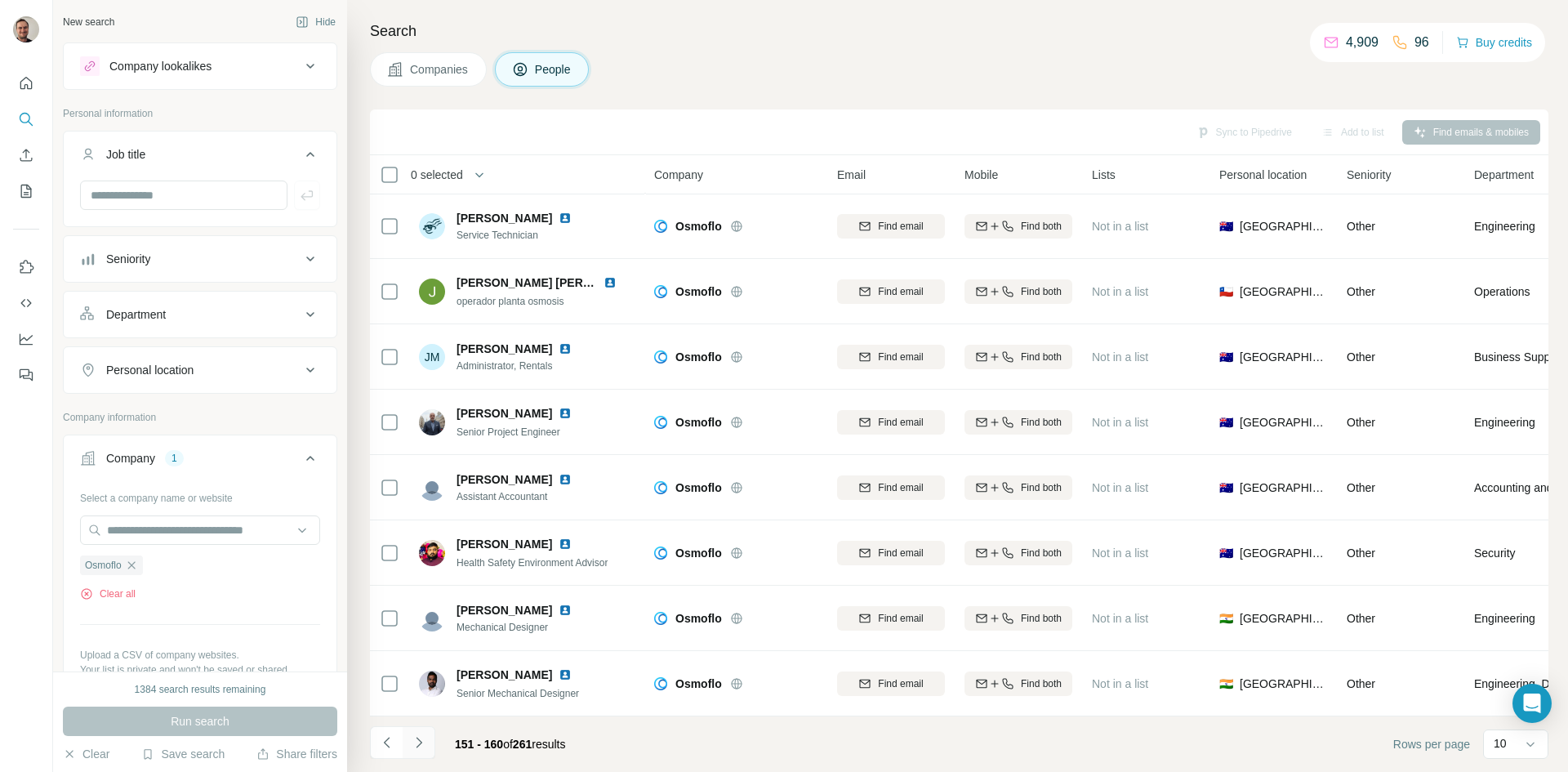
click at [418, 744] on icon "Navigate to next page" at bounding box center [418, 742] width 16 height 16
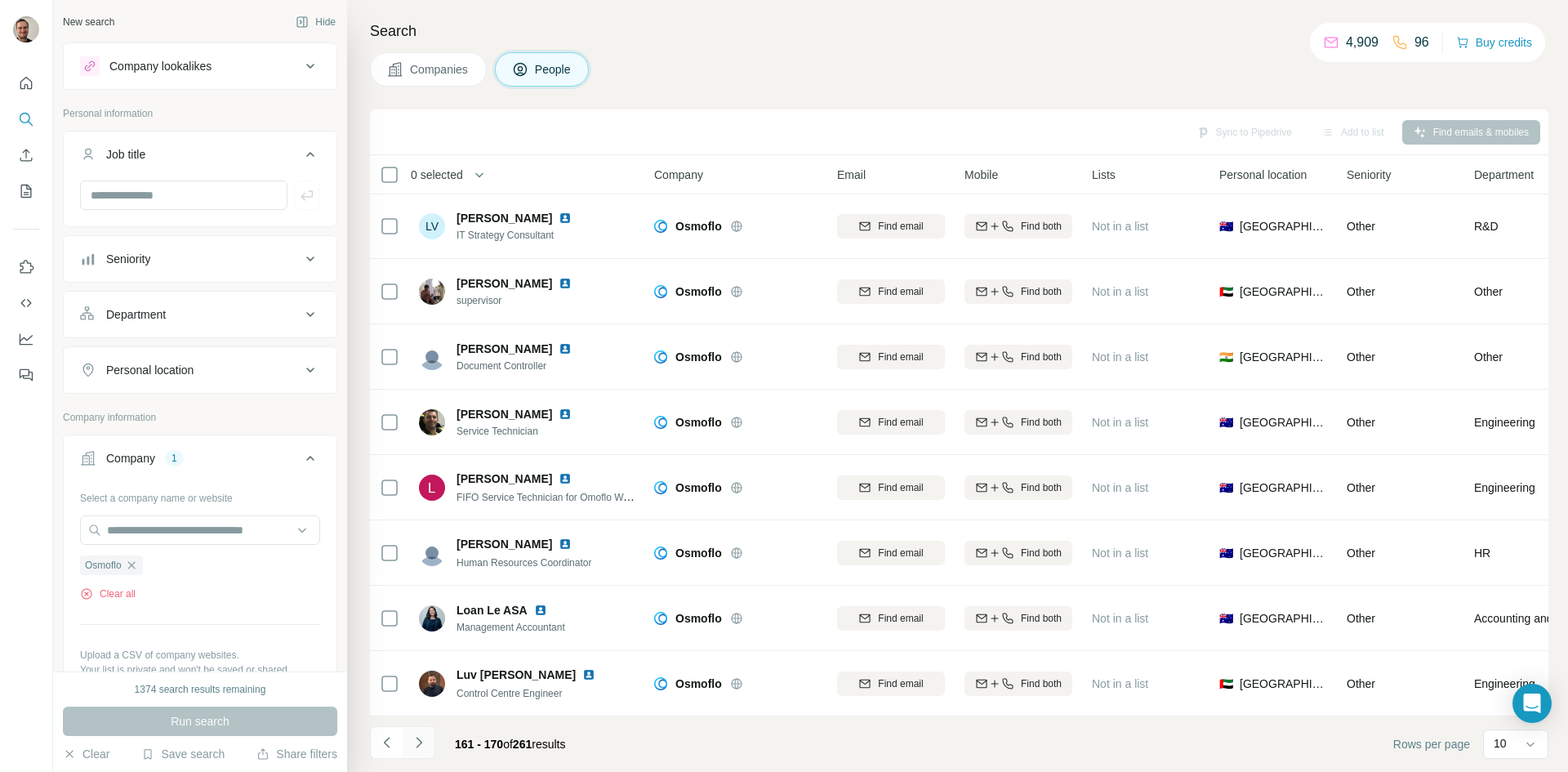
click at [418, 744] on icon "Navigate to next page" at bounding box center [418, 742] width 16 height 16
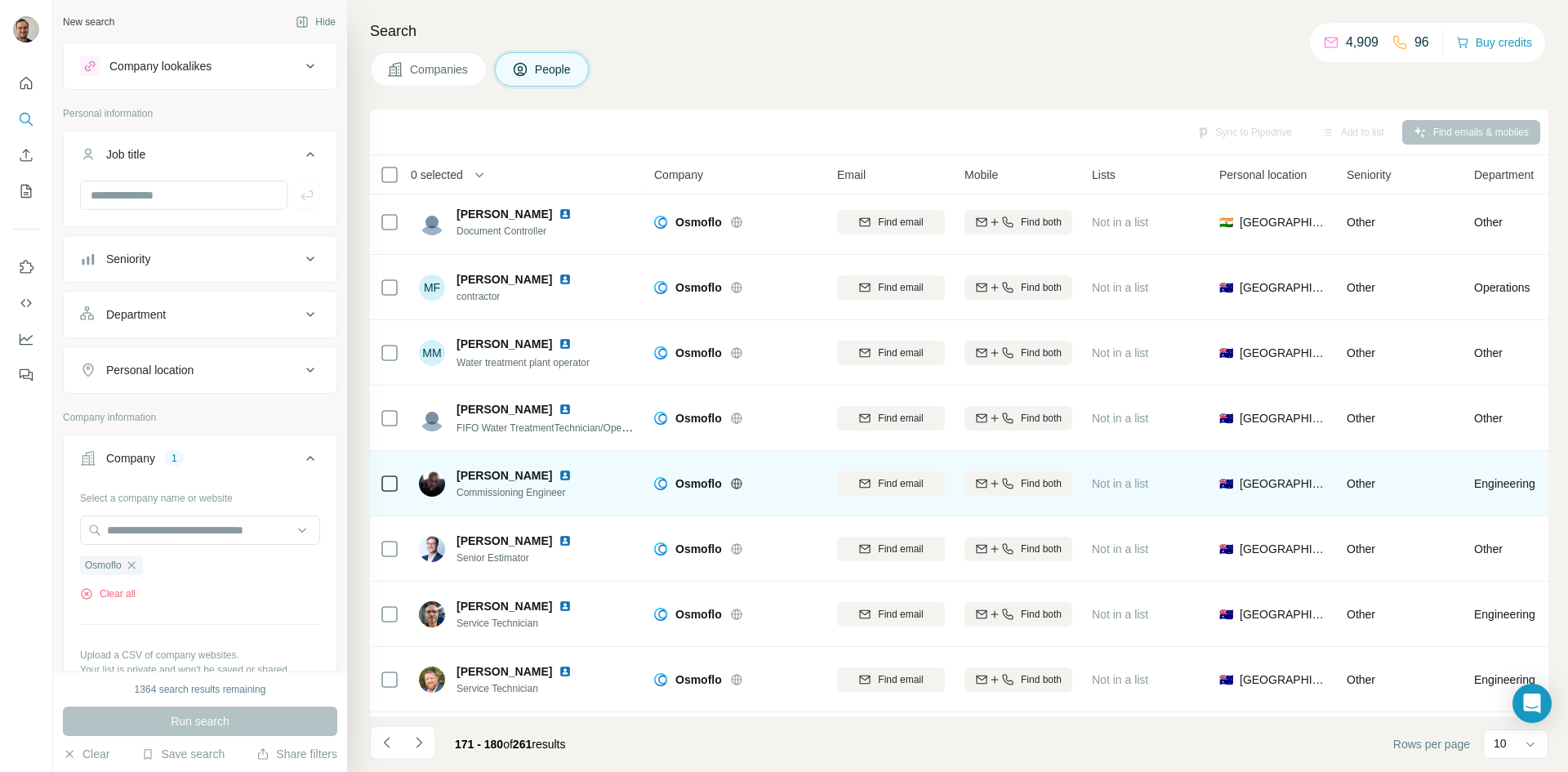
scroll to position [0, 0]
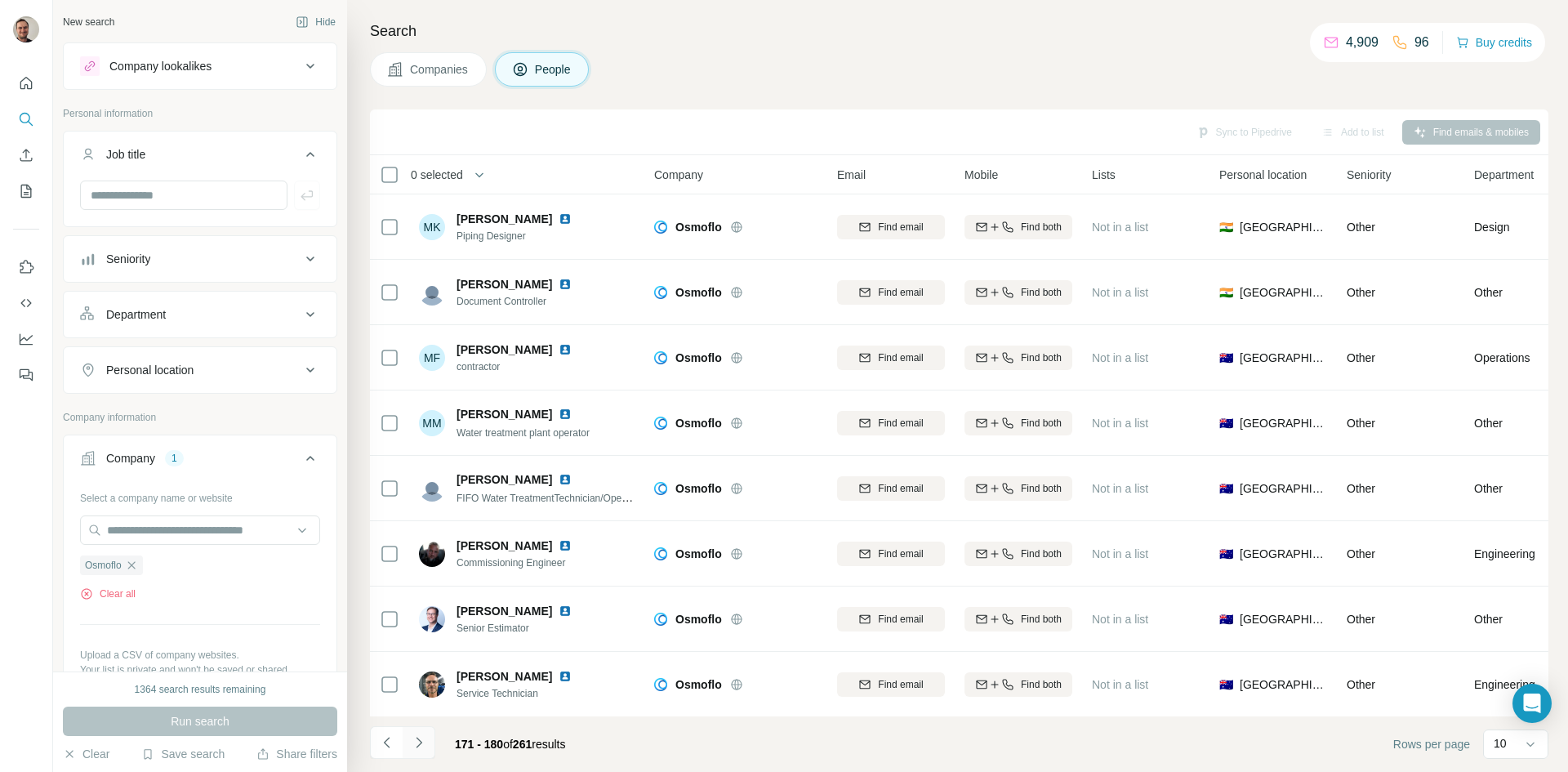
click at [411, 739] on icon "Navigate to next page" at bounding box center [418, 742] width 16 height 16
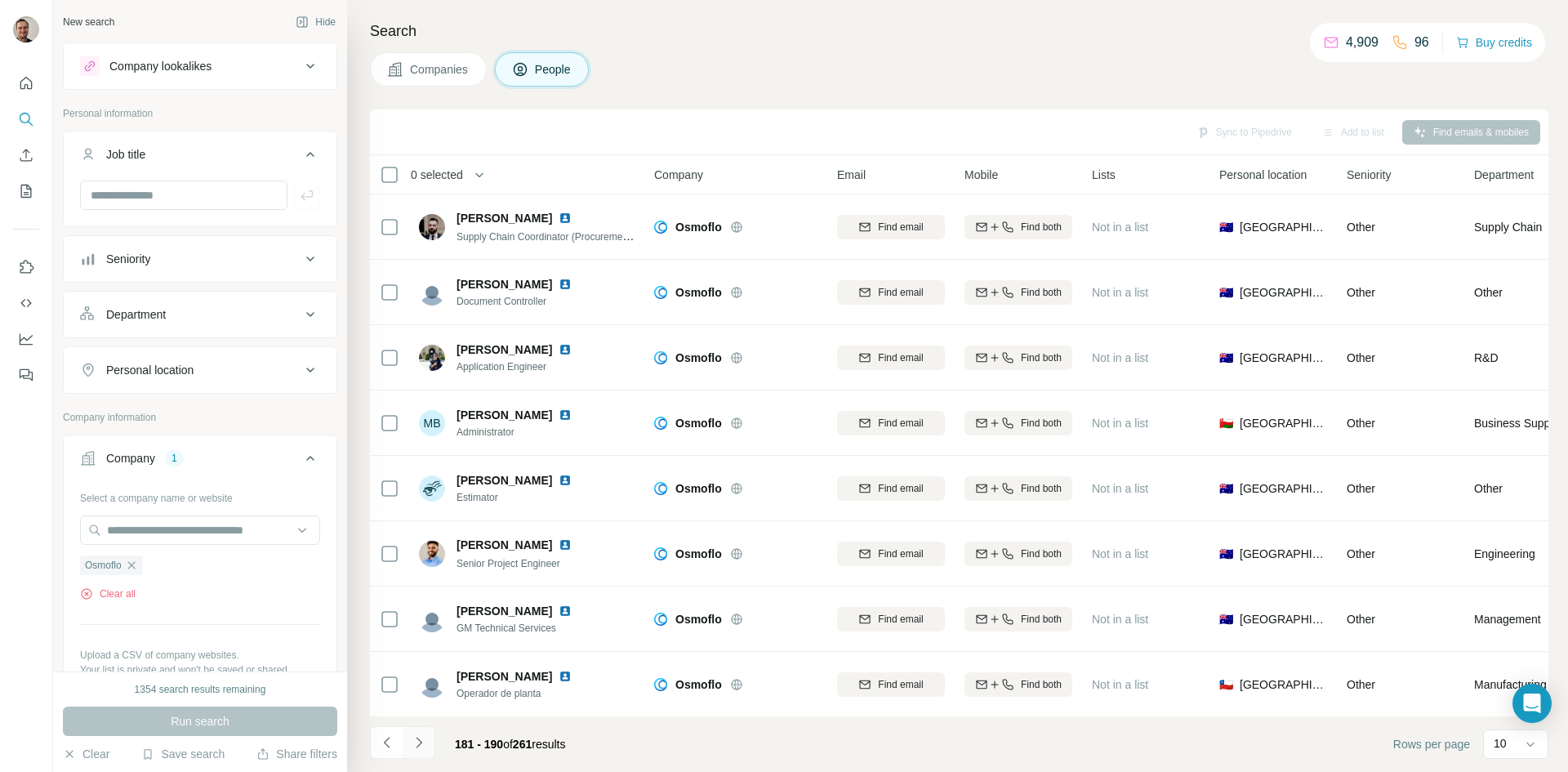
click at [411, 739] on icon "Navigate to next page" at bounding box center [418, 742] width 16 height 16
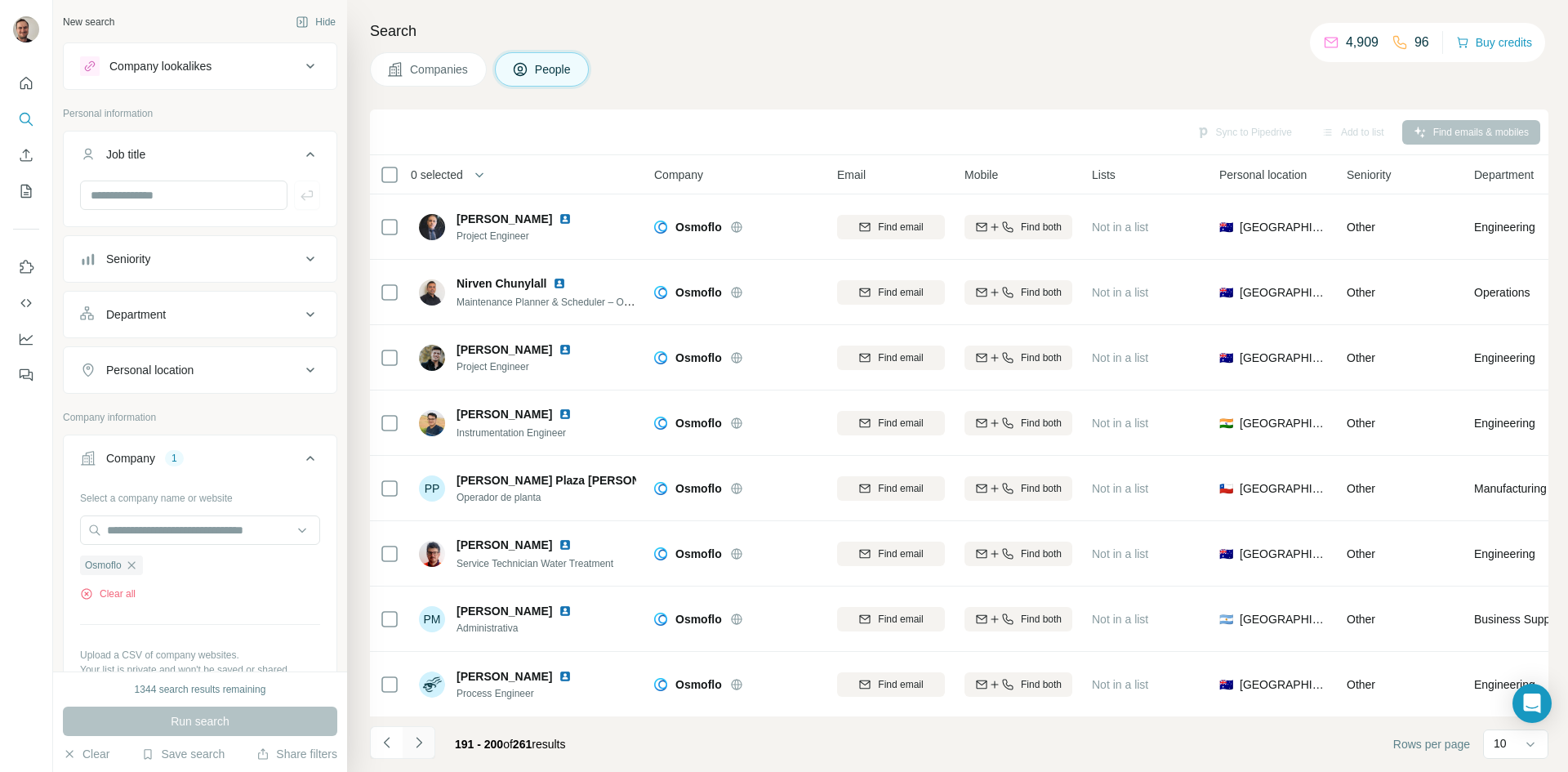
click at [411, 739] on icon "Navigate to next page" at bounding box center [418, 742] width 16 height 16
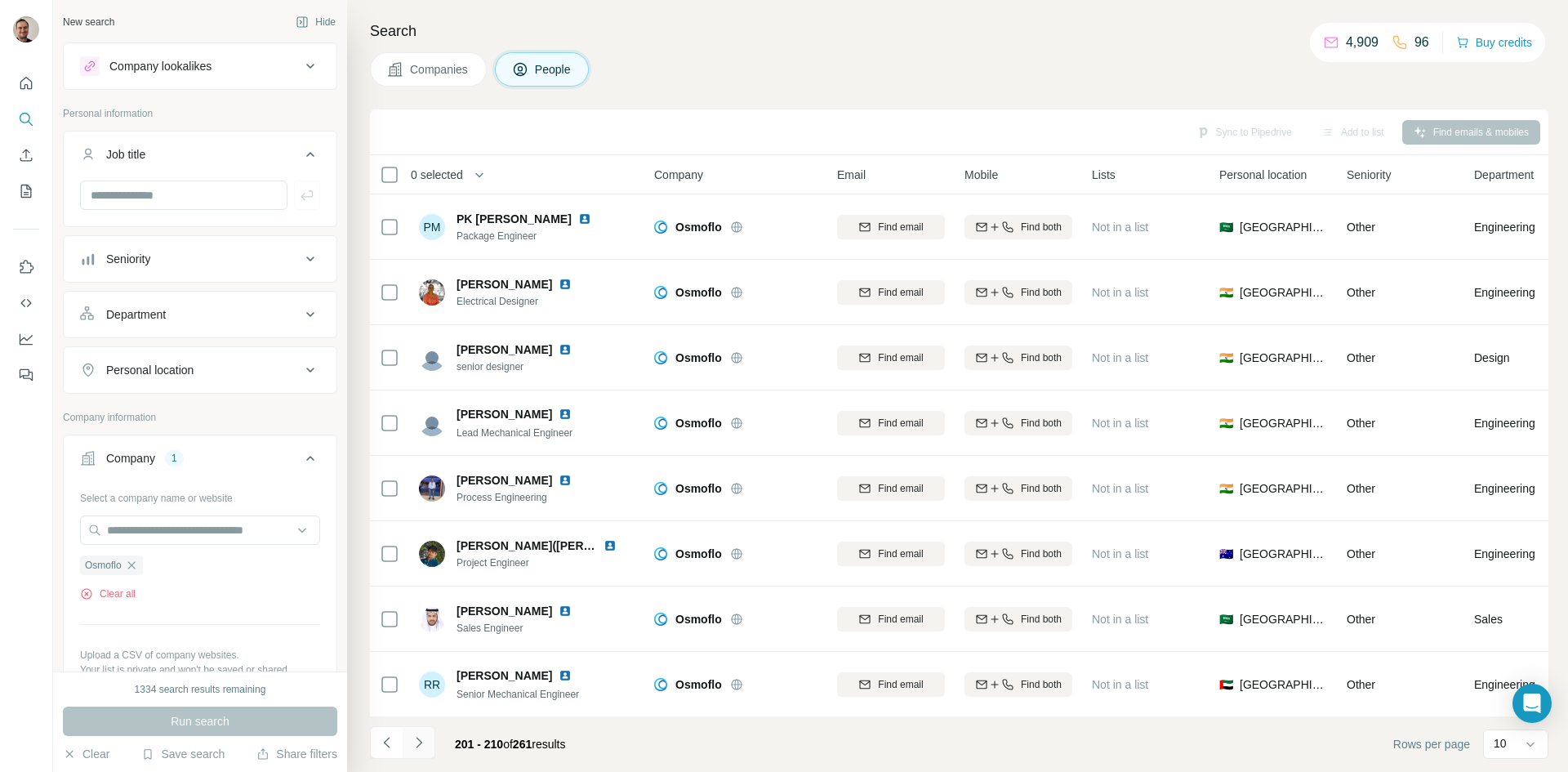
click at [418, 743] on icon "Navigate to next page" at bounding box center [418, 742] width 16 height 16
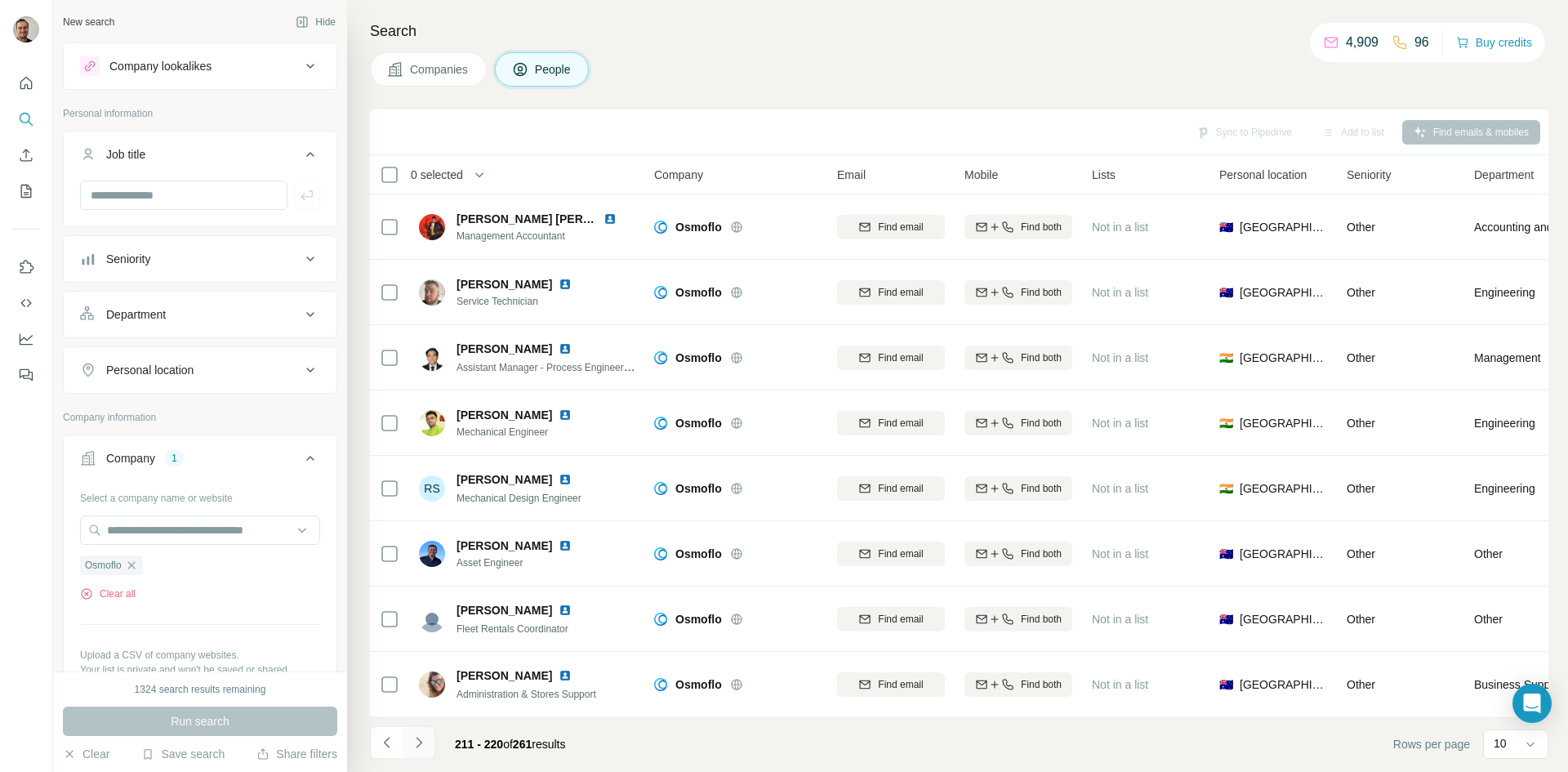
click at [418, 743] on icon "Navigate to next page" at bounding box center [418, 742] width 16 height 16
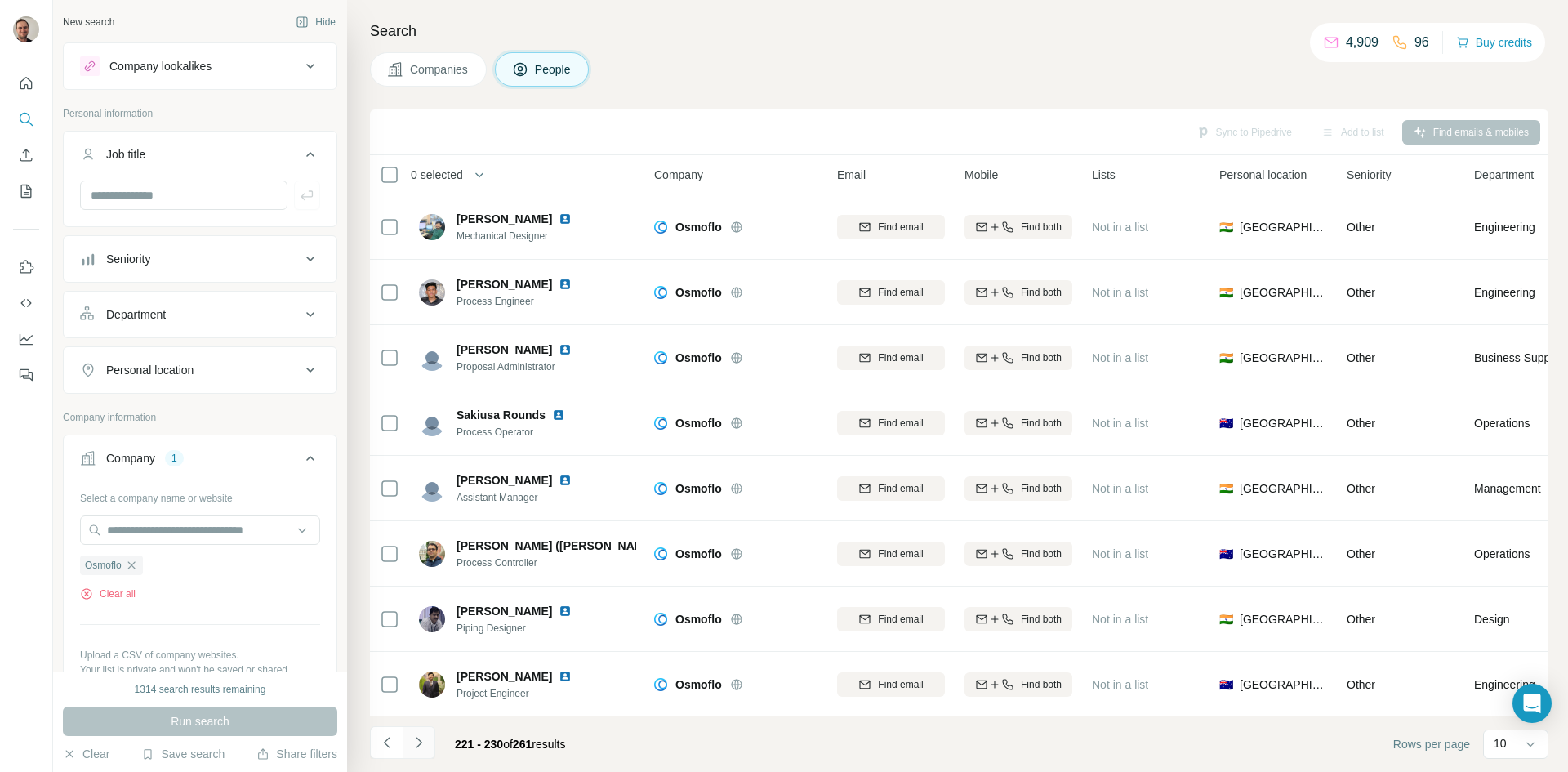
click at [418, 743] on icon "Navigate to next page" at bounding box center [418, 742] width 16 height 16
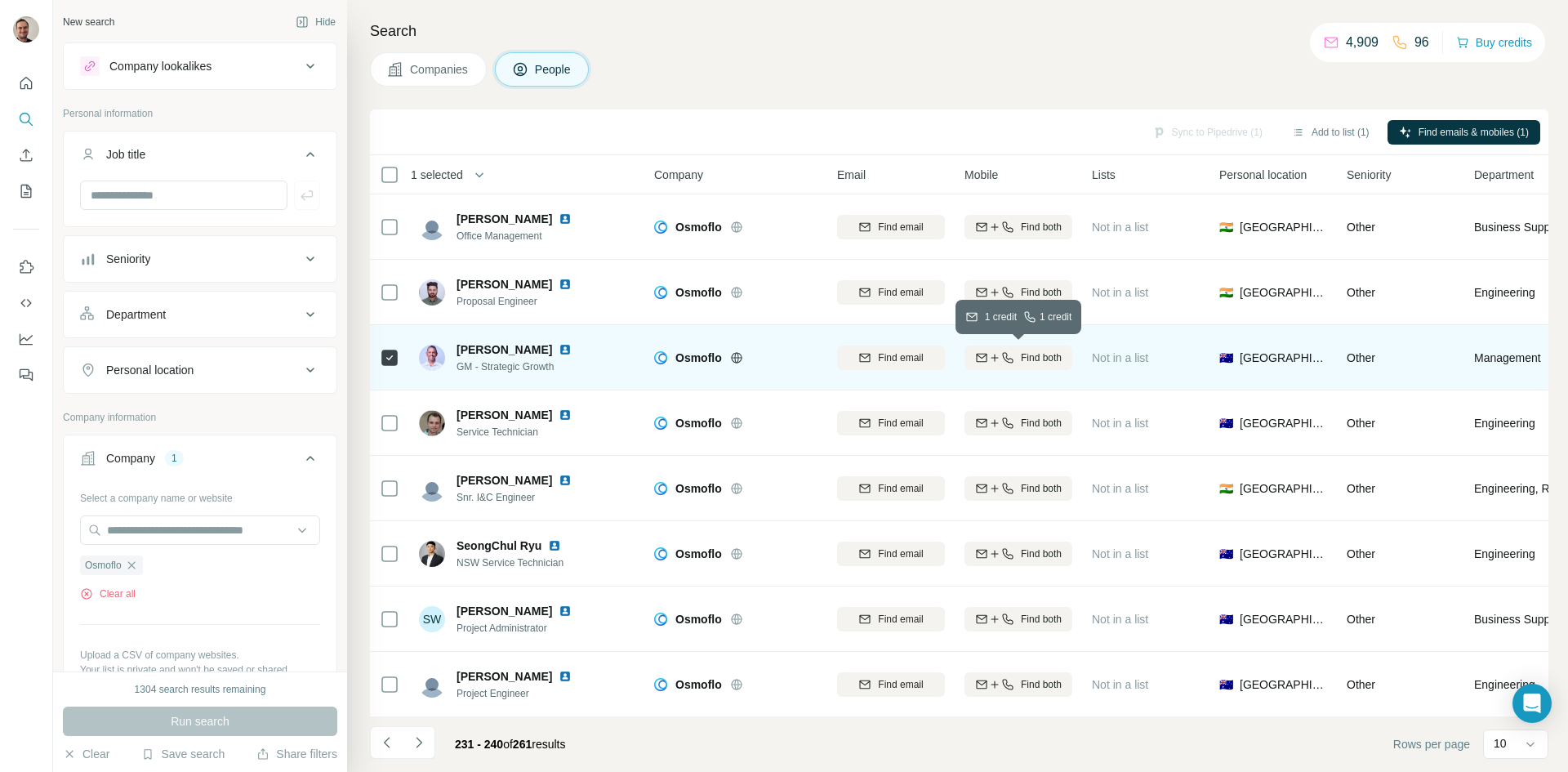
click at [1036, 365] on button "Find both" at bounding box center [1018, 358] width 108 height 25
click at [420, 746] on icon "Navigate to next page" at bounding box center [418, 742] width 16 height 16
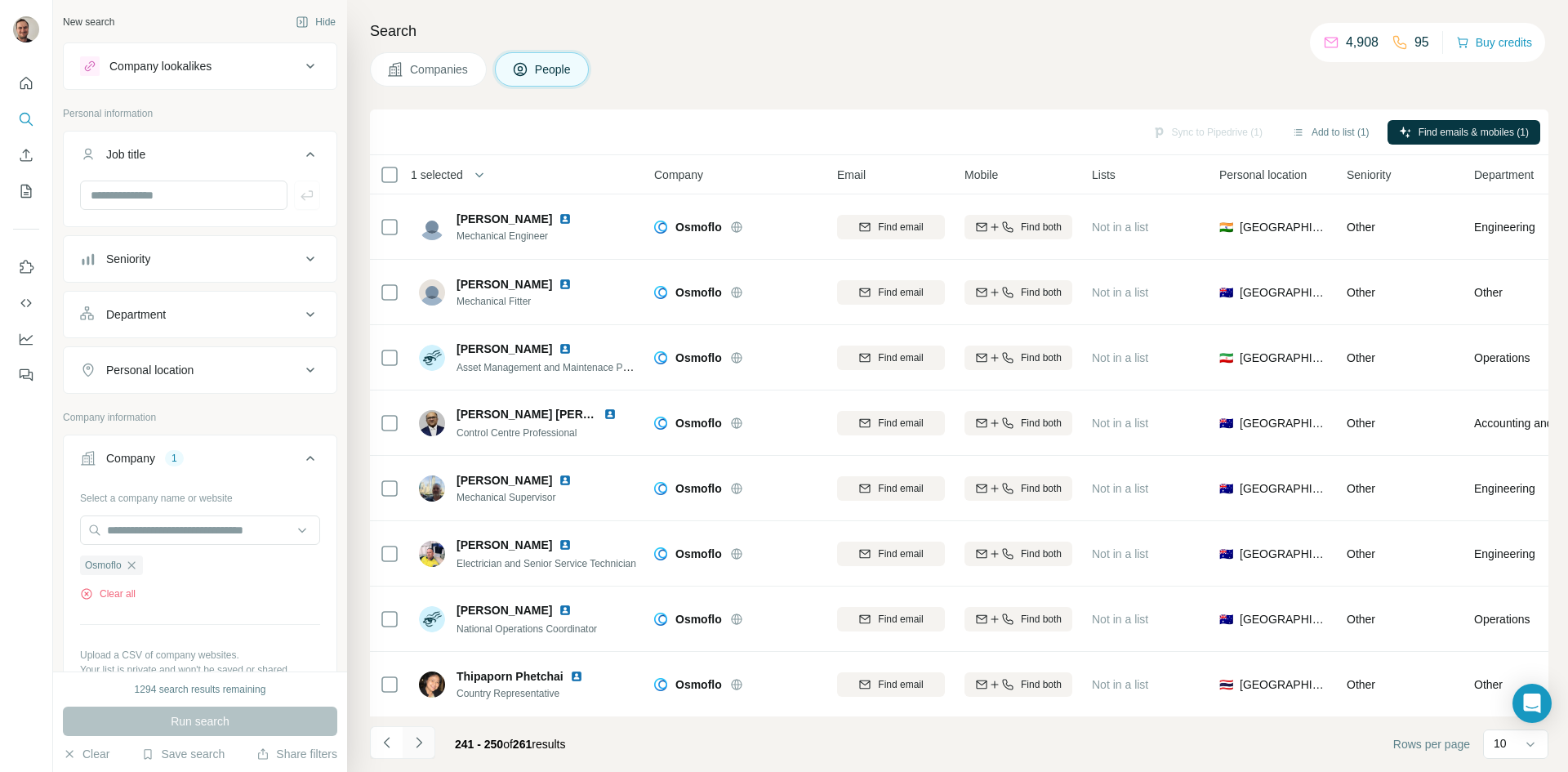
click at [427, 742] on button "Navigate to next page" at bounding box center [419, 743] width 33 height 33
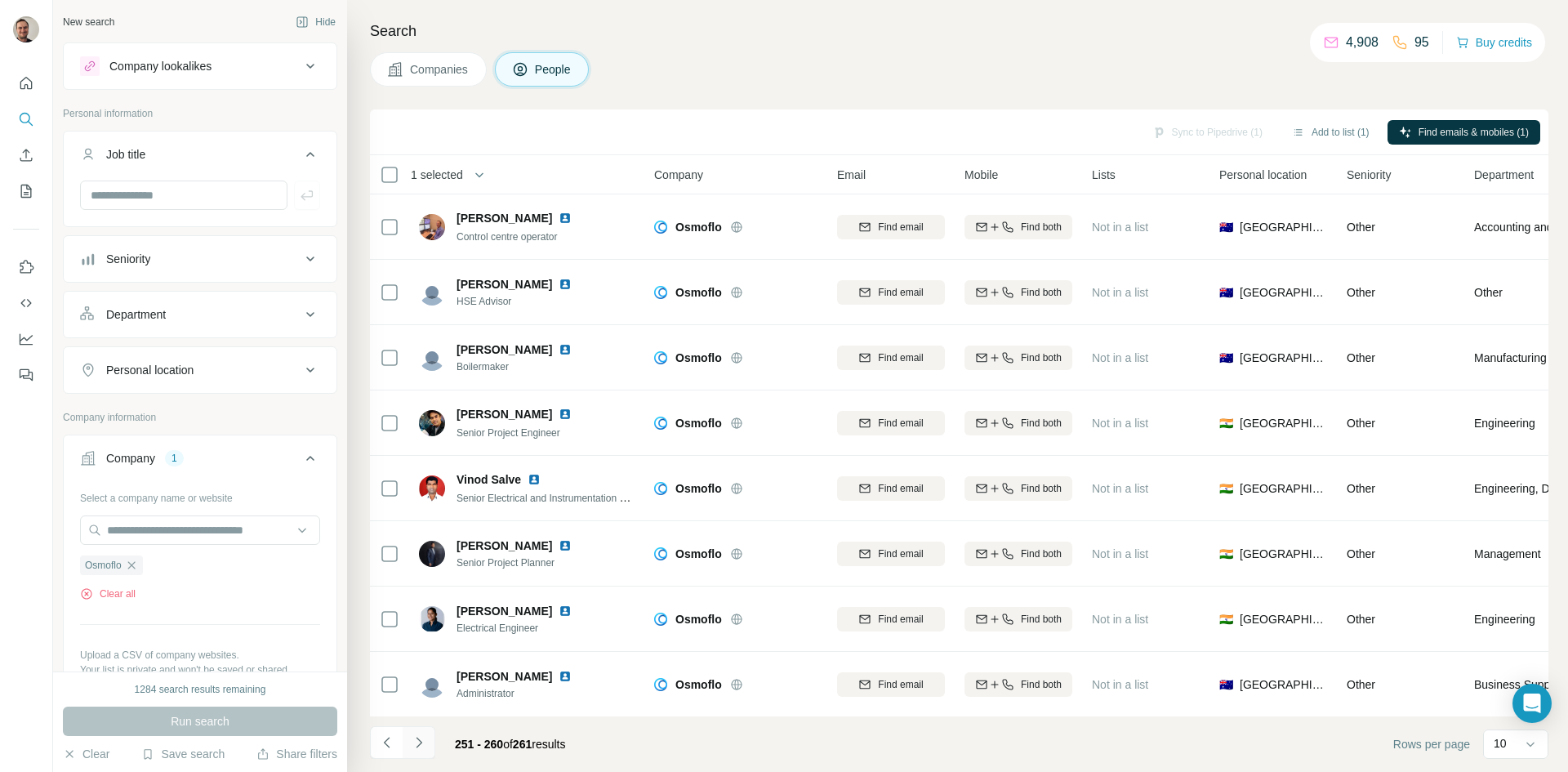
click at [420, 742] on icon "Navigate to next page" at bounding box center [418, 742] width 6 height 10
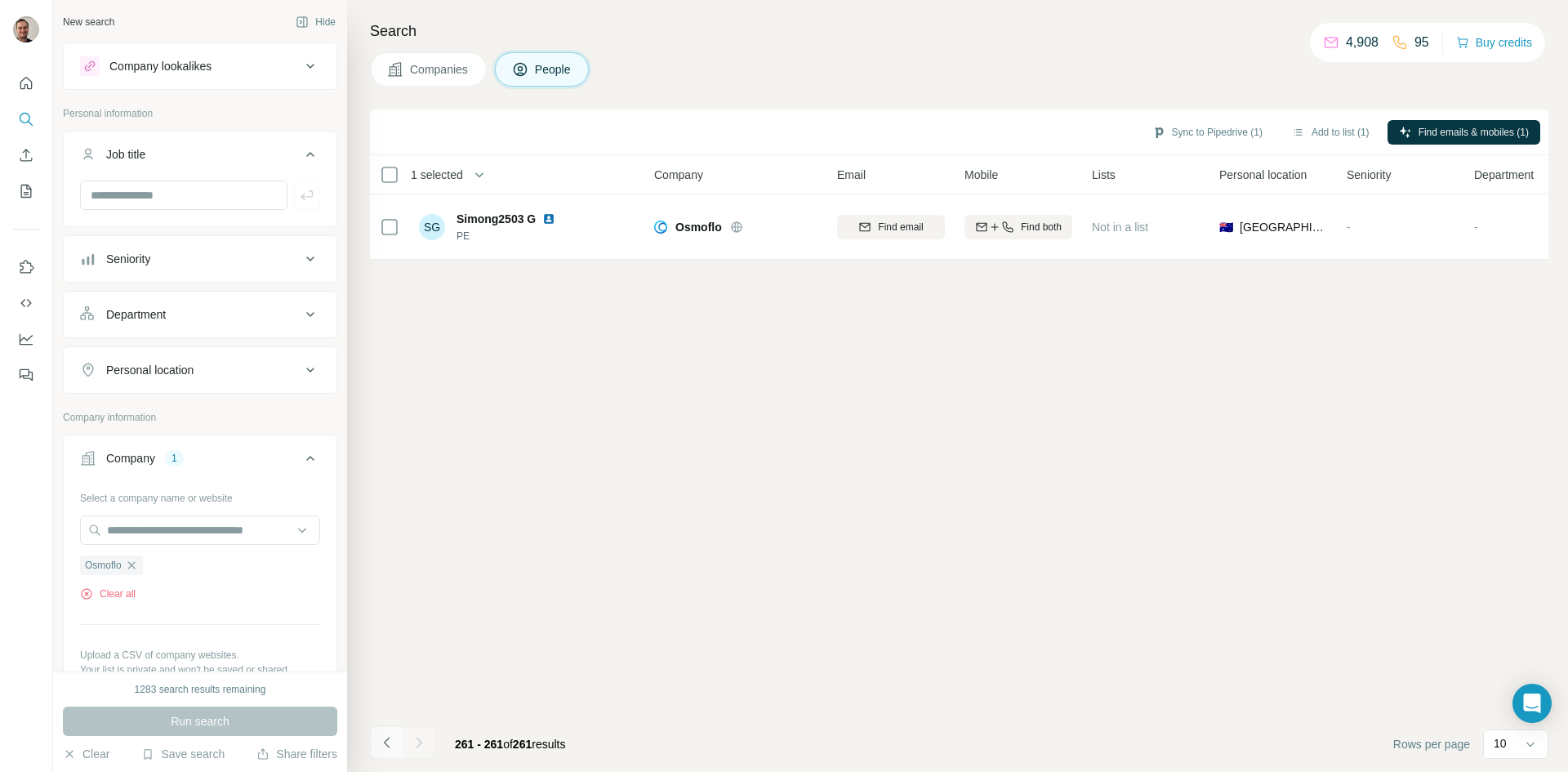
click at [387, 753] on button "Navigate to previous page" at bounding box center [386, 743] width 33 height 33
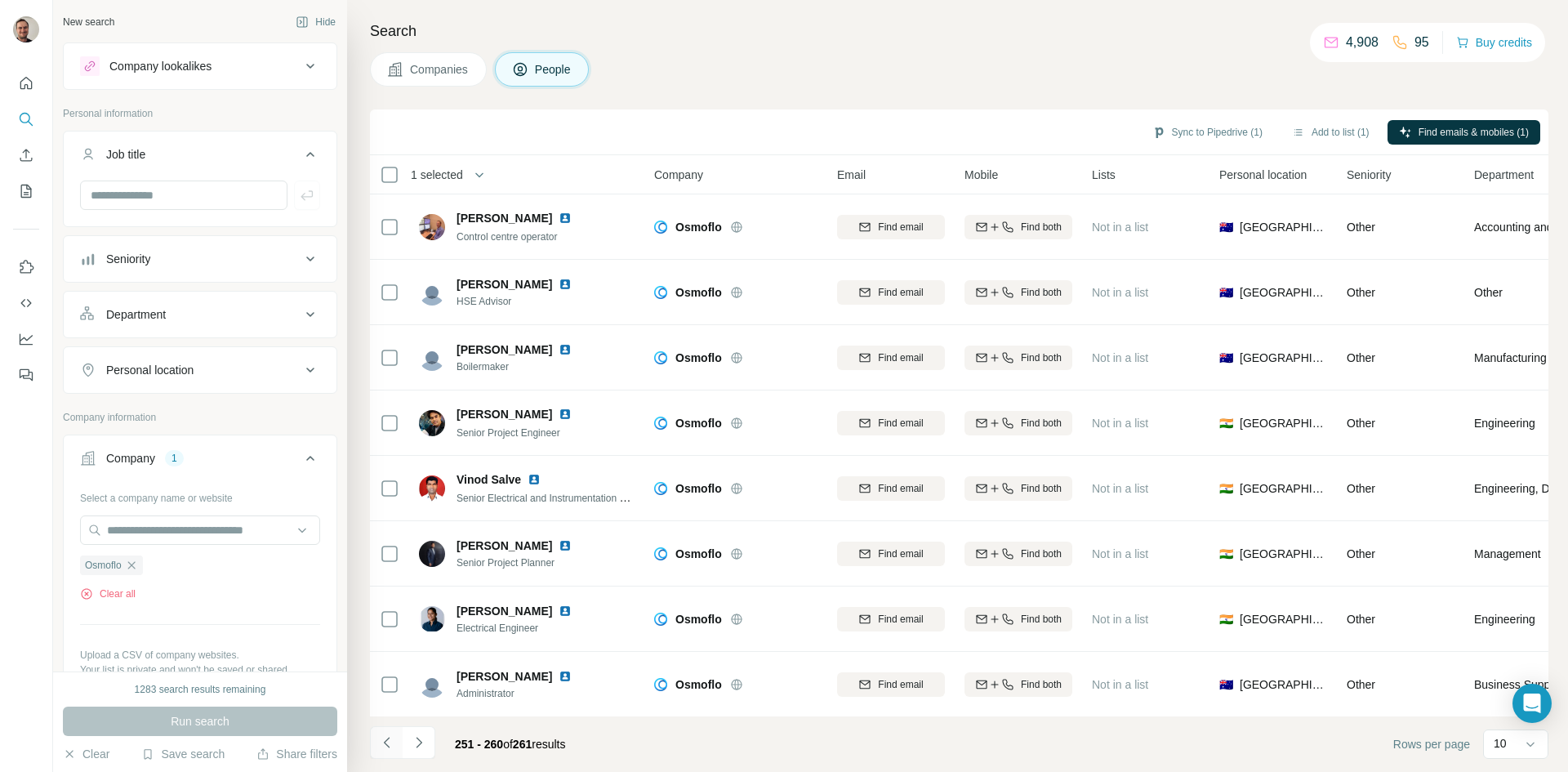
click at [387, 753] on button "Navigate to previous page" at bounding box center [386, 743] width 33 height 33
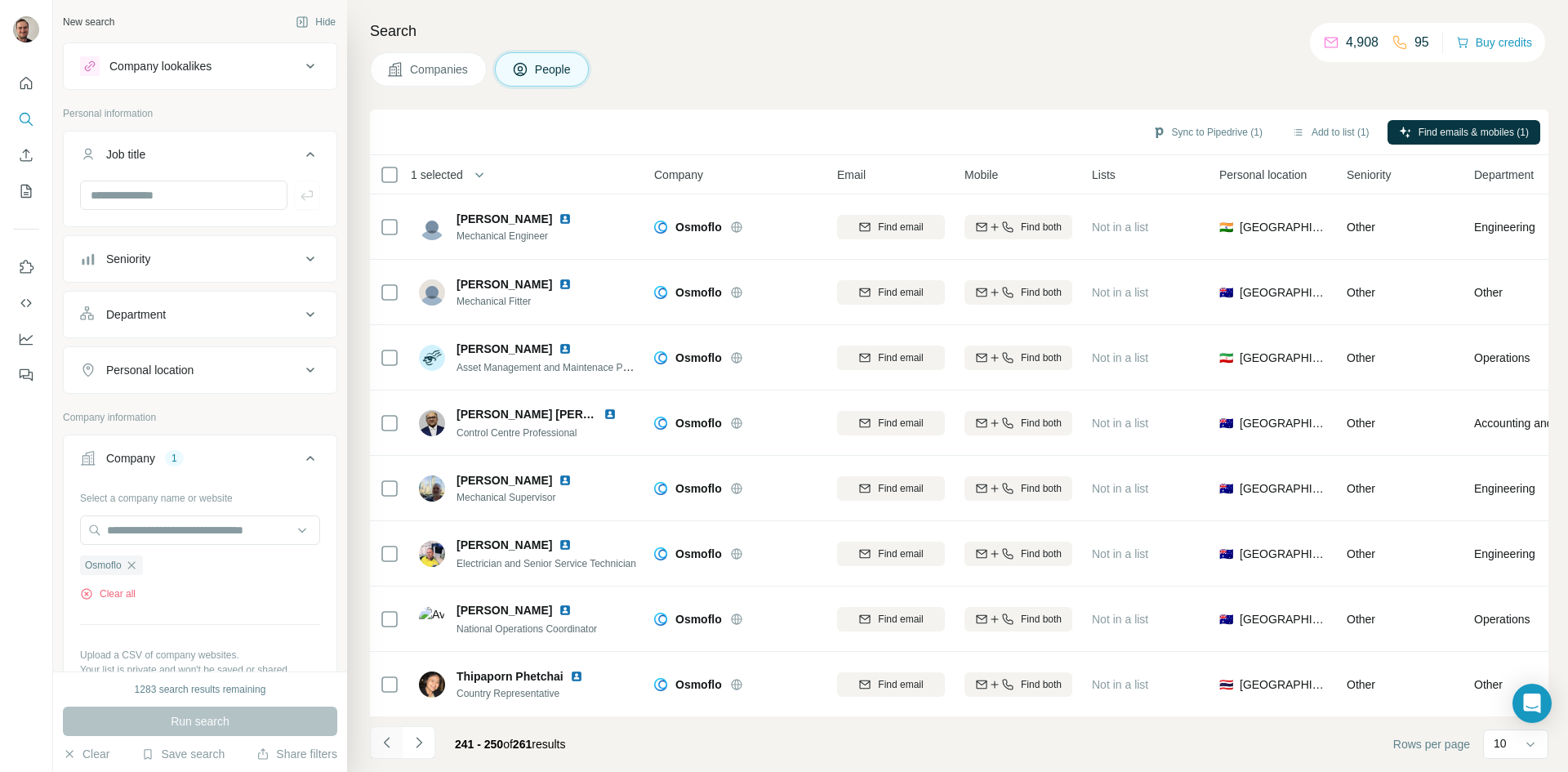
click at [387, 753] on button "Navigate to previous page" at bounding box center [386, 743] width 33 height 33
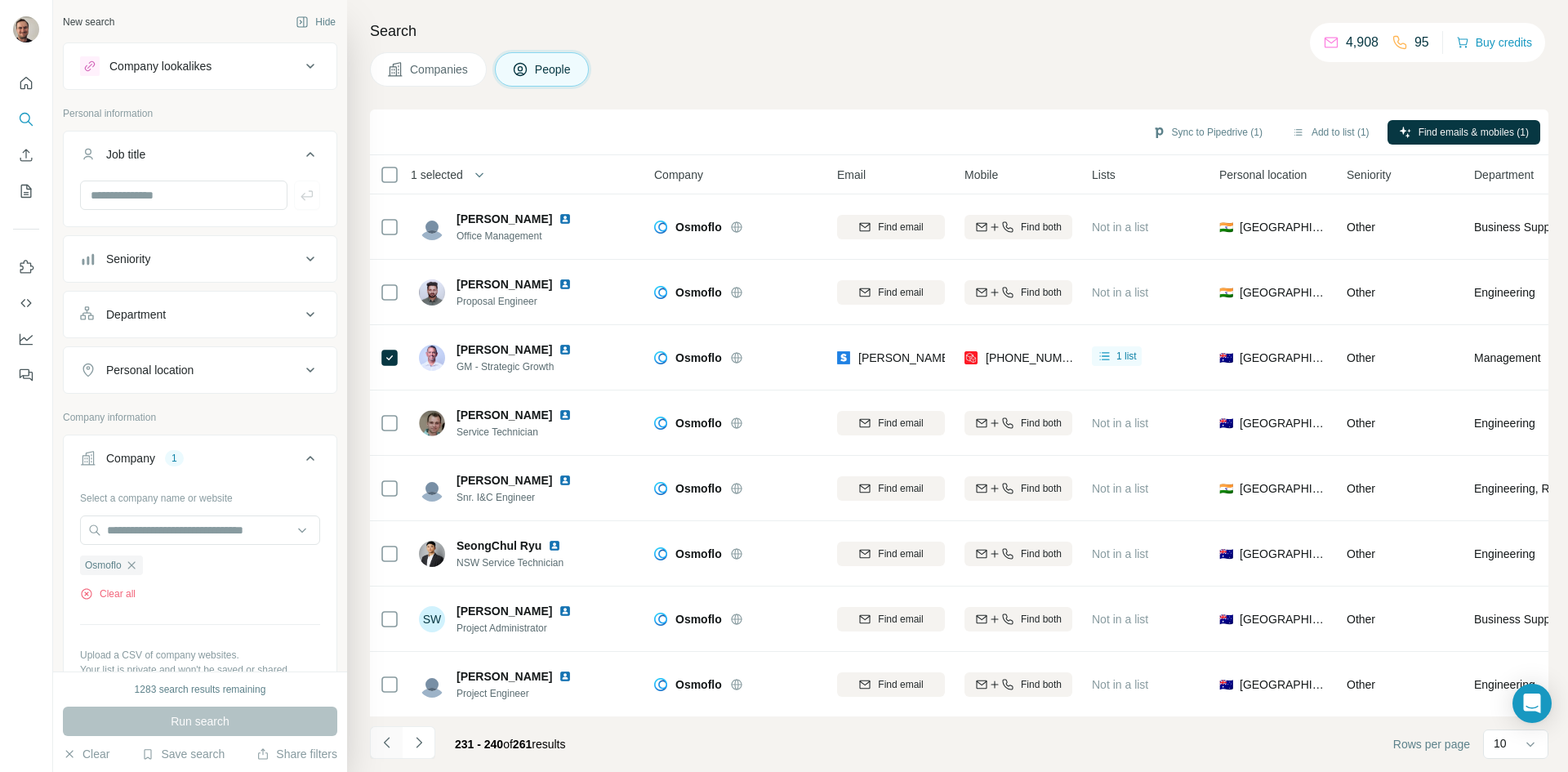
click at [387, 753] on button "Navigate to previous page" at bounding box center [386, 743] width 33 height 33
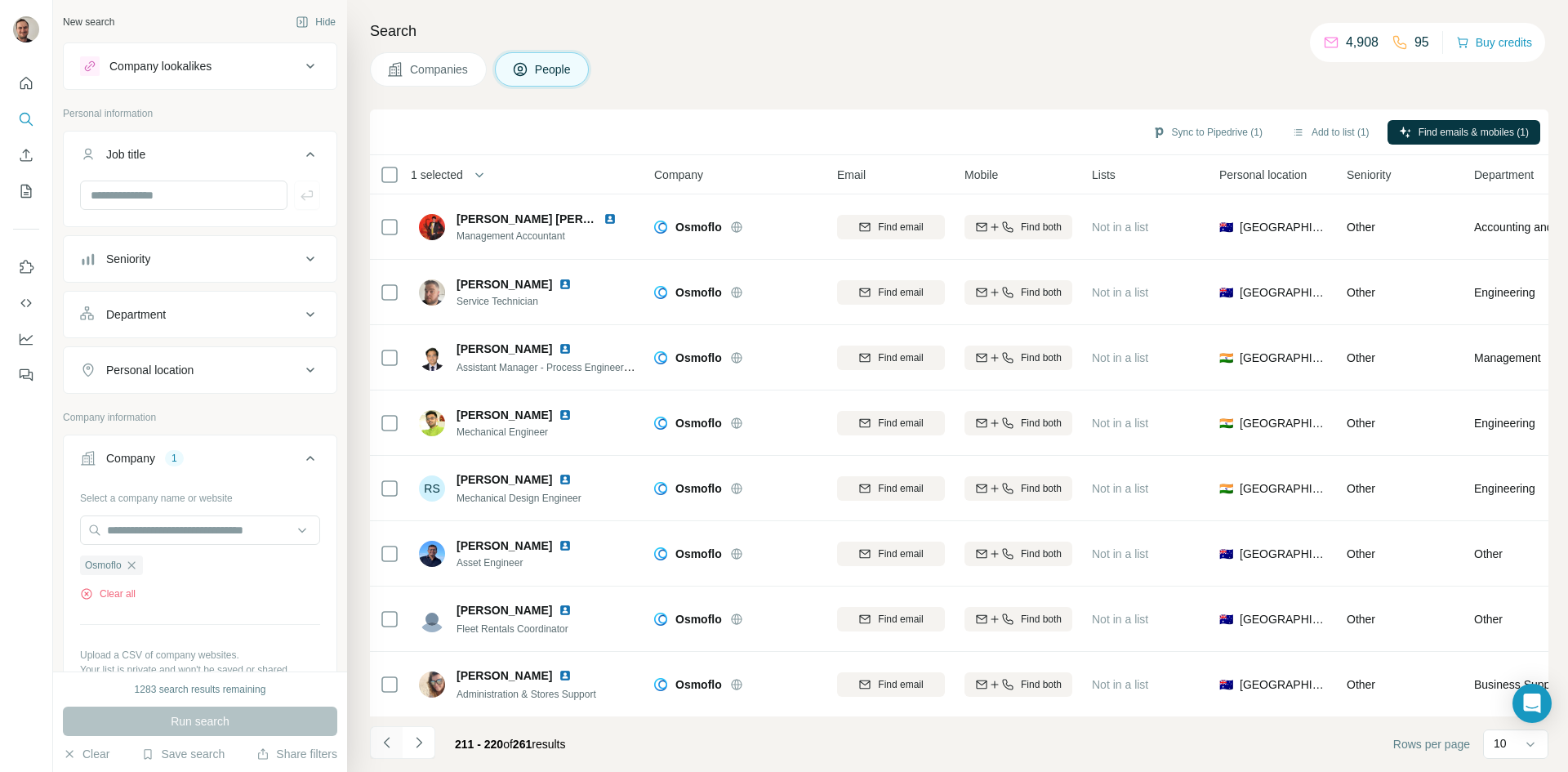
click at [387, 753] on button "Navigate to previous page" at bounding box center [386, 743] width 33 height 33
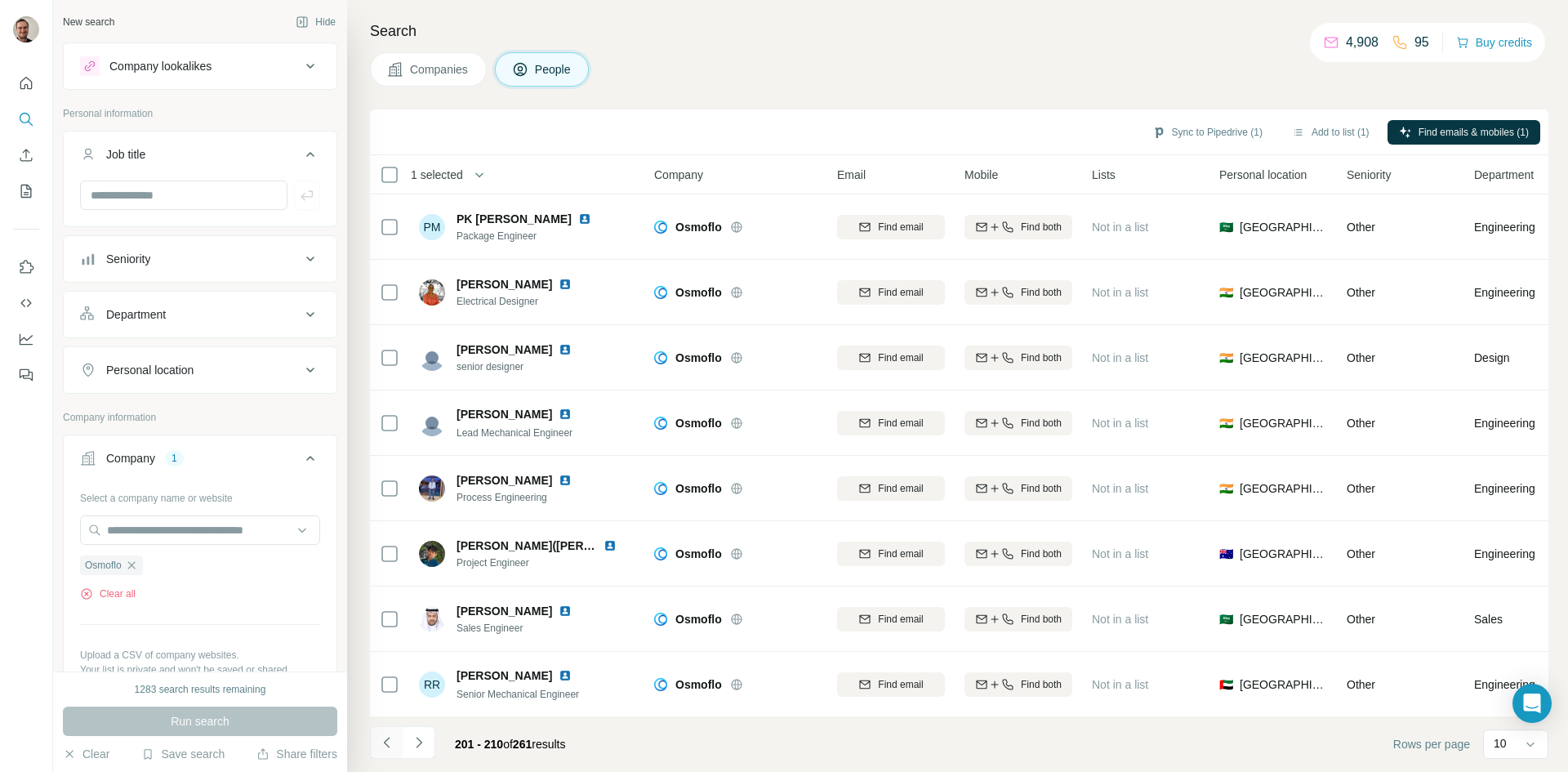
click at [387, 753] on button "Navigate to previous page" at bounding box center [386, 743] width 33 height 33
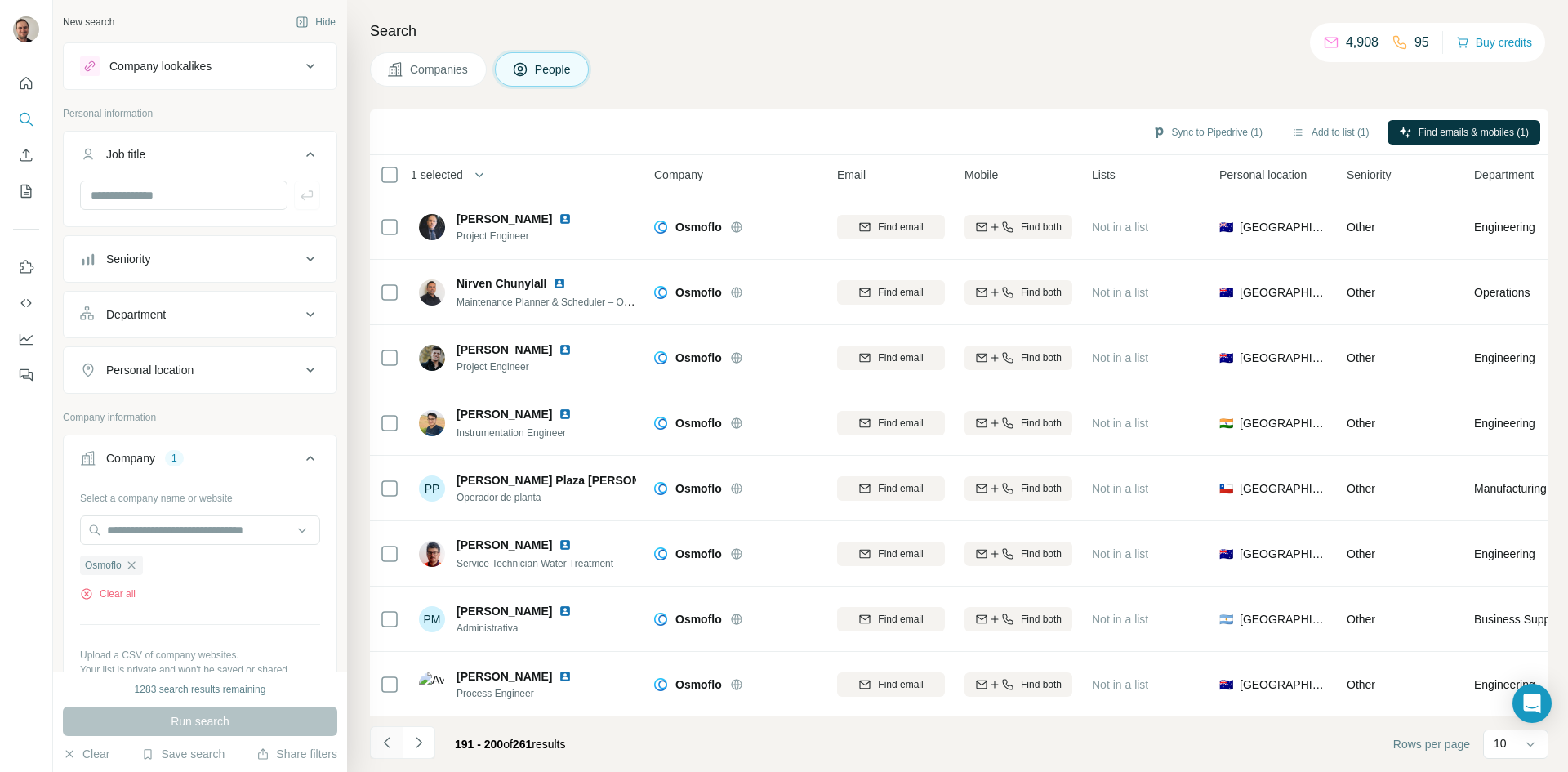
click at [387, 753] on button "Navigate to previous page" at bounding box center [386, 743] width 33 height 33
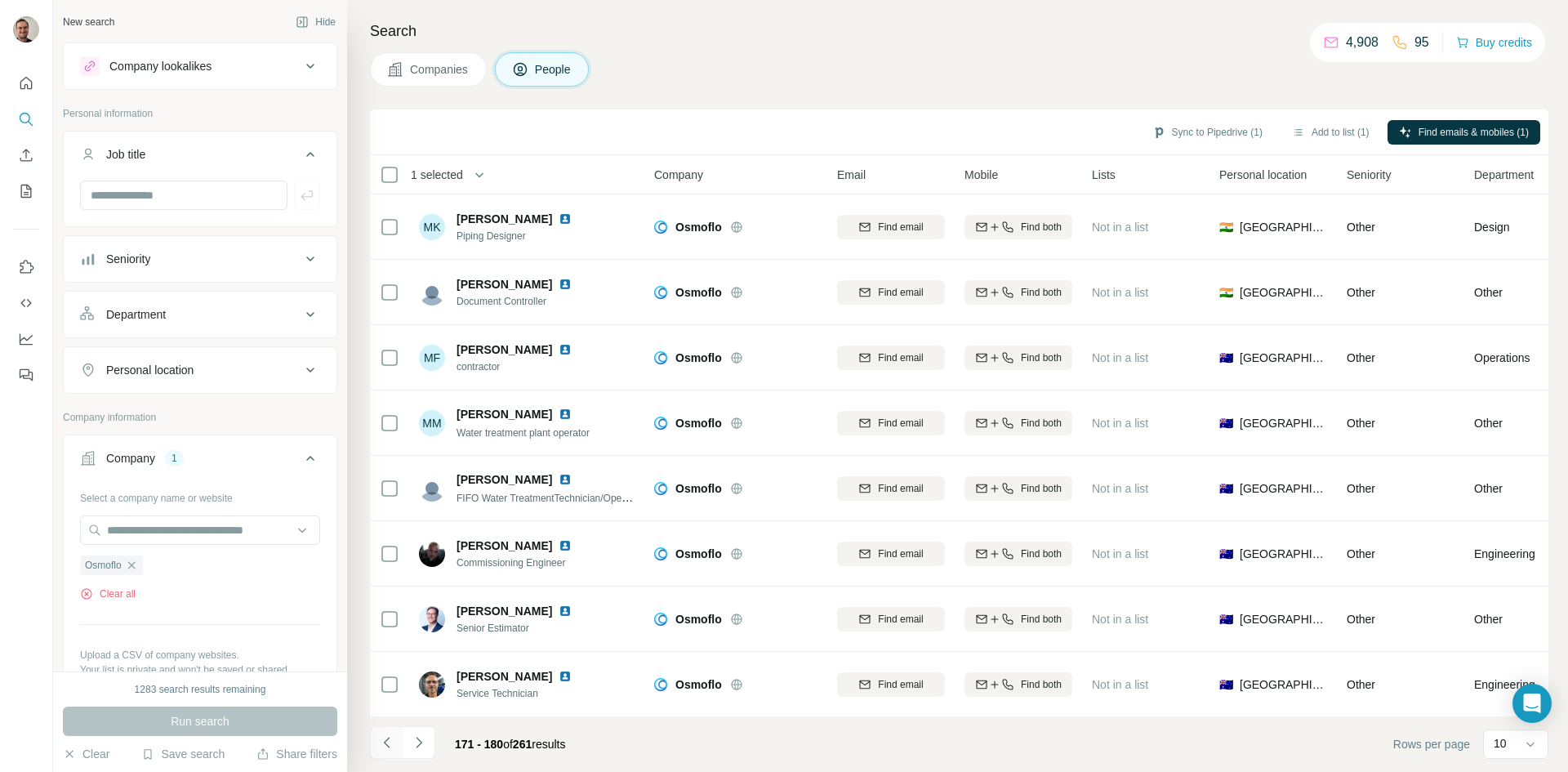
click at [387, 753] on button "Navigate to previous page" at bounding box center [386, 743] width 33 height 33
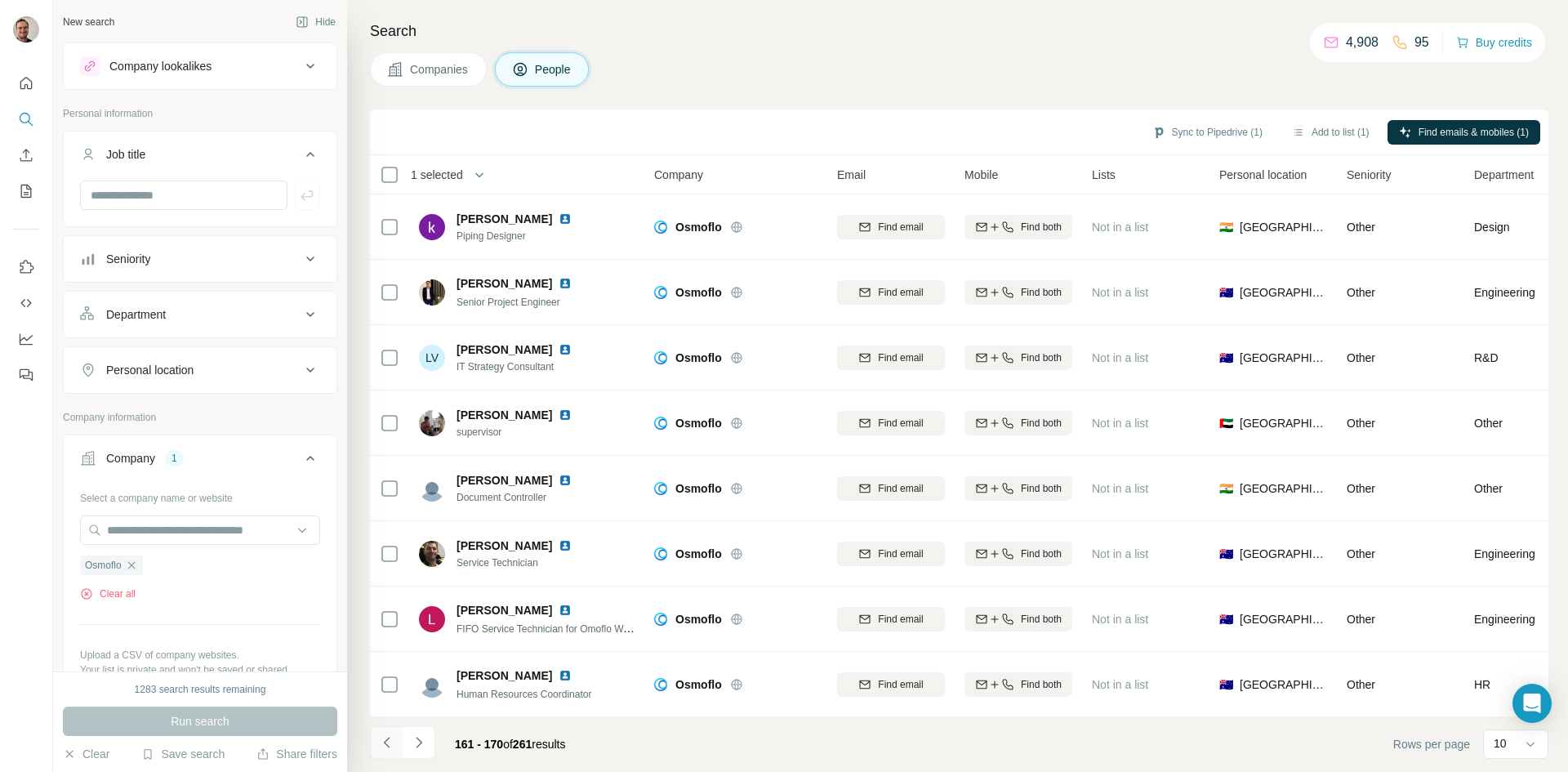
click at [387, 753] on button "Navigate to previous page" at bounding box center [386, 743] width 33 height 33
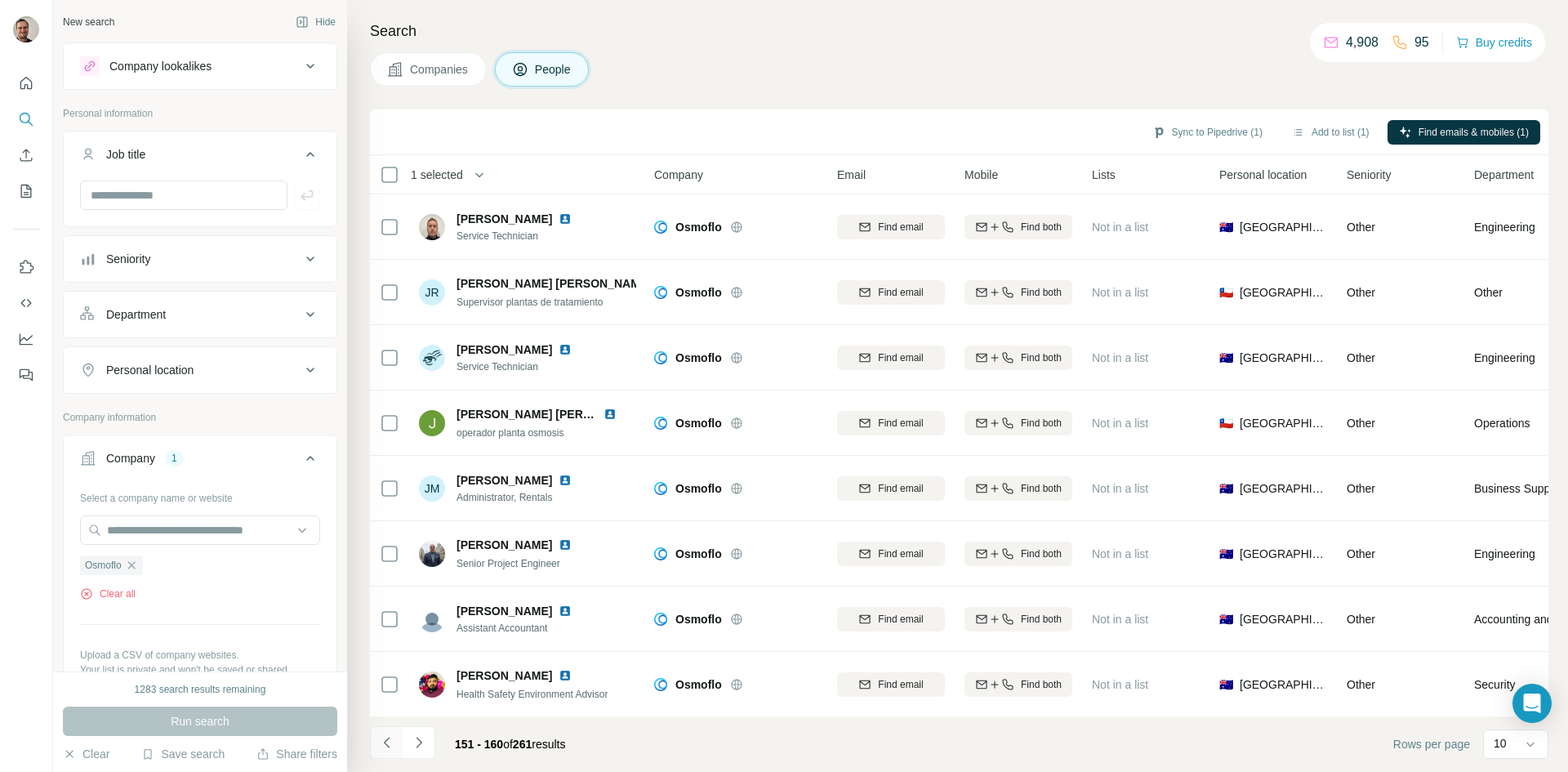
click at [387, 753] on button "Navigate to previous page" at bounding box center [386, 743] width 33 height 33
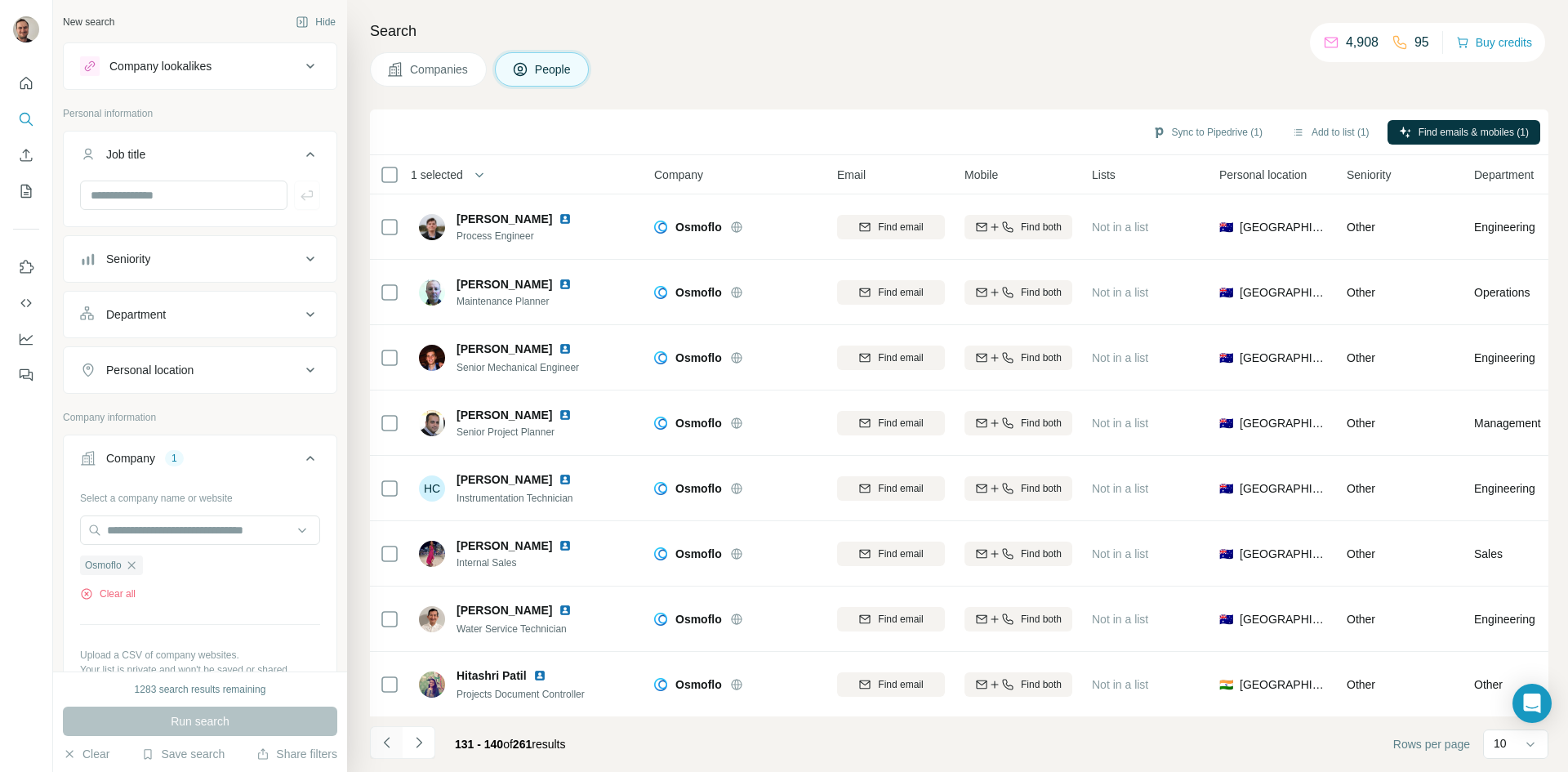
click at [387, 753] on button "Navigate to previous page" at bounding box center [386, 743] width 33 height 33
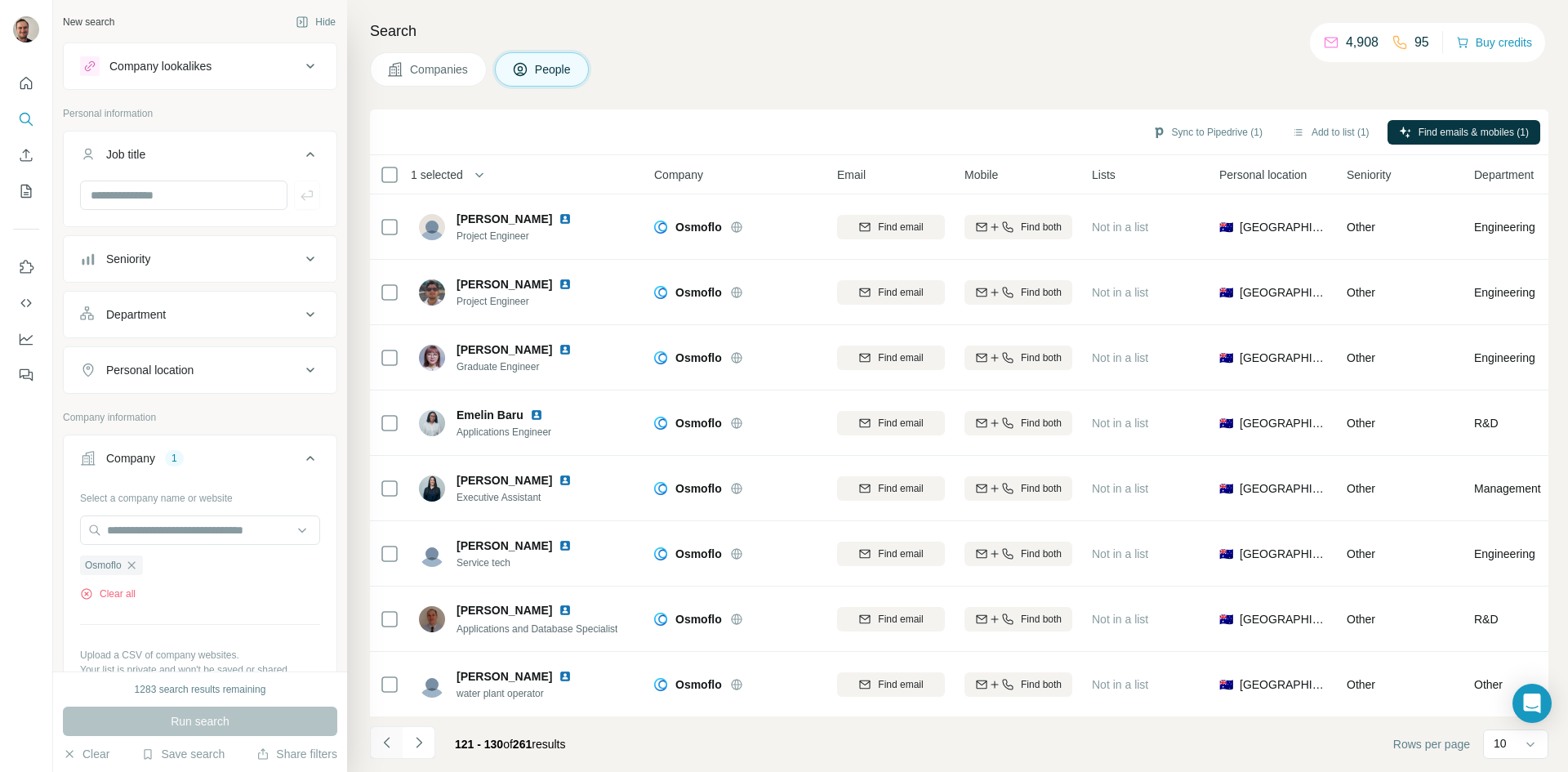
click at [387, 753] on button "Navigate to previous page" at bounding box center [386, 743] width 33 height 33
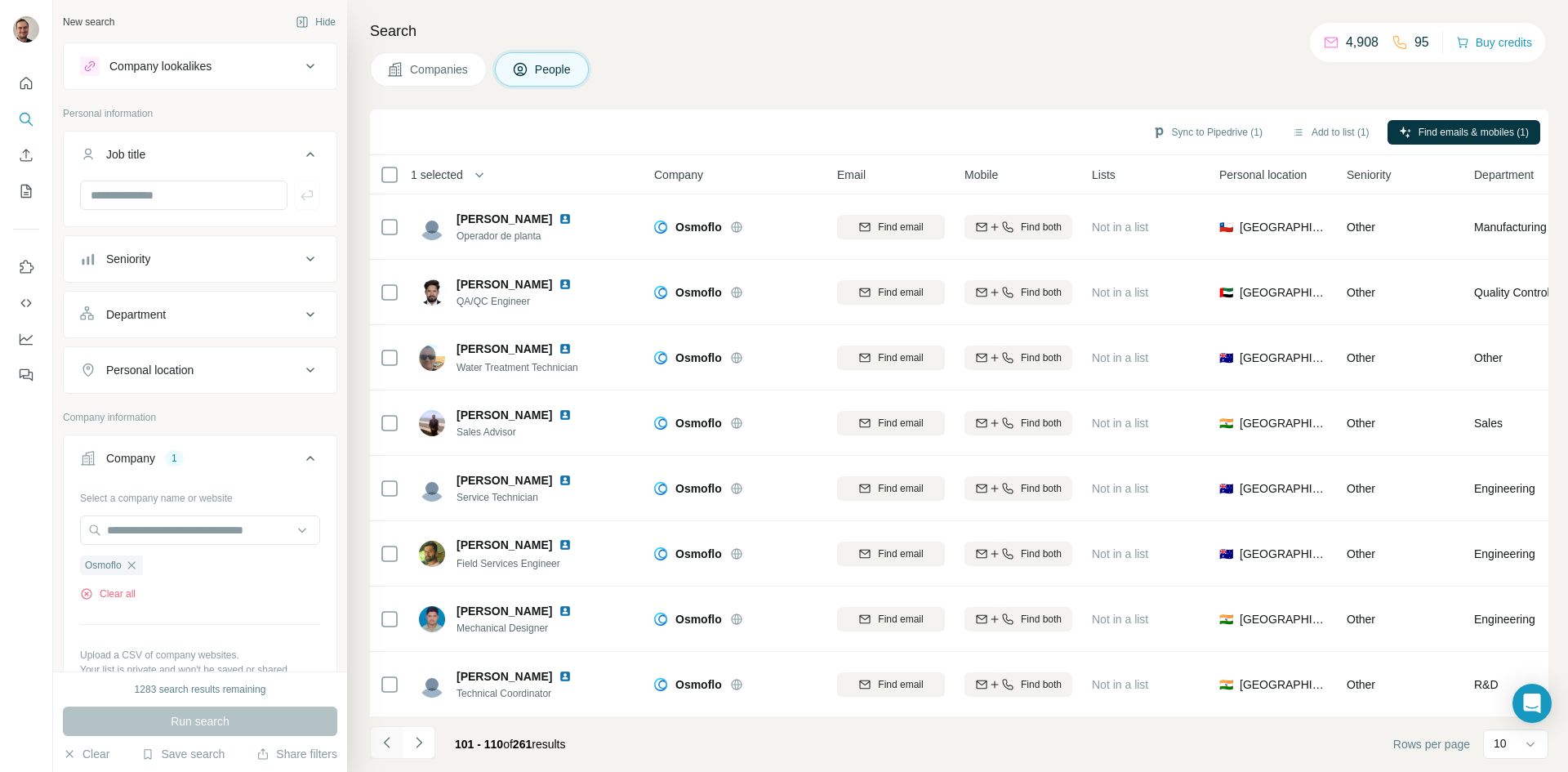
click at [387, 753] on button "Navigate to previous page" at bounding box center [386, 743] width 33 height 33
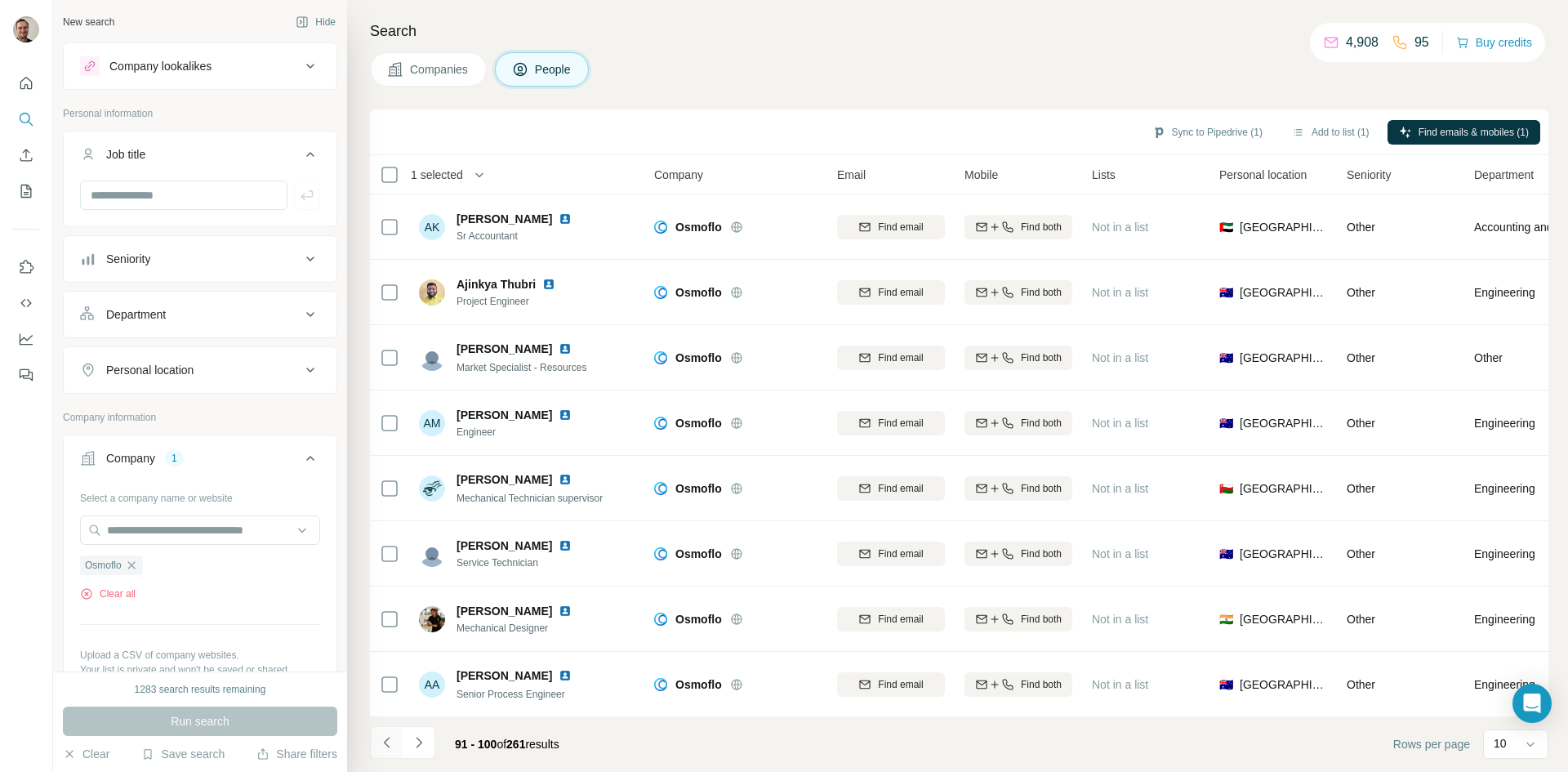
click at [387, 753] on button "Navigate to previous page" at bounding box center [386, 743] width 33 height 33
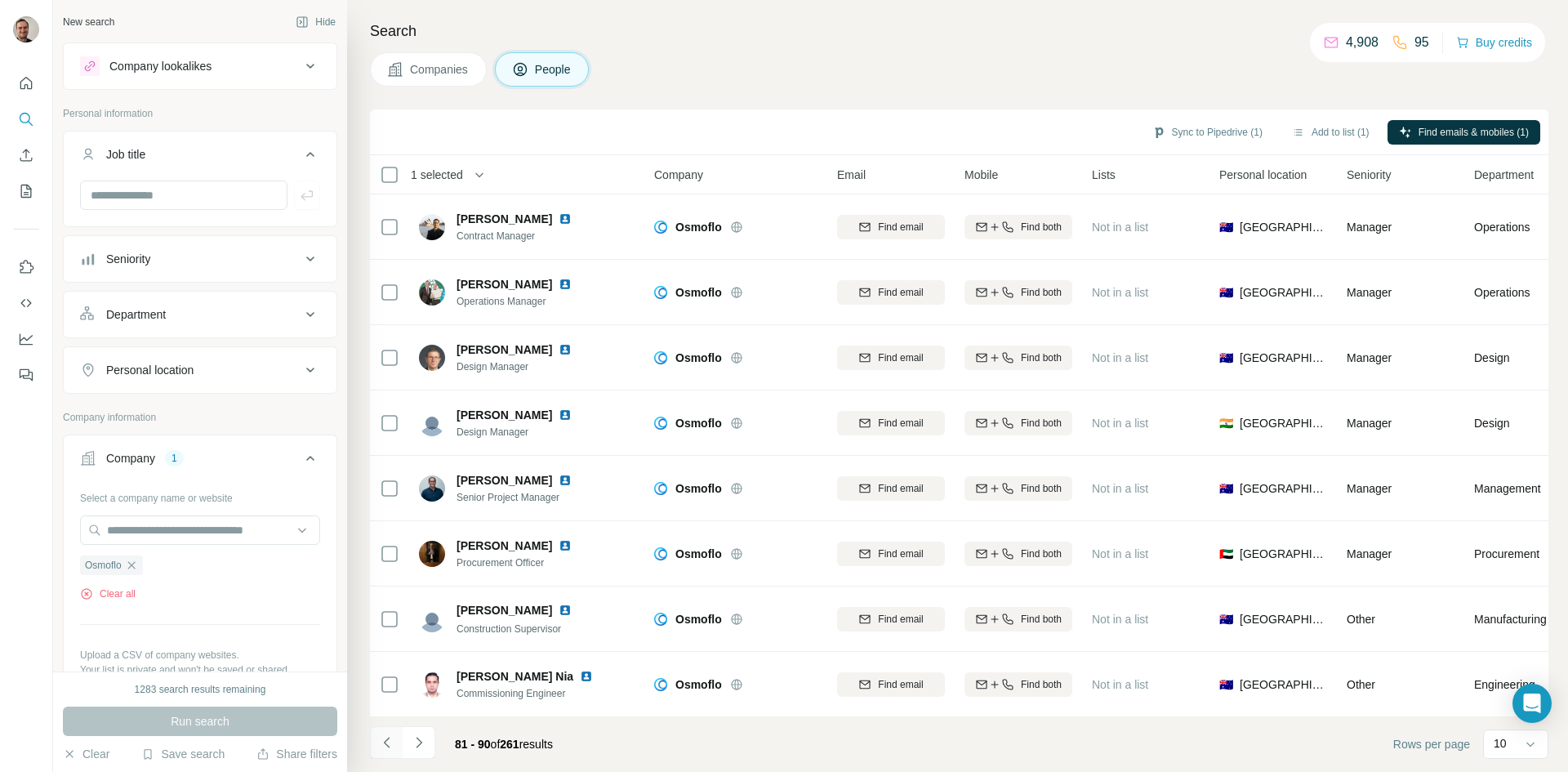
click at [387, 753] on button "Navigate to previous page" at bounding box center [386, 743] width 33 height 33
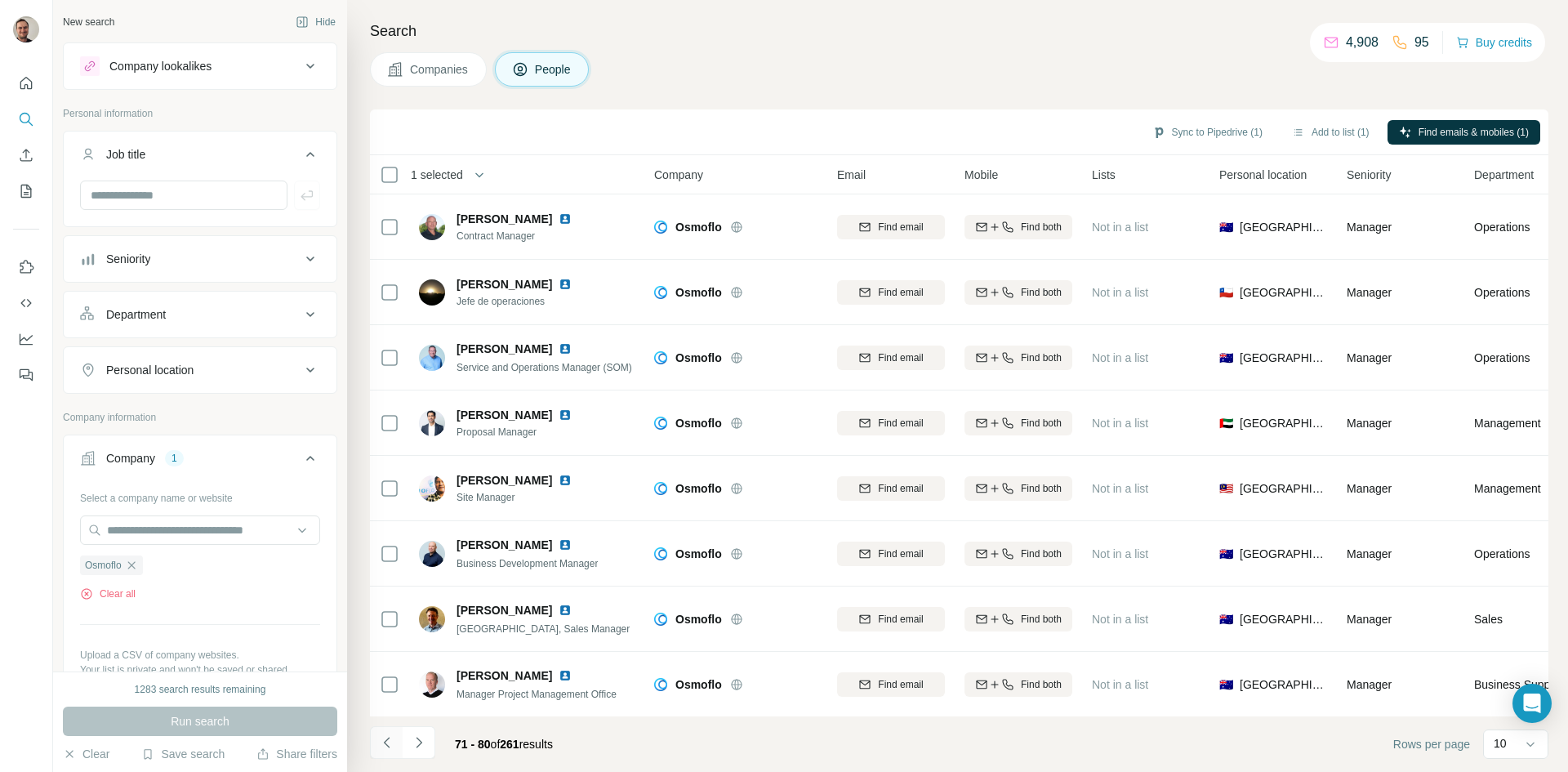
click at [387, 753] on button "Navigate to previous page" at bounding box center [386, 743] width 33 height 33
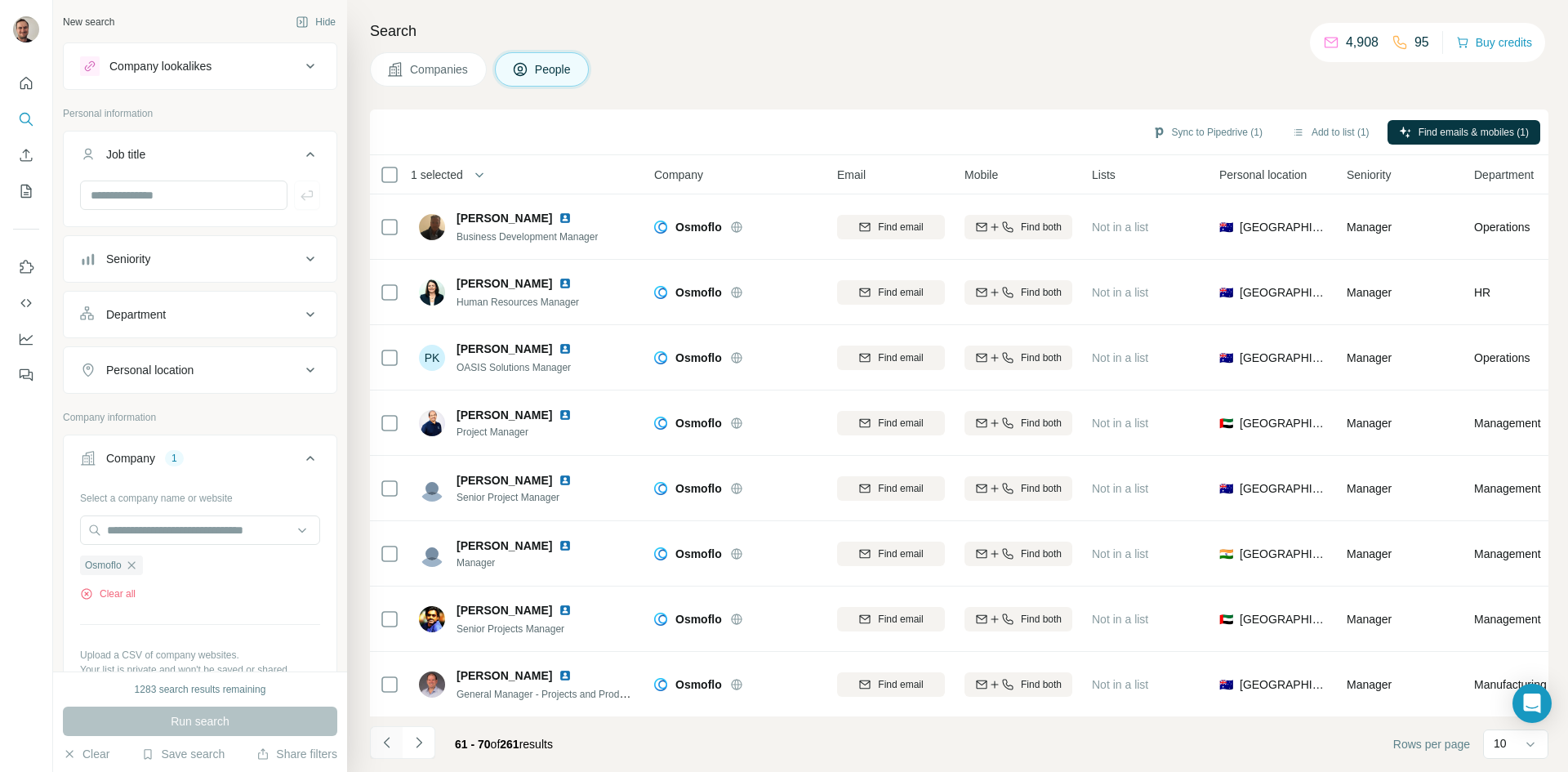
click at [387, 753] on button "Navigate to previous page" at bounding box center [386, 743] width 33 height 33
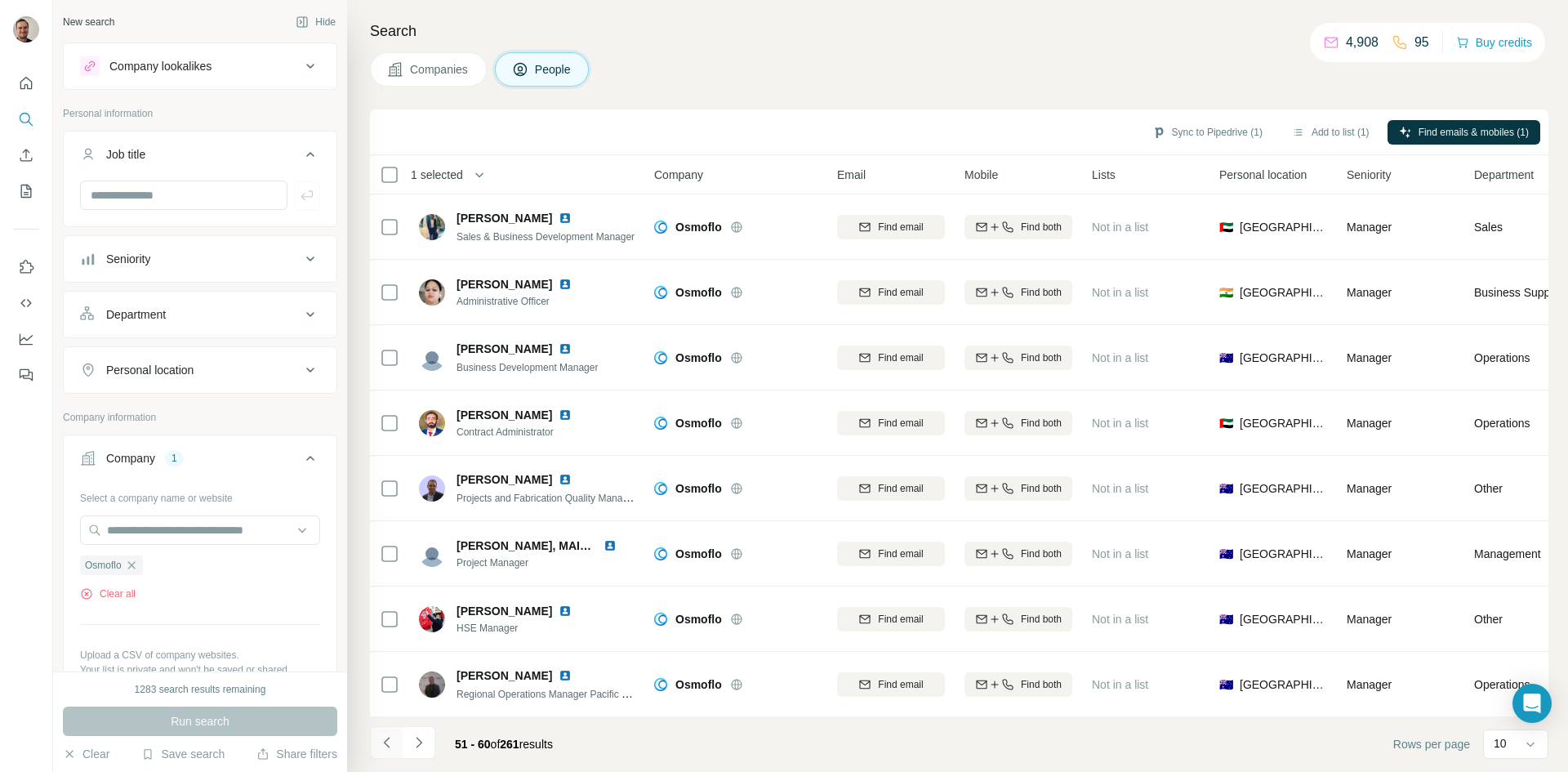
click at [387, 753] on button "Navigate to previous page" at bounding box center [386, 743] width 33 height 33
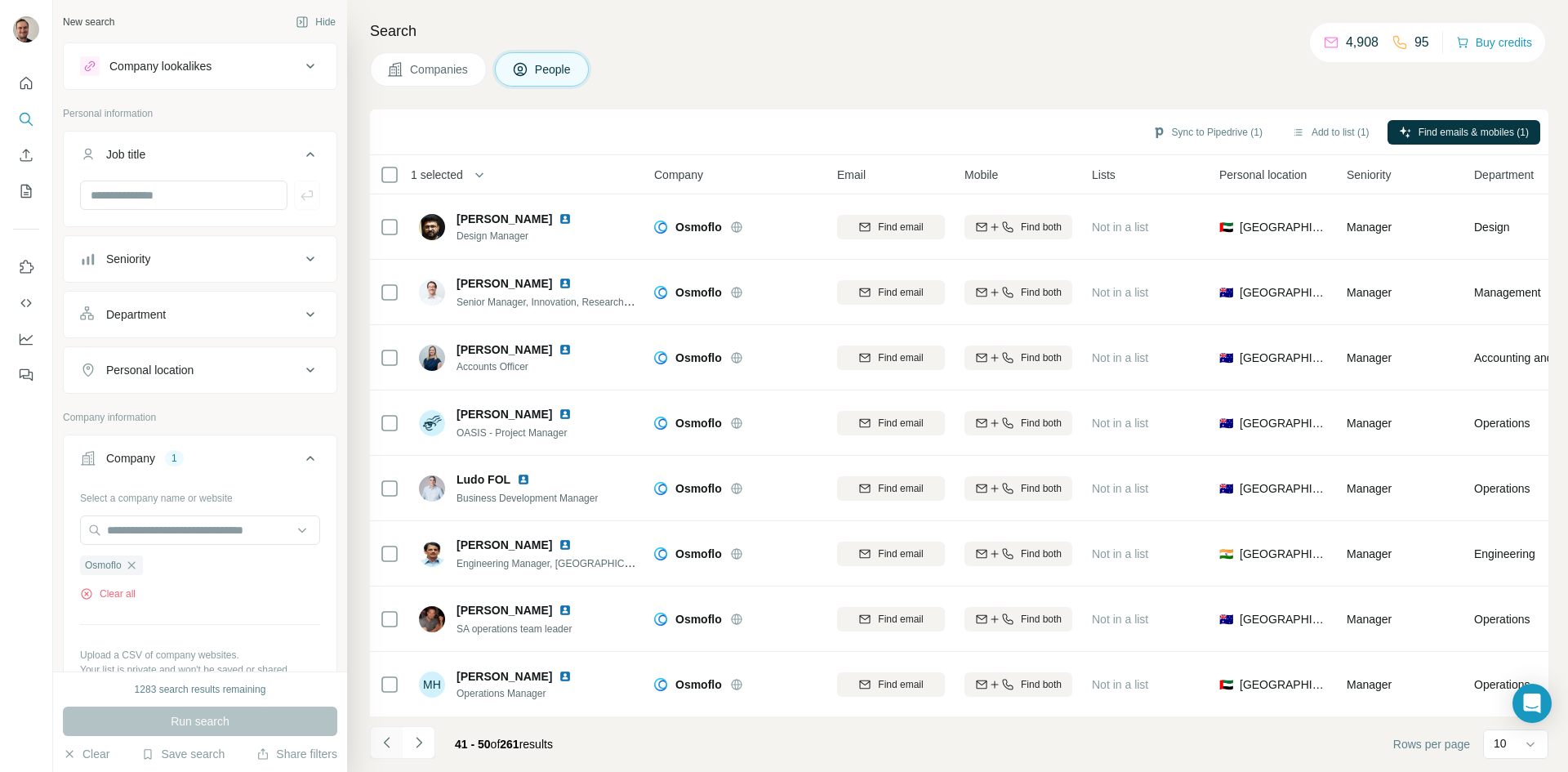
click at [387, 753] on button "Navigate to previous page" at bounding box center [386, 743] width 33 height 33
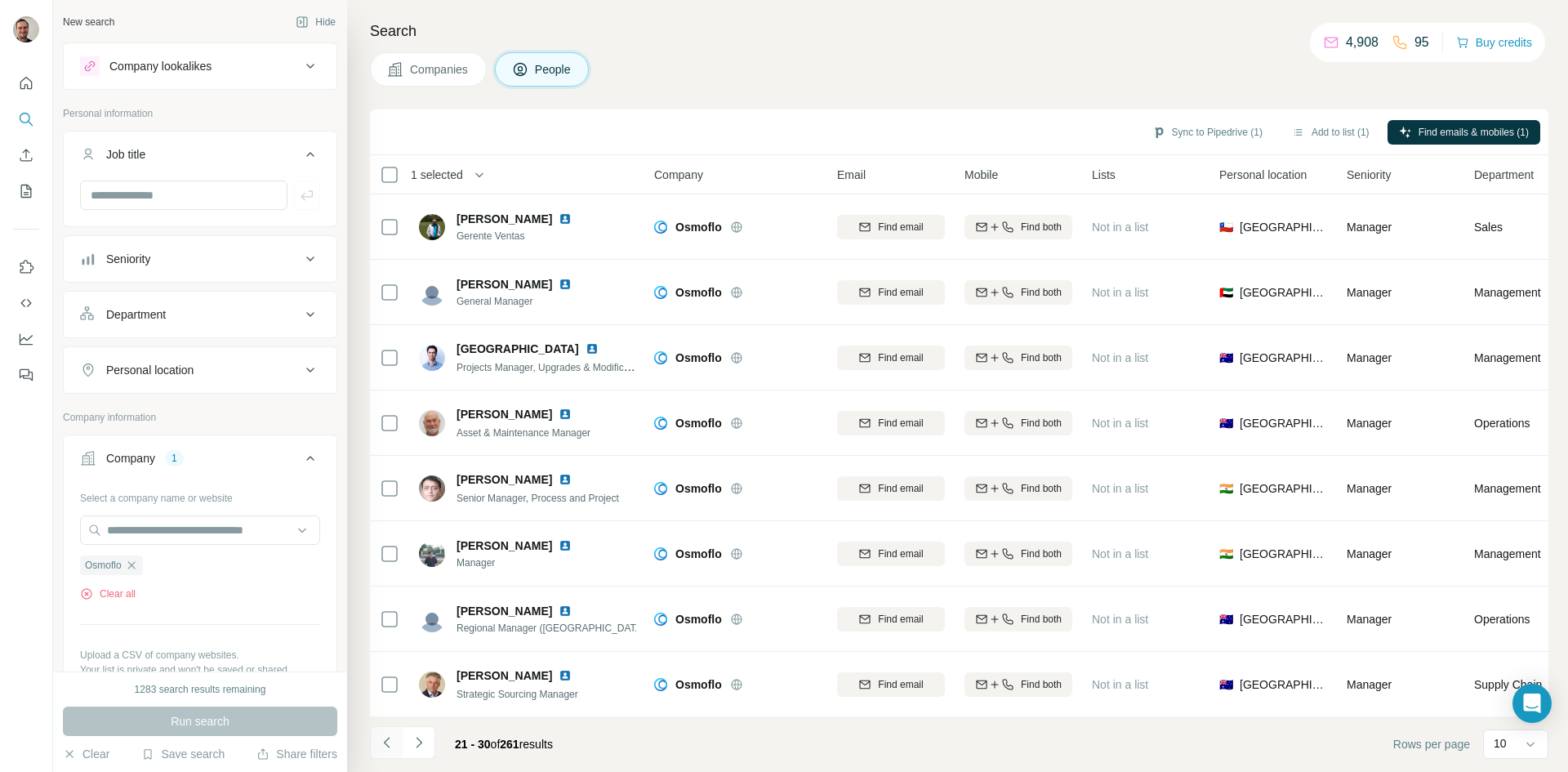
click at [387, 753] on button "Navigate to previous page" at bounding box center [386, 743] width 33 height 33
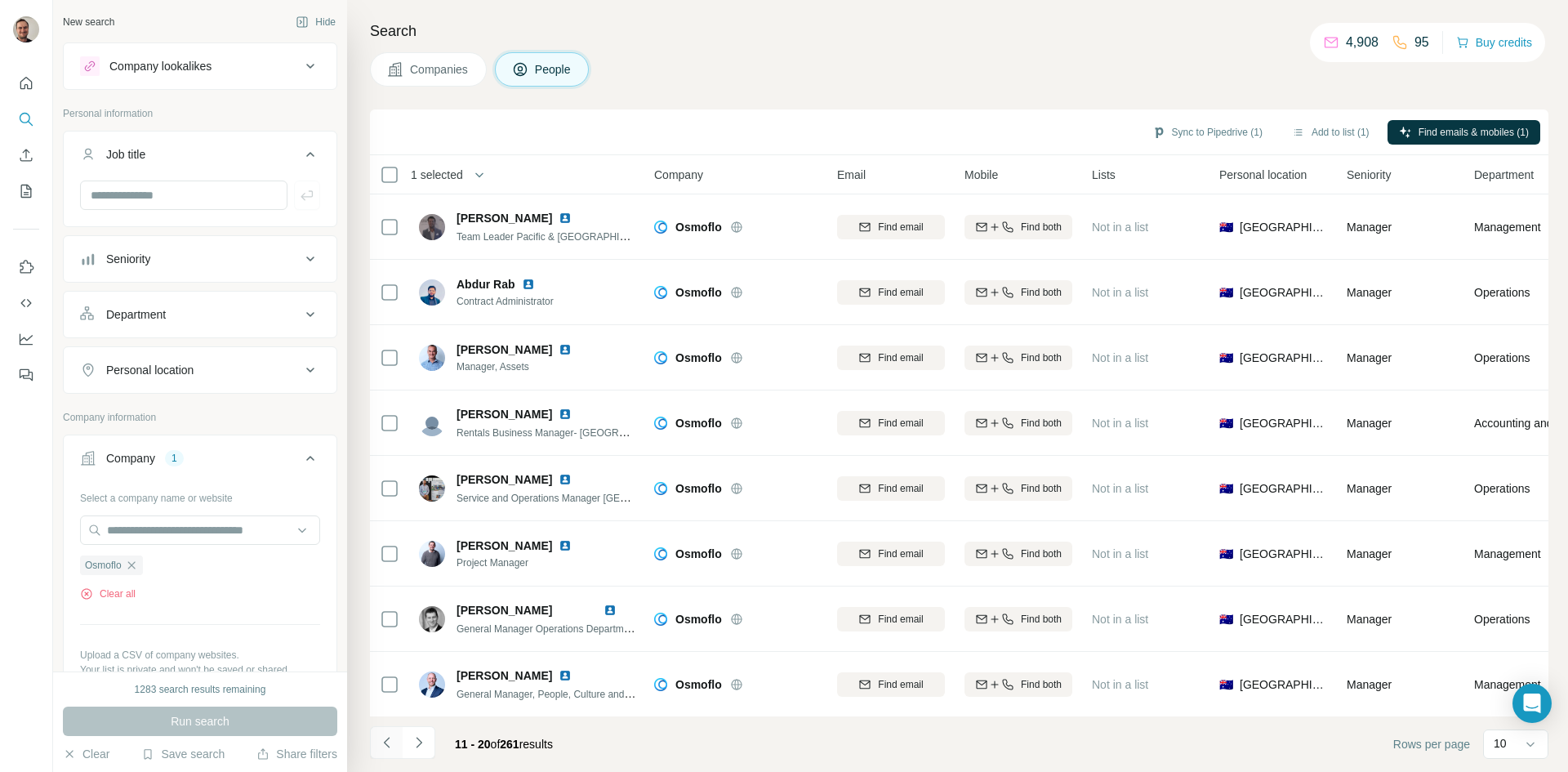
click at [387, 753] on button "Navigate to previous page" at bounding box center [386, 743] width 33 height 33
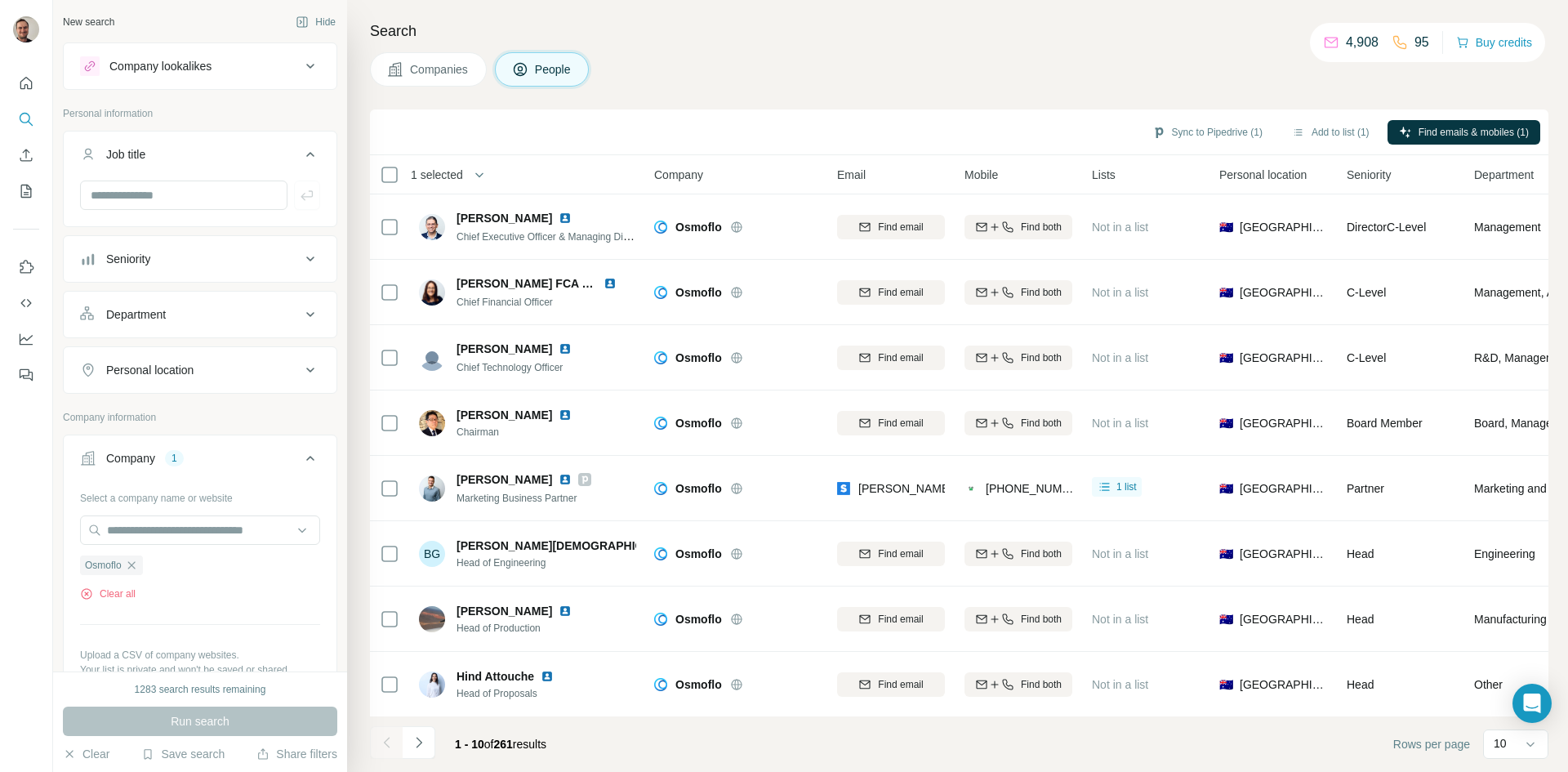
click at [387, 753] on div at bounding box center [386, 743] width 33 height 33
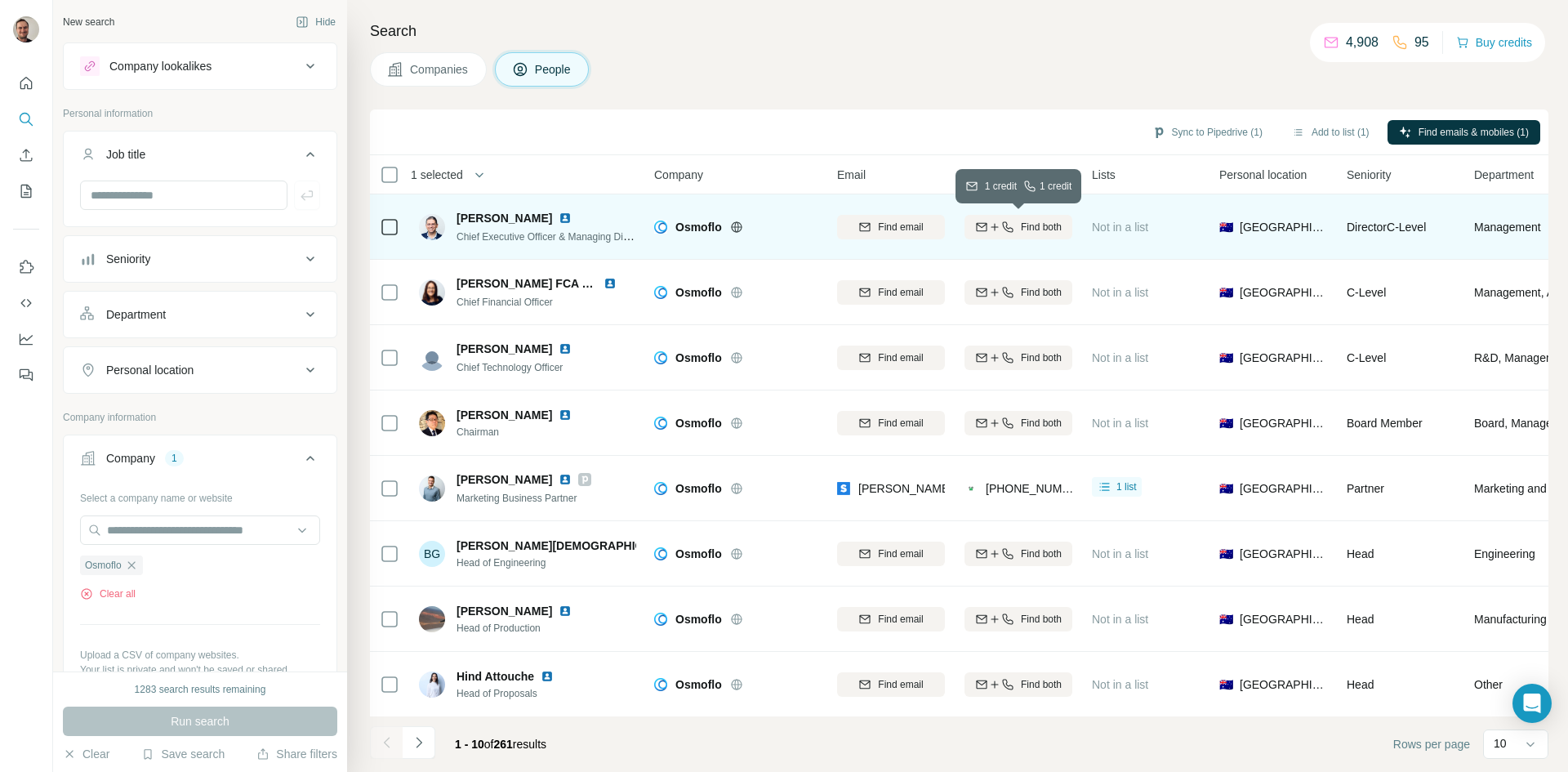
click at [1026, 232] on span "Find both" at bounding box center [1042, 226] width 41 height 15
drag, startPoint x: 923, startPoint y: 225, endPoint x: 911, endPoint y: 206, distance: 22.5
click at [911, 206] on div "[PERSON_NAME][EMAIL_ADDRESS][PERSON_NAME][DOMAIN_NAME]" at bounding box center [891, 226] width 108 height 45
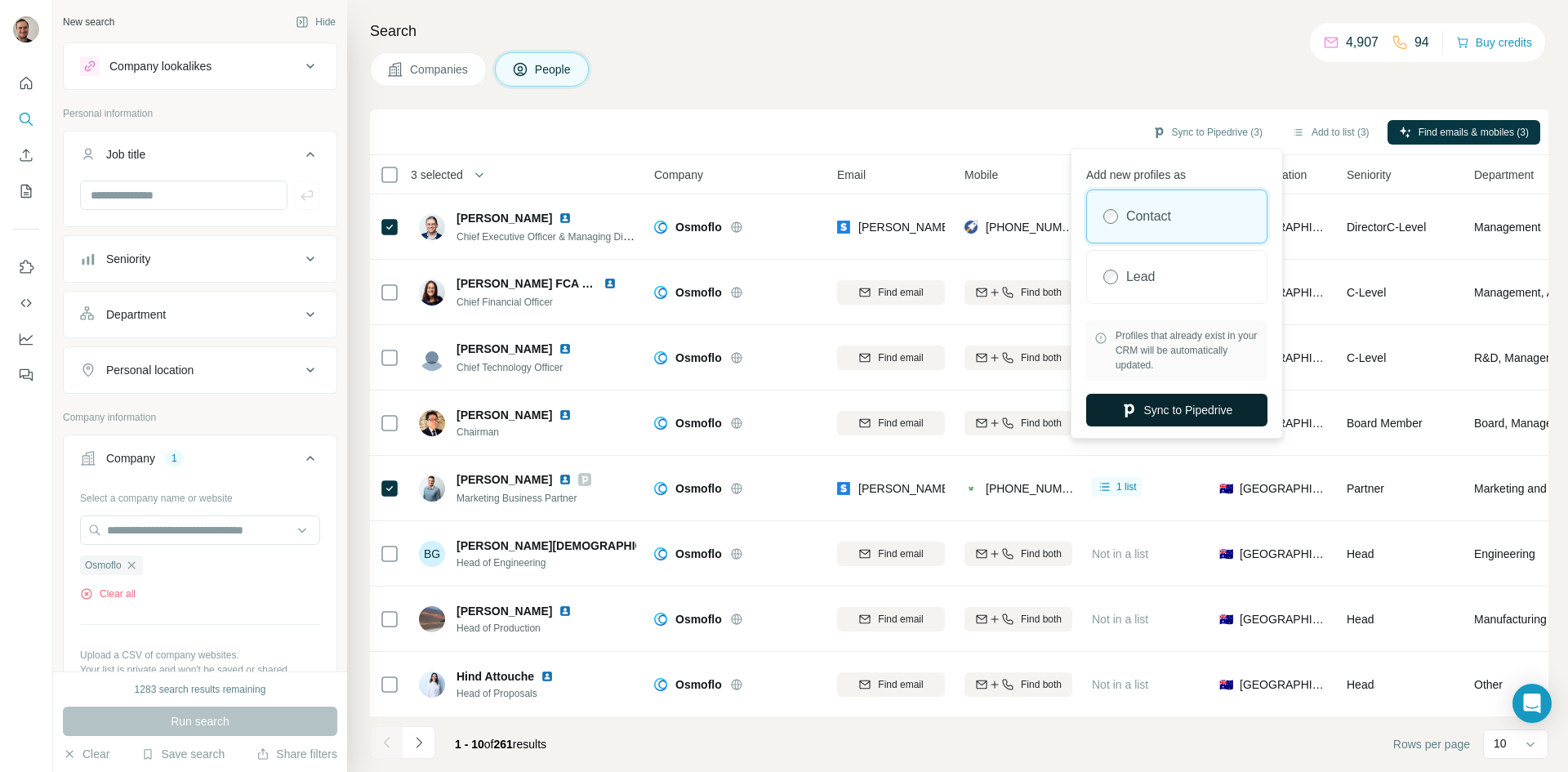
click at [1208, 404] on button "Sync to Pipedrive" at bounding box center [1176, 410] width 181 height 33
